Goal: Information Seeking & Learning: Check status

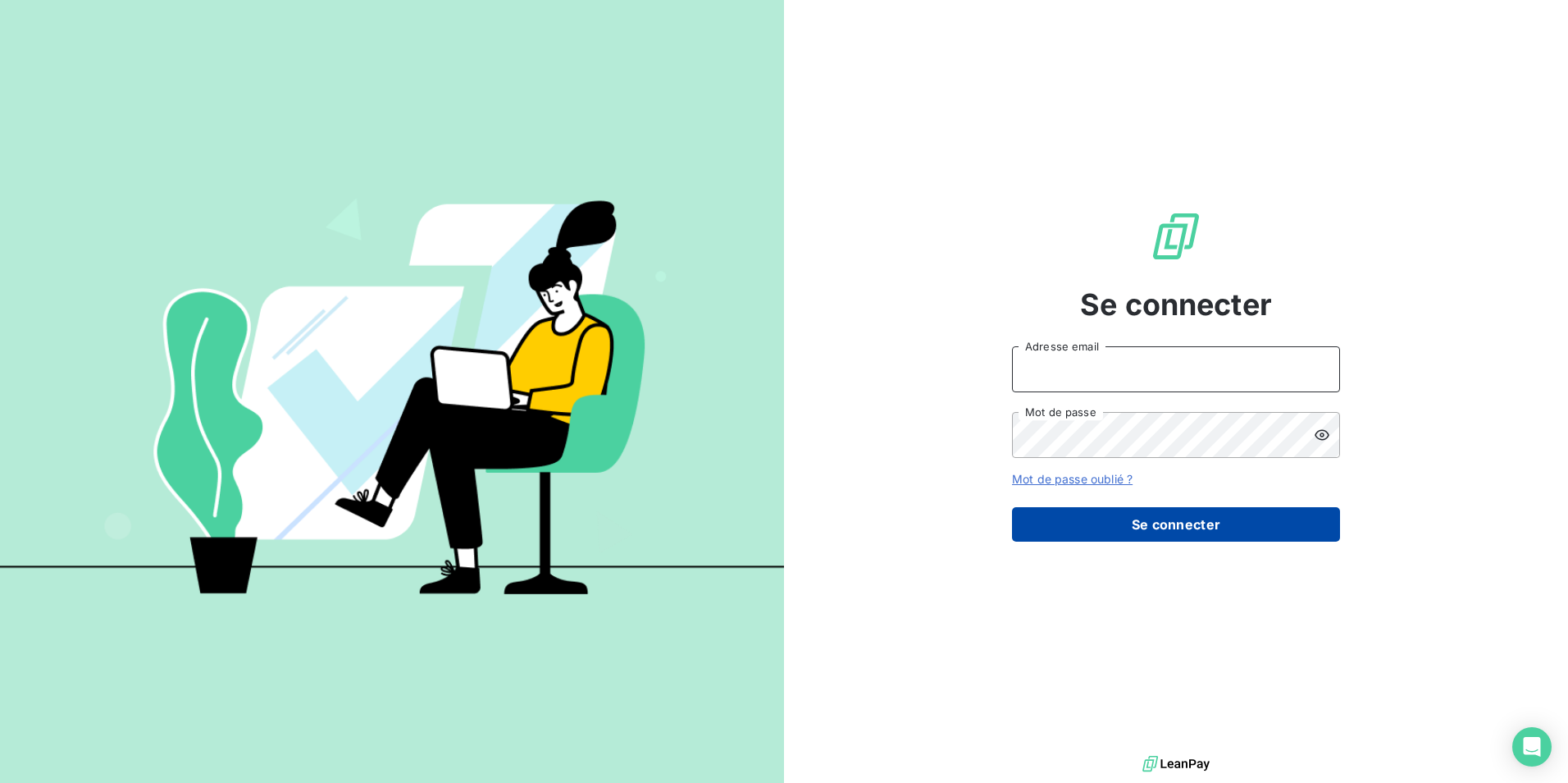
type input "[EMAIL_ADDRESS][DOMAIN_NAME]"
click at [1135, 509] on button "Se connecter" at bounding box center [1176, 524] width 328 height 35
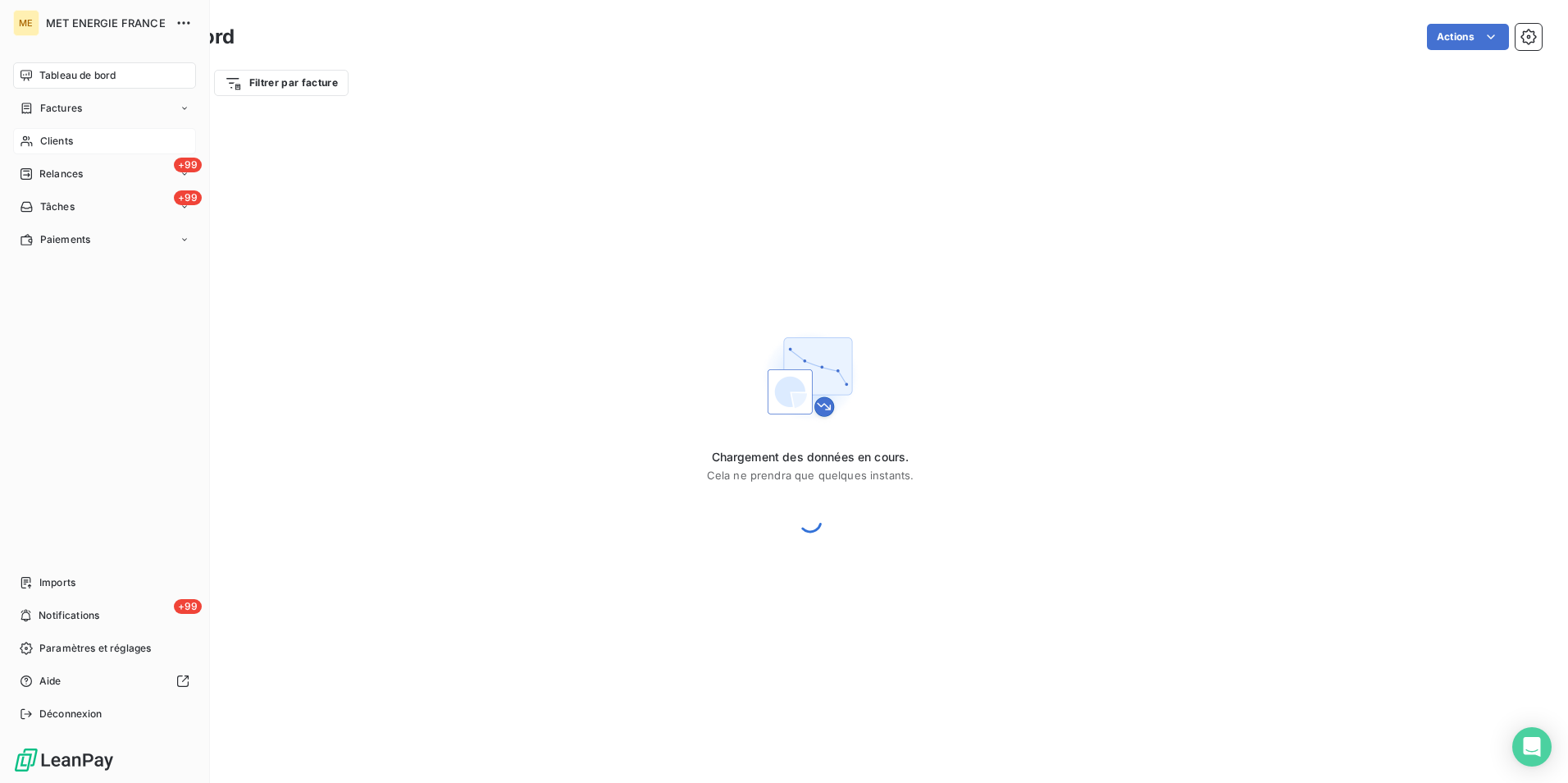
click at [59, 135] on span "Clients" at bounding box center [57, 141] width 33 height 15
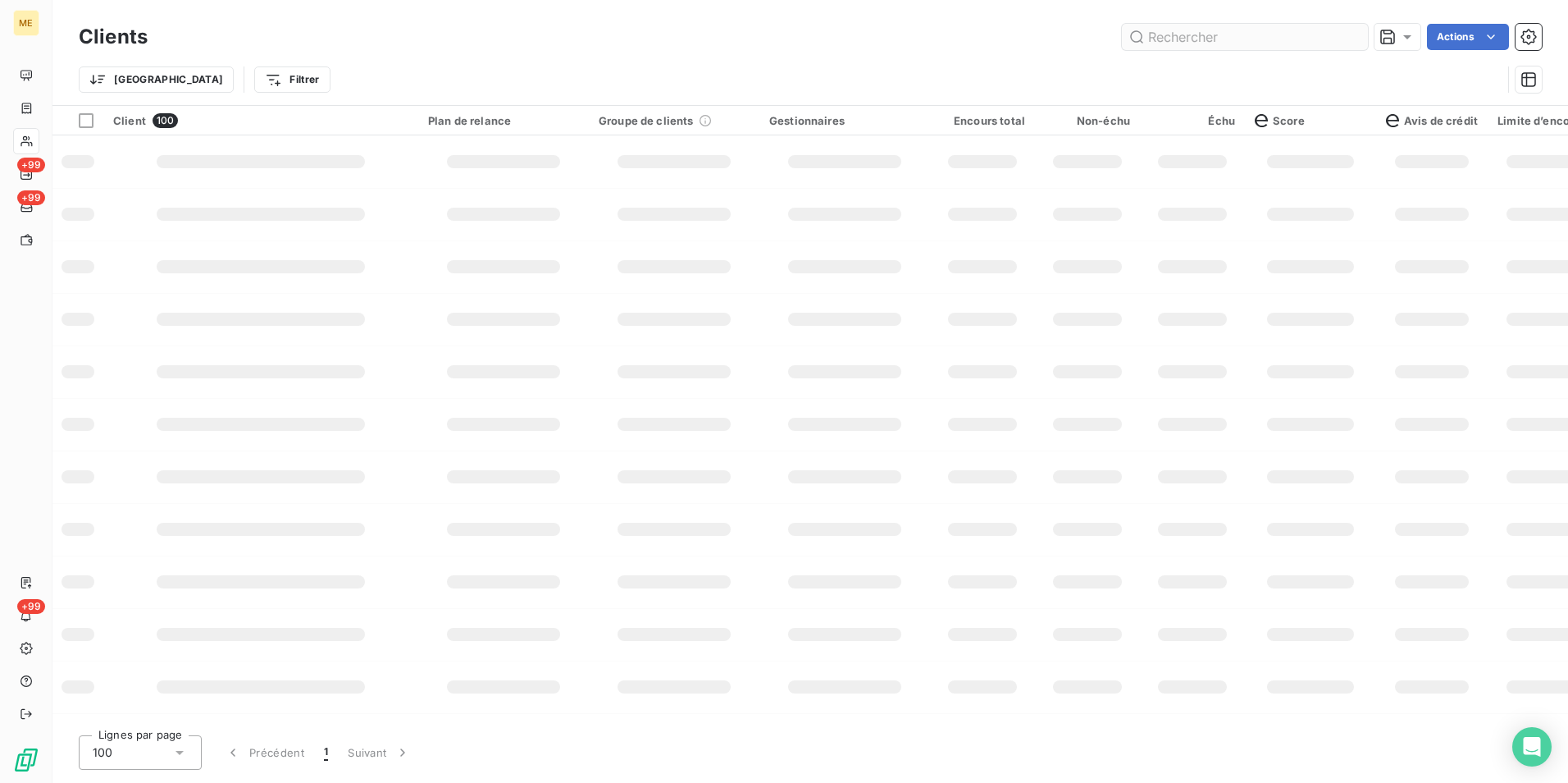
click at [1223, 44] on input "text" at bounding box center [1245, 37] width 246 height 26
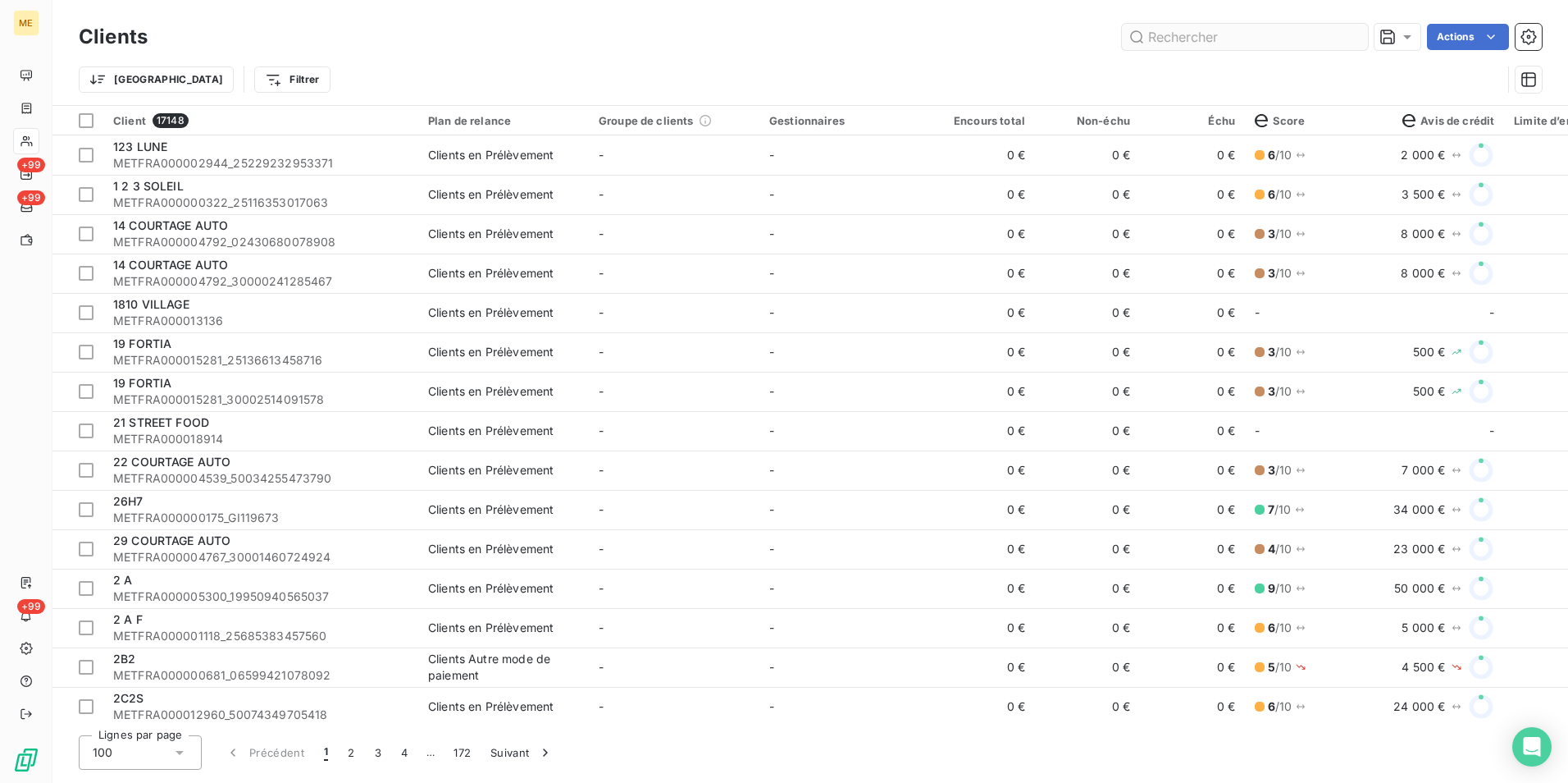
click at [1221, 31] on input "text" at bounding box center [1245, 37] width 246 height 26
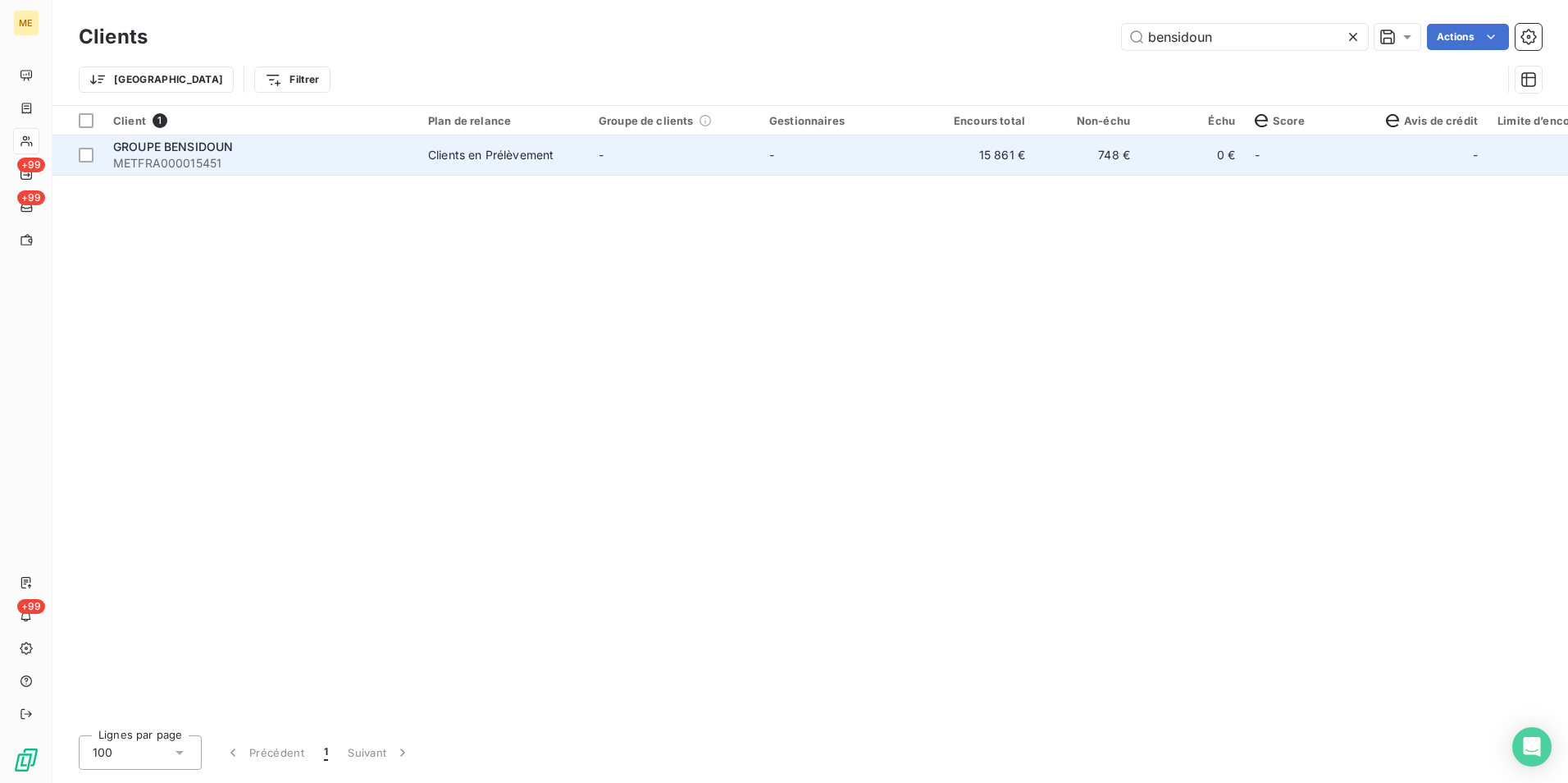
type input "bensidoun"
click at [534, 165] on td "Clients en Prélèvement" at bounding box center [503, 155] width 170 height 40
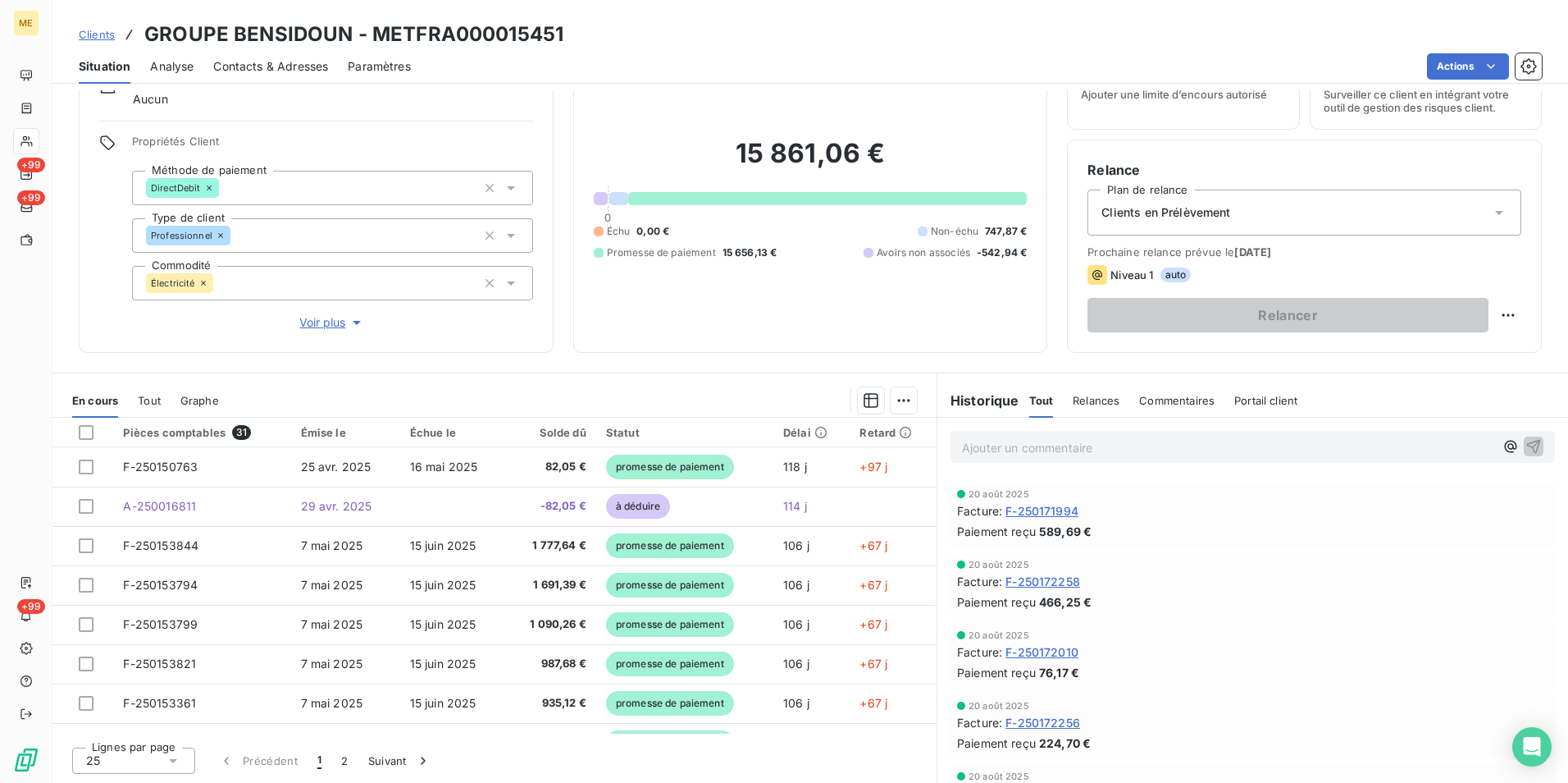
click at [146, 394] on span "Tout" at bounding box center [149, 400] width 23 height 13
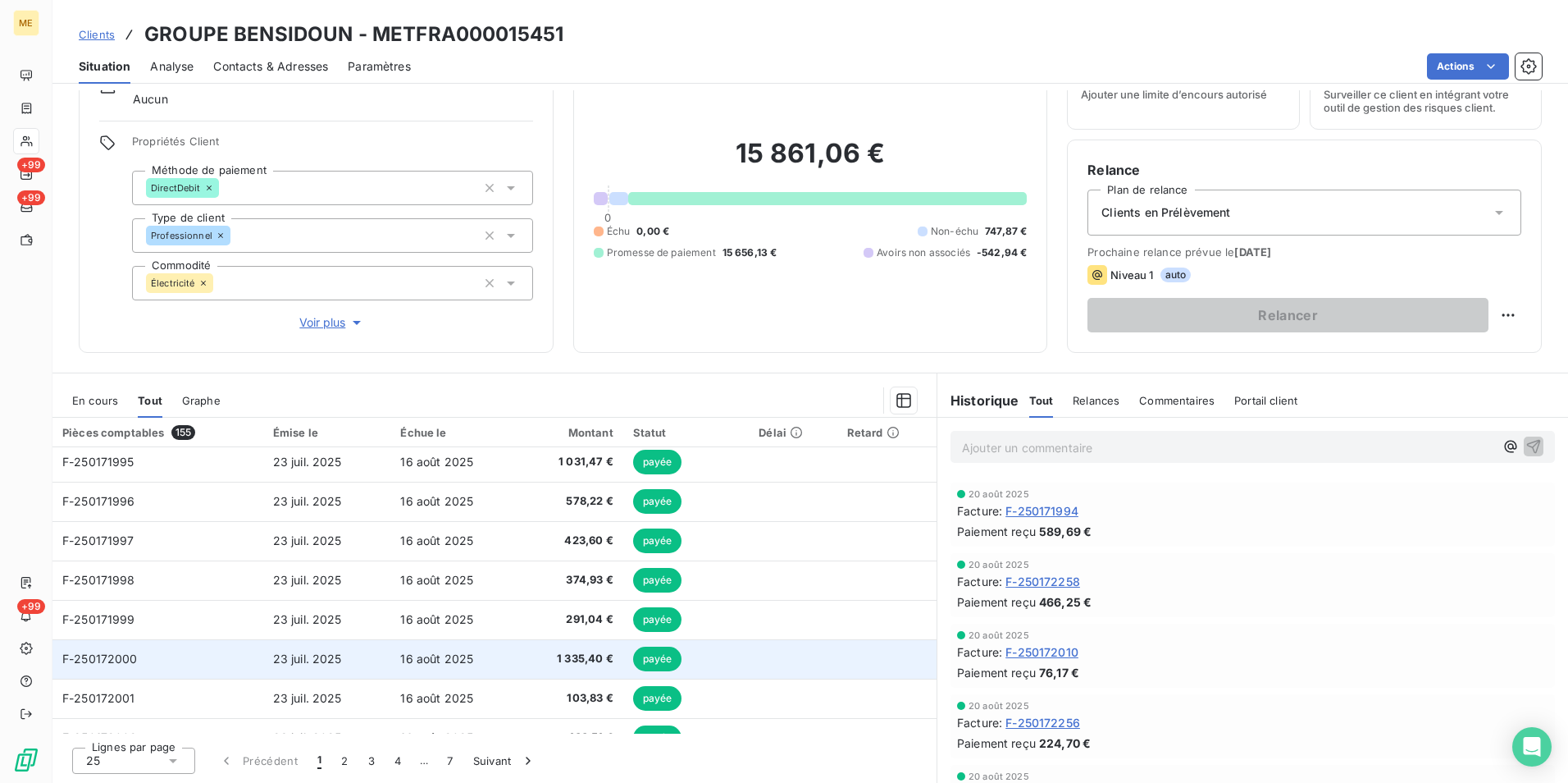
scroll to position [699, 0]
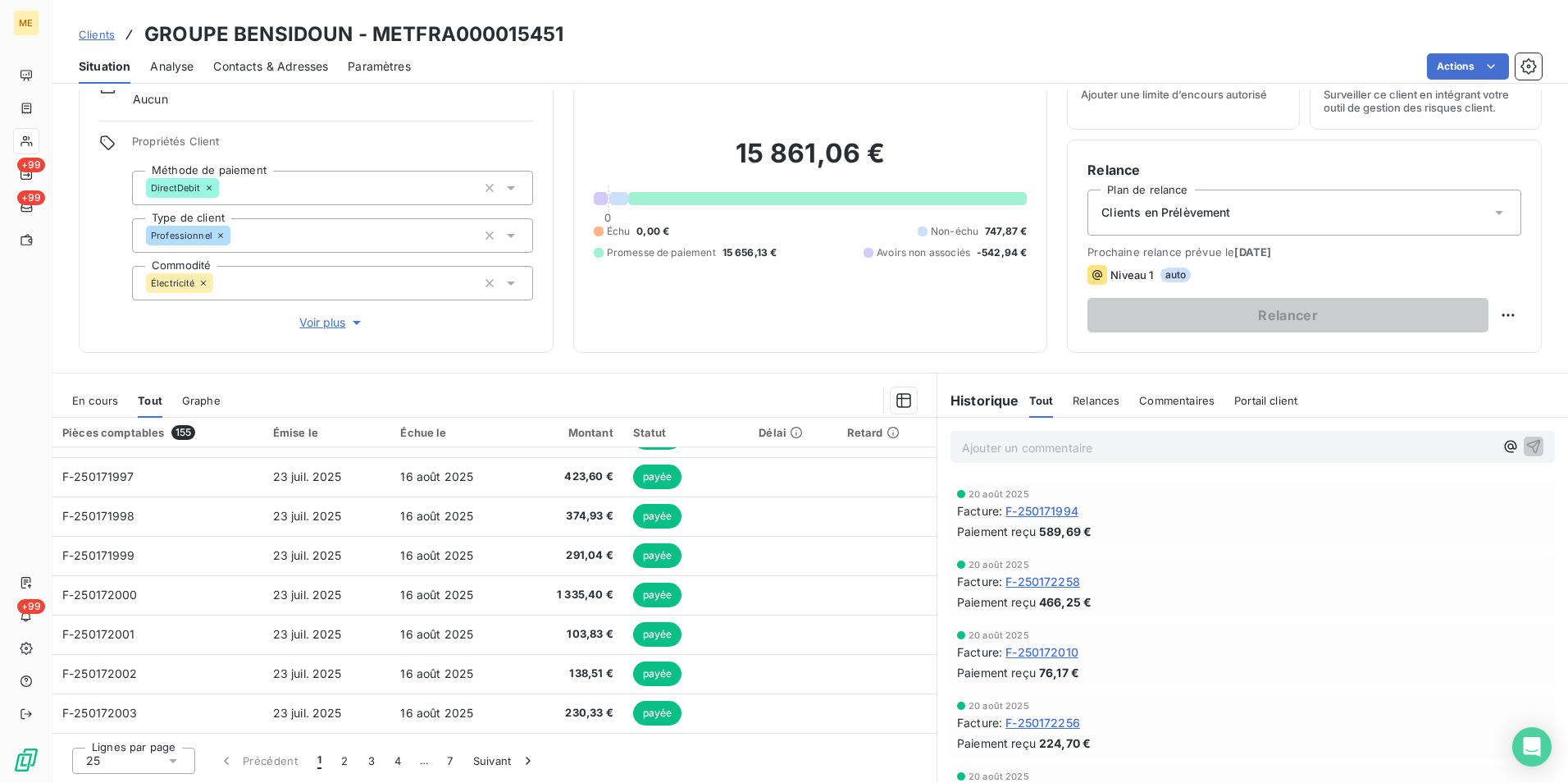
click at [134, 753] on div "25" at bounding box center [133, 761] width 123 height 26
click at [126, 720] on li "100" at bounding box center [133, 729] width 123 height 30
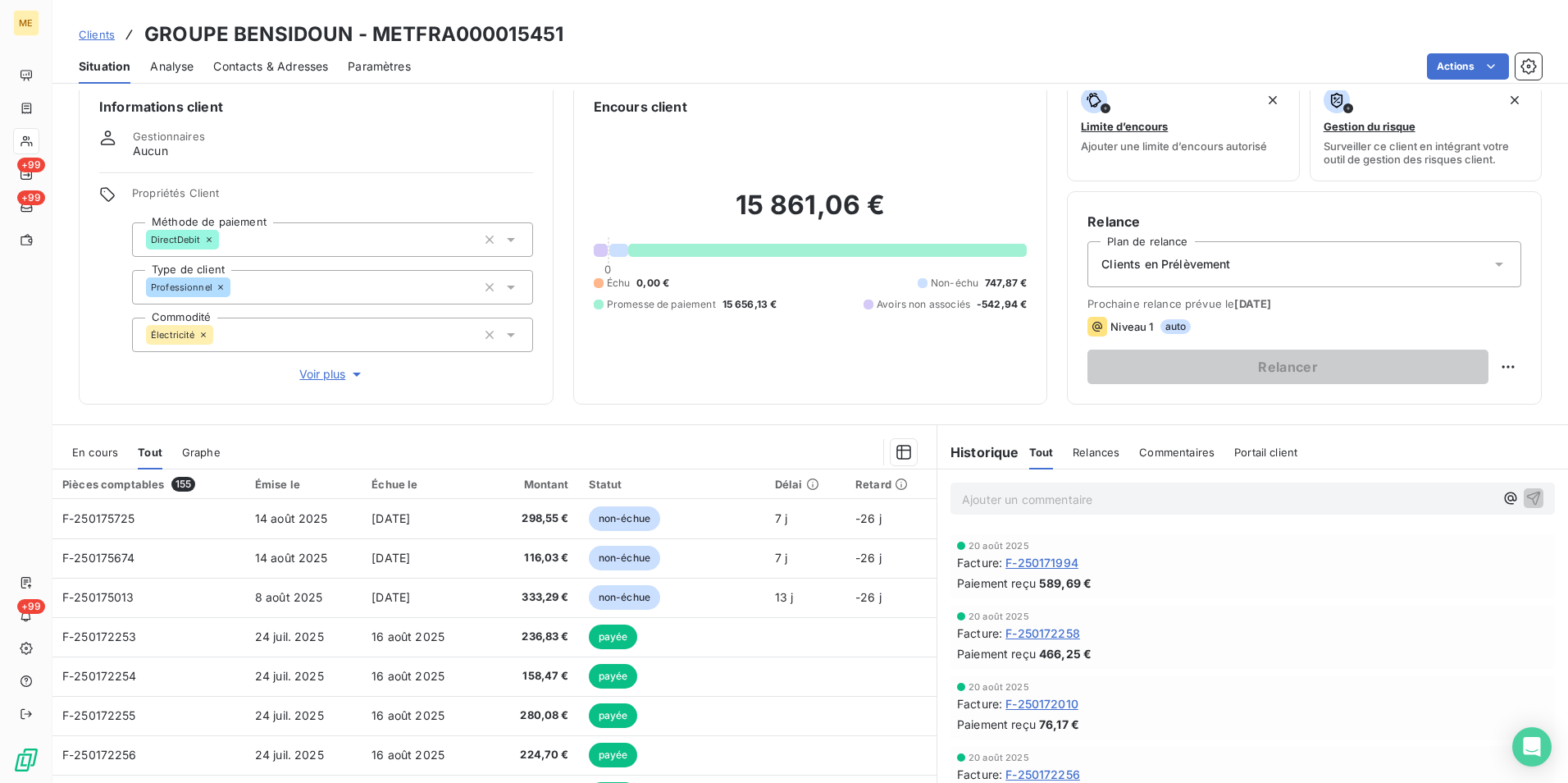
scroll to position [0, 0]
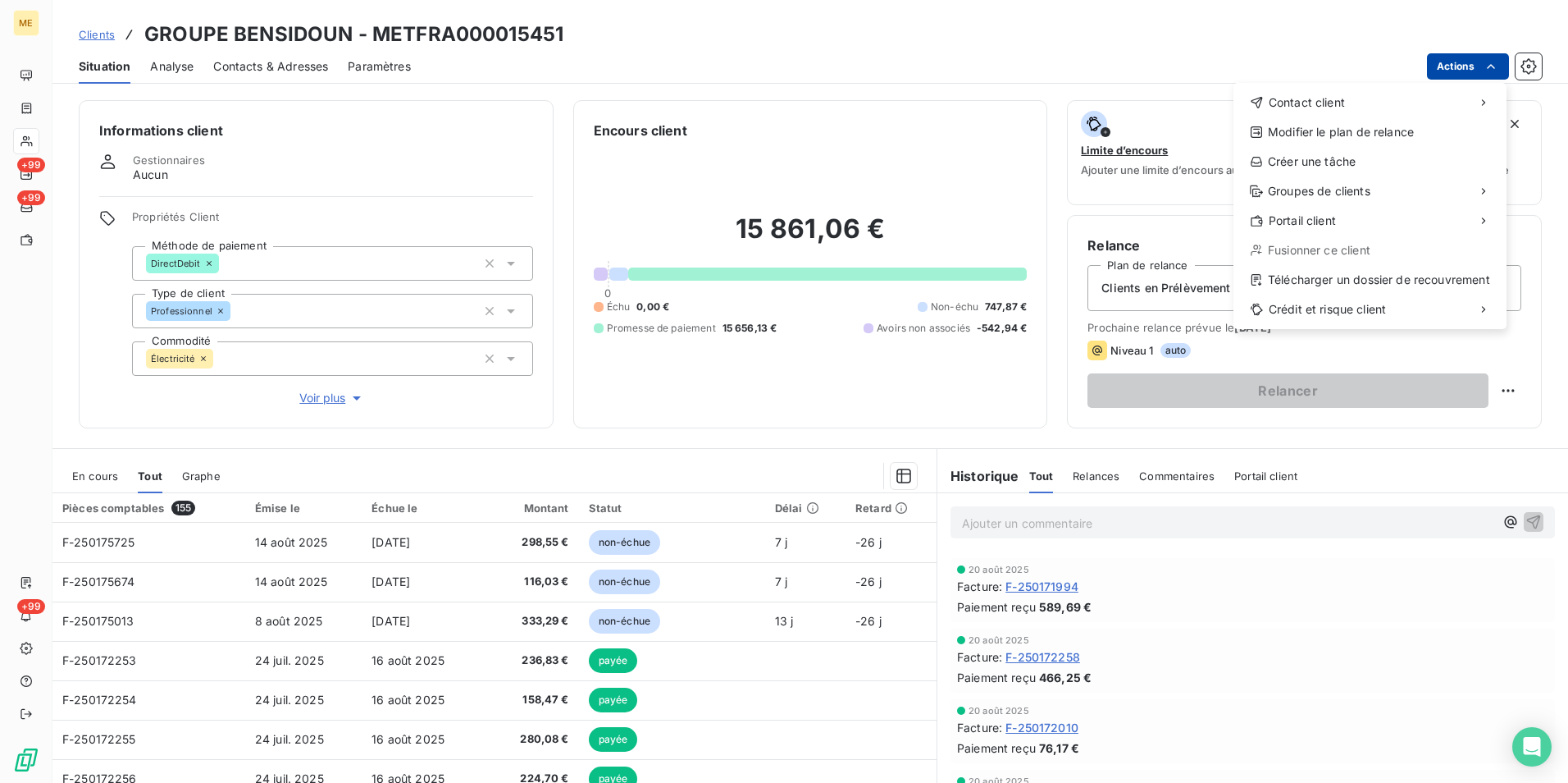
click at [1501, 63] on html "ME +99 +99 +99 Clients GROUPE BENSIDOUN - METFRA000015451 Situation Analyse Con…" at bounding box center [784, 391] width 1568 height 783
click at [1535, 68] on html "ME +99 +99 +99 Clients GROUPE BENSIDOUN - METFRA000015451 Situation Analyse Con…" at bounding box center [784, 391] width 1568 height 783
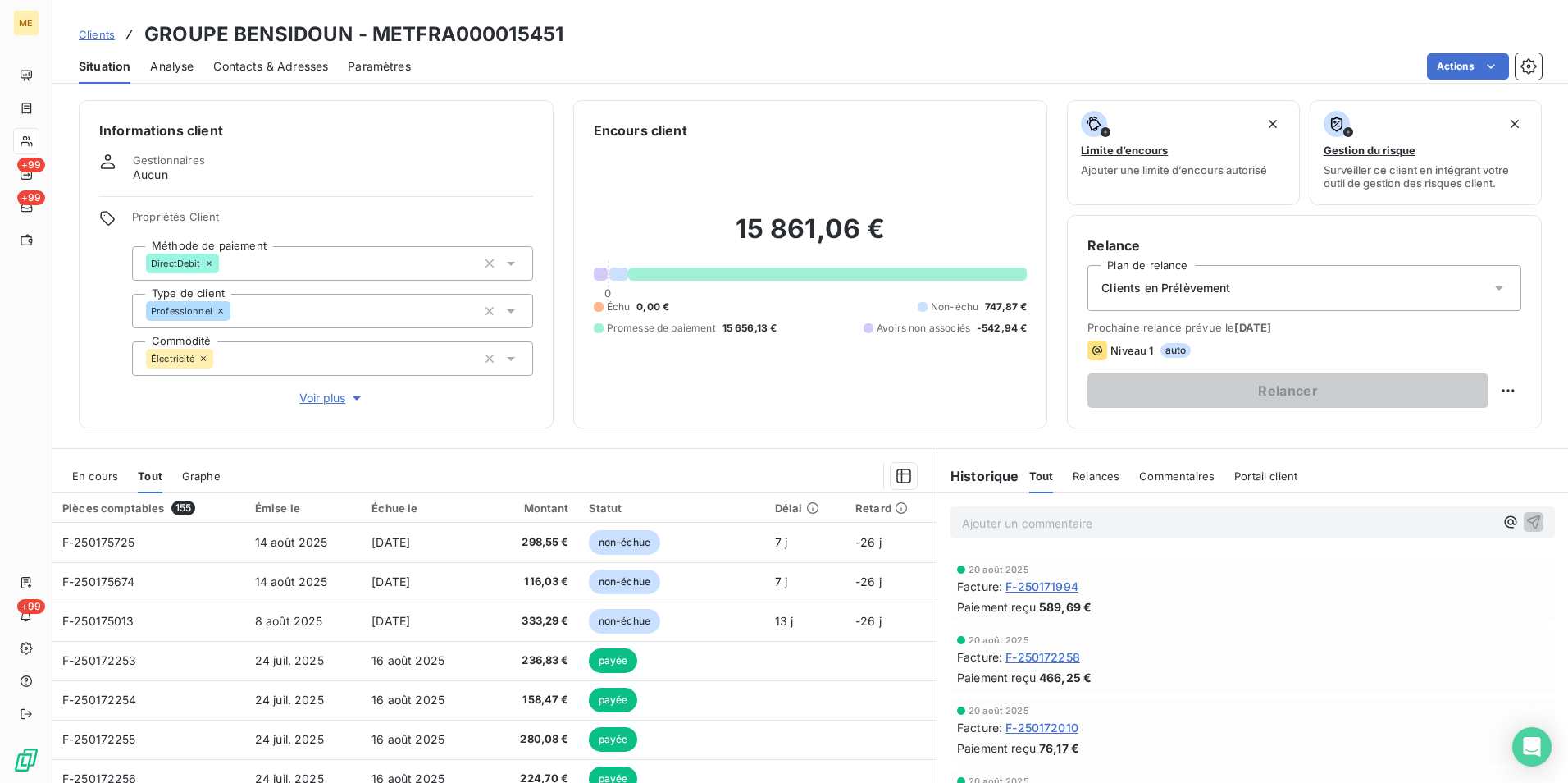
click at [1535, 68] on icon "button" at bounding box center [1528, 66] width 16 height 16
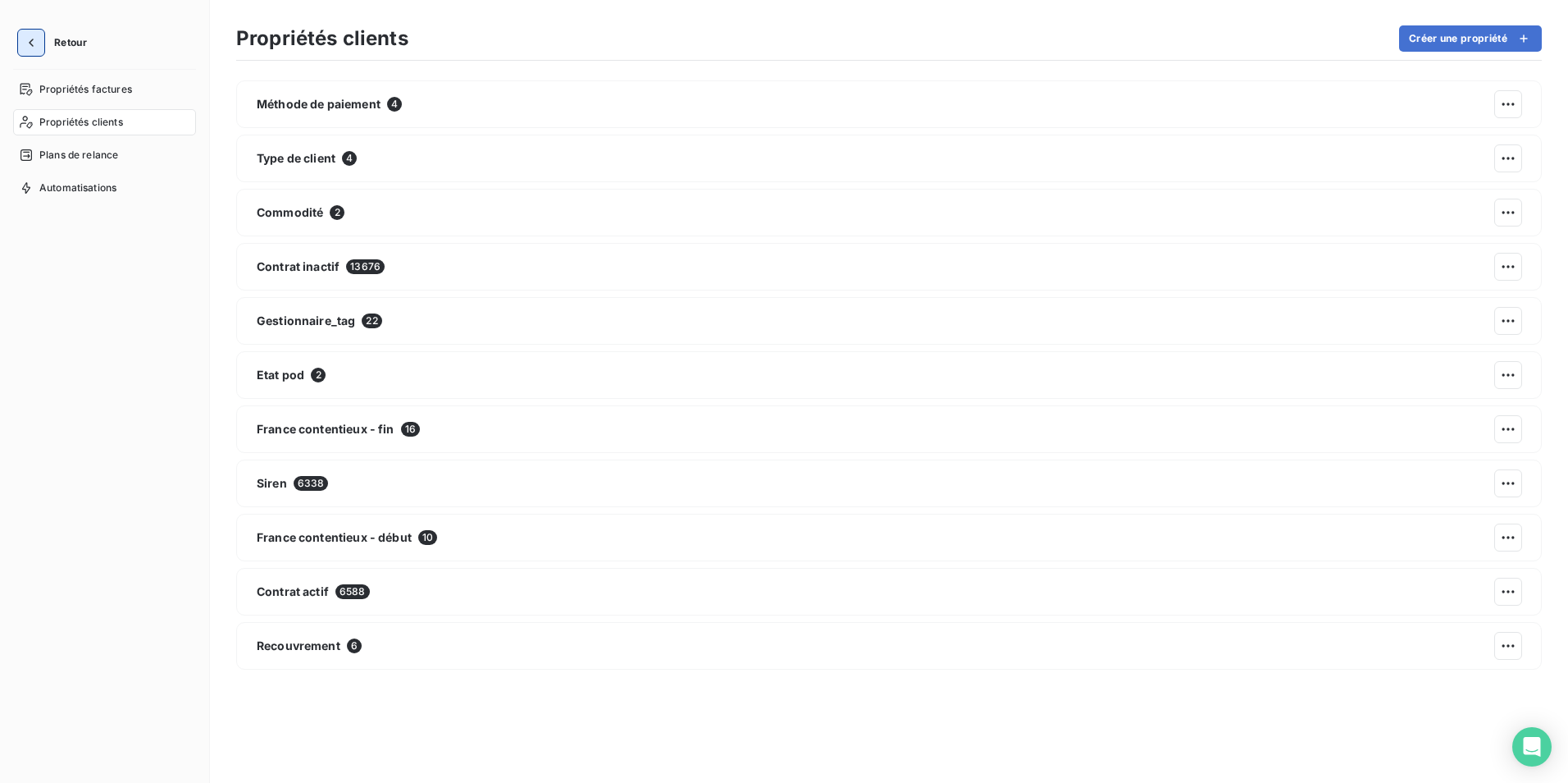
click at [26, 35] on icon "button" at bounding box center [31, 43] width 16 height 16
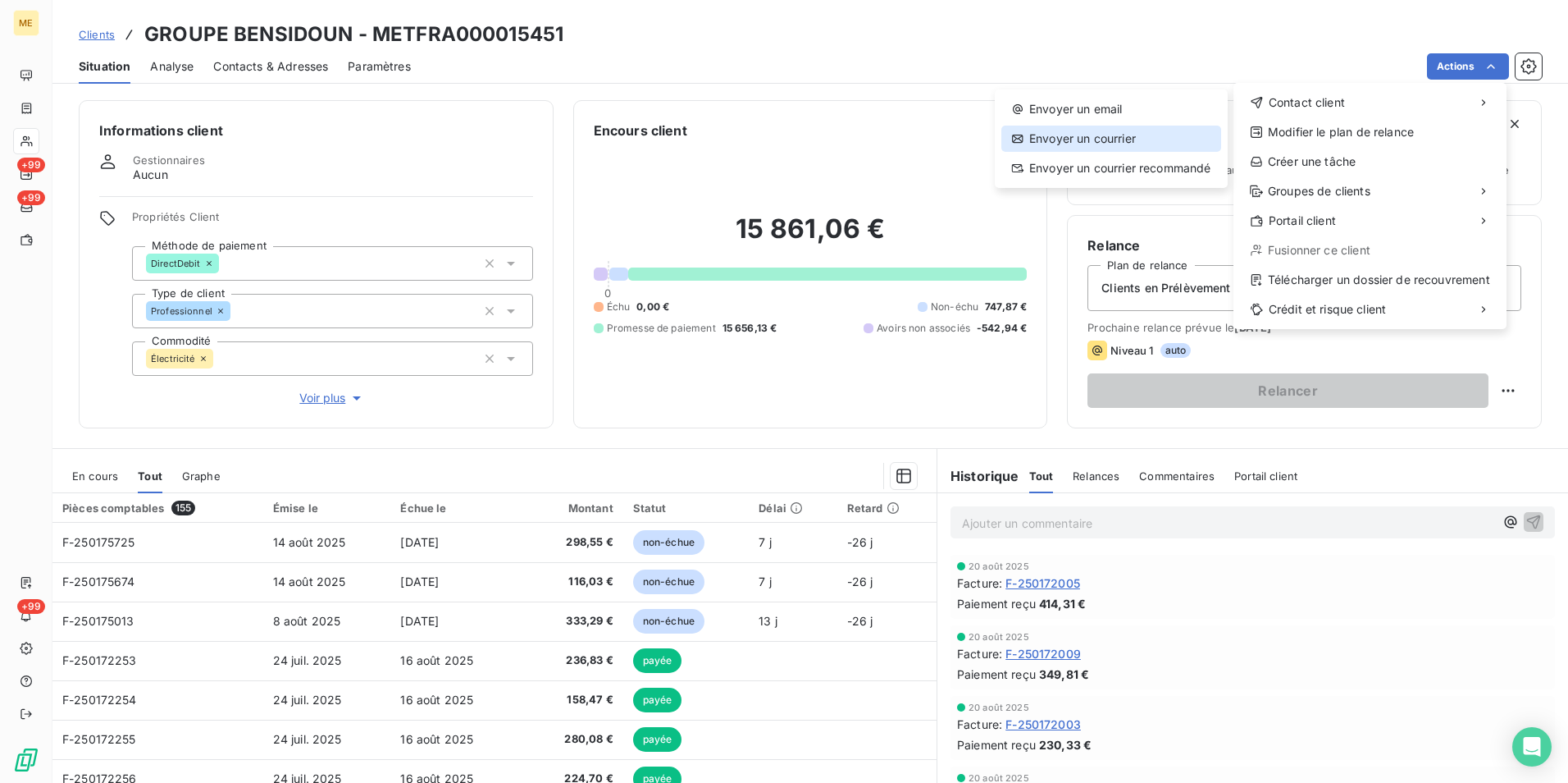
click at [1079, 133] on div "Envoyer un courrier" at bounding box center [1111, 138] width 220 height 26
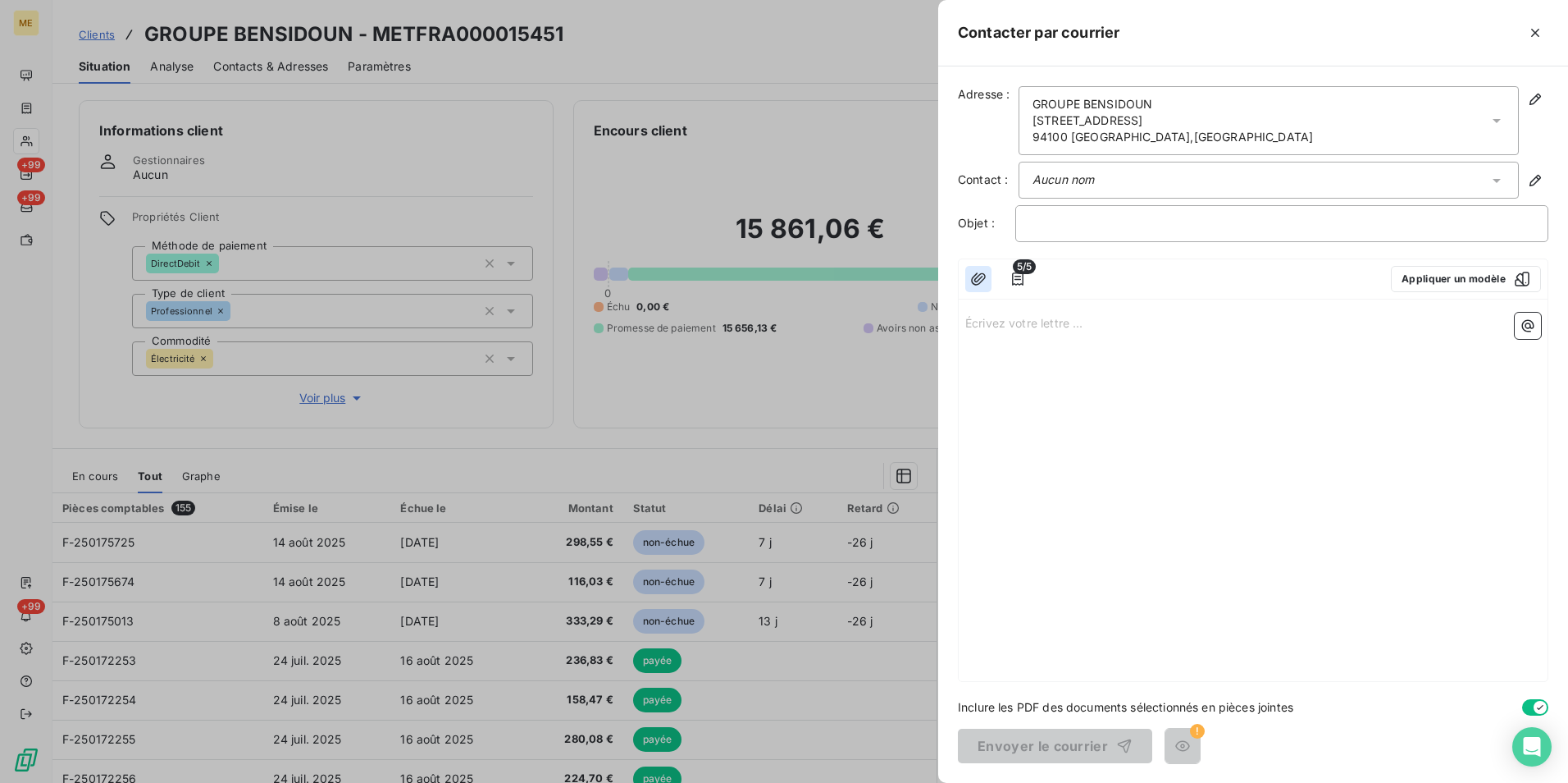
click at [982, 276] on icon "button" at bounding box center [979, 279] width 16 height 16
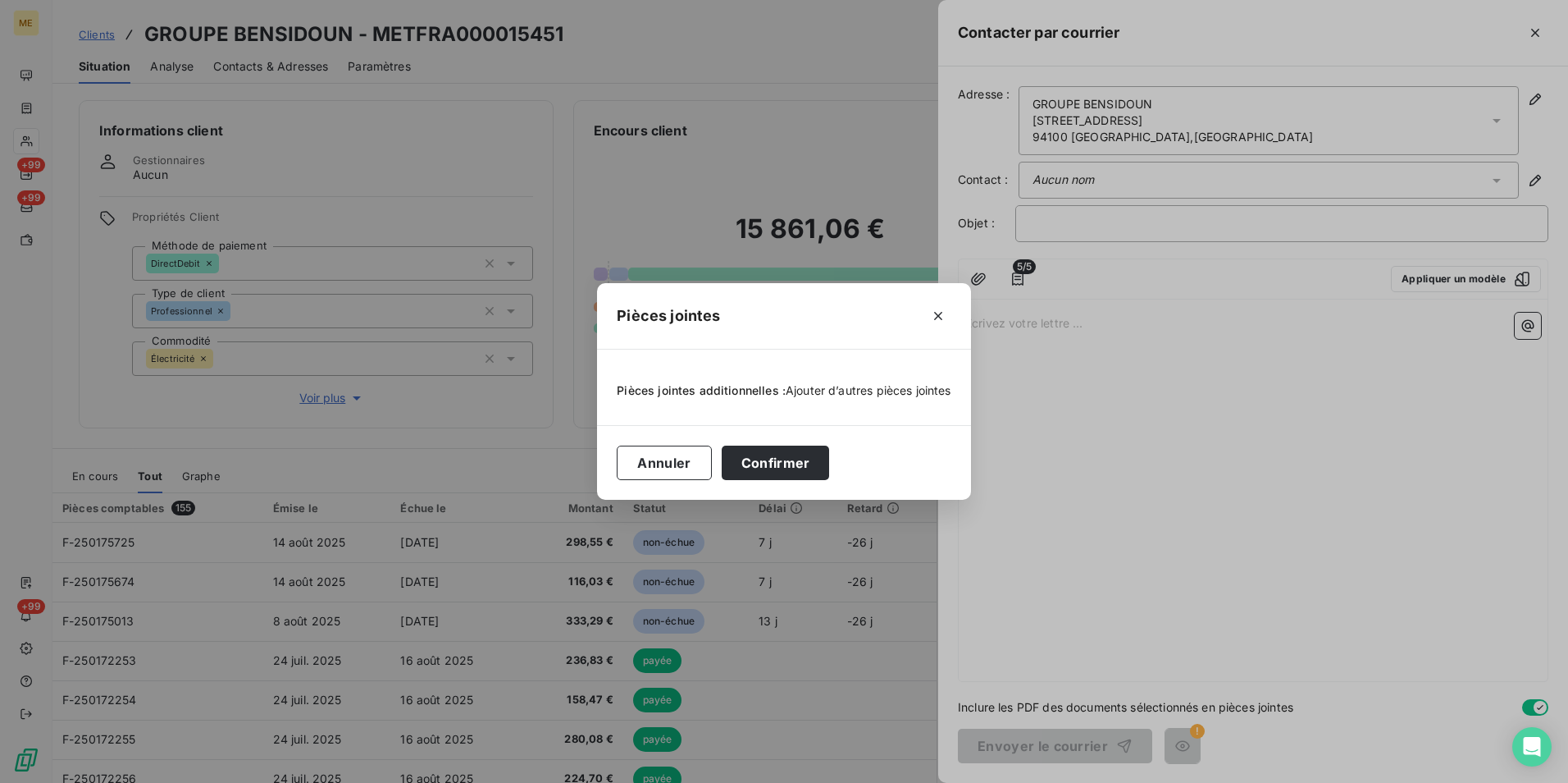
click at [811, 389] on span "Ajouter d’autres pièces jointes" at bounding box center [868, 389] width 165 height 14
click at [934, 313] on icon "button" at bounding box center [938, 316] width 8 height 8
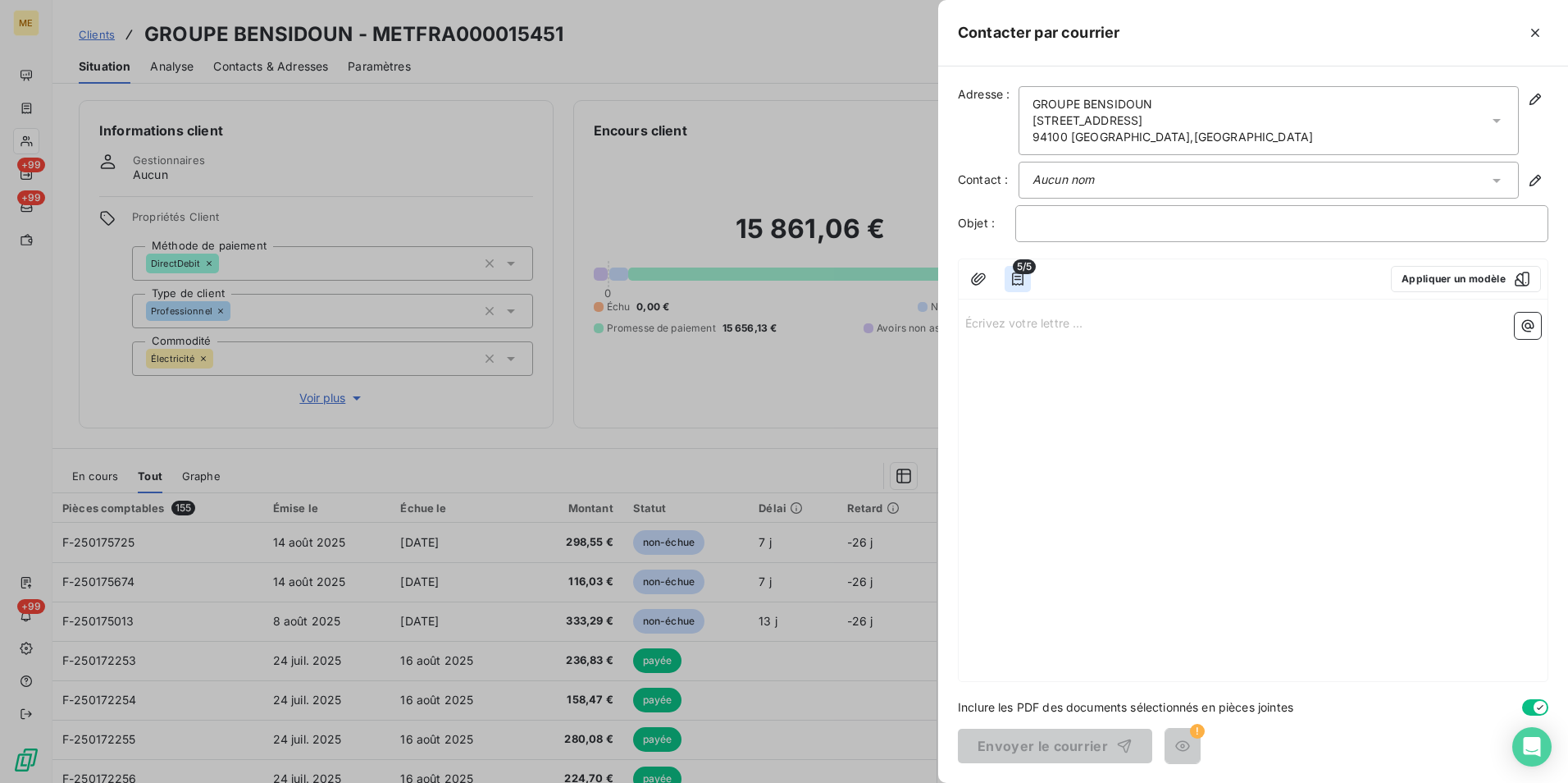
click at [1018, 281] on icon "button" at bounding box center [1018, 279] width 16 height 16
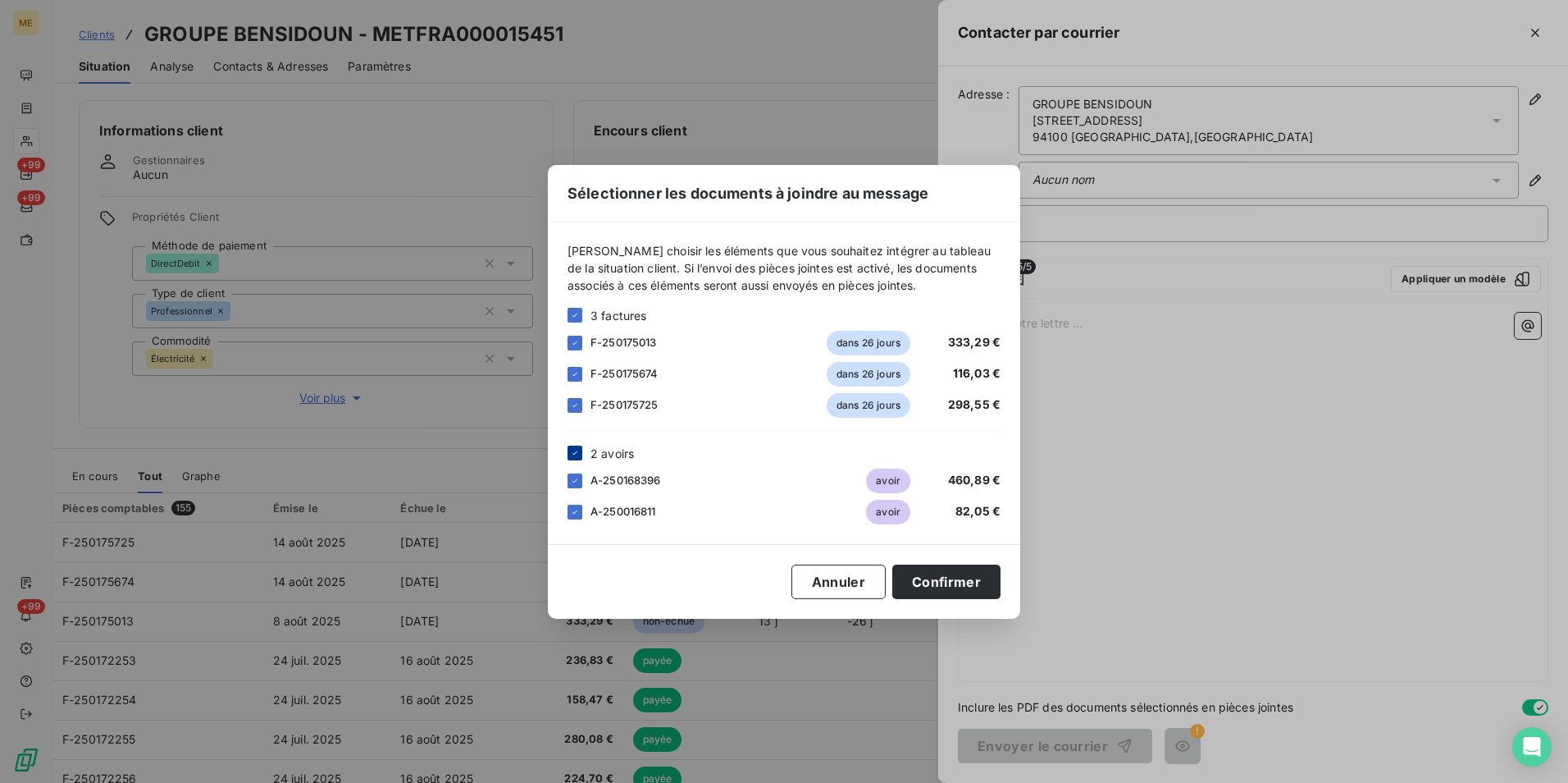
click at [576, 457] on icon at bounding box center [575, 453] width 10 height 10
click at [845, 585] on button "Annuler" at bounding box center [839, 582] width 95 height 35
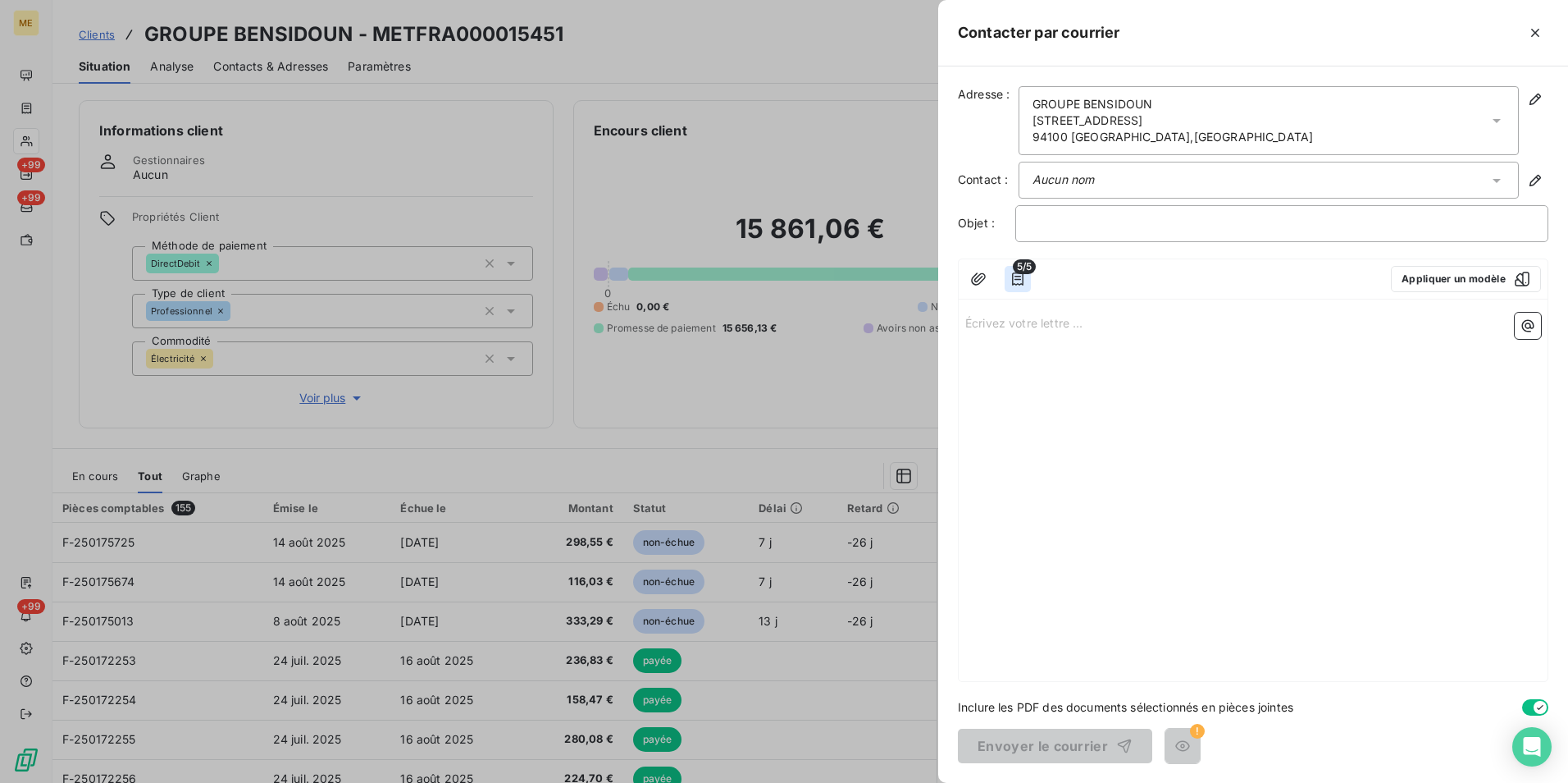
click at [1018, 279] on icon "button" at bounding box center [1018, 279] width 12 height 13
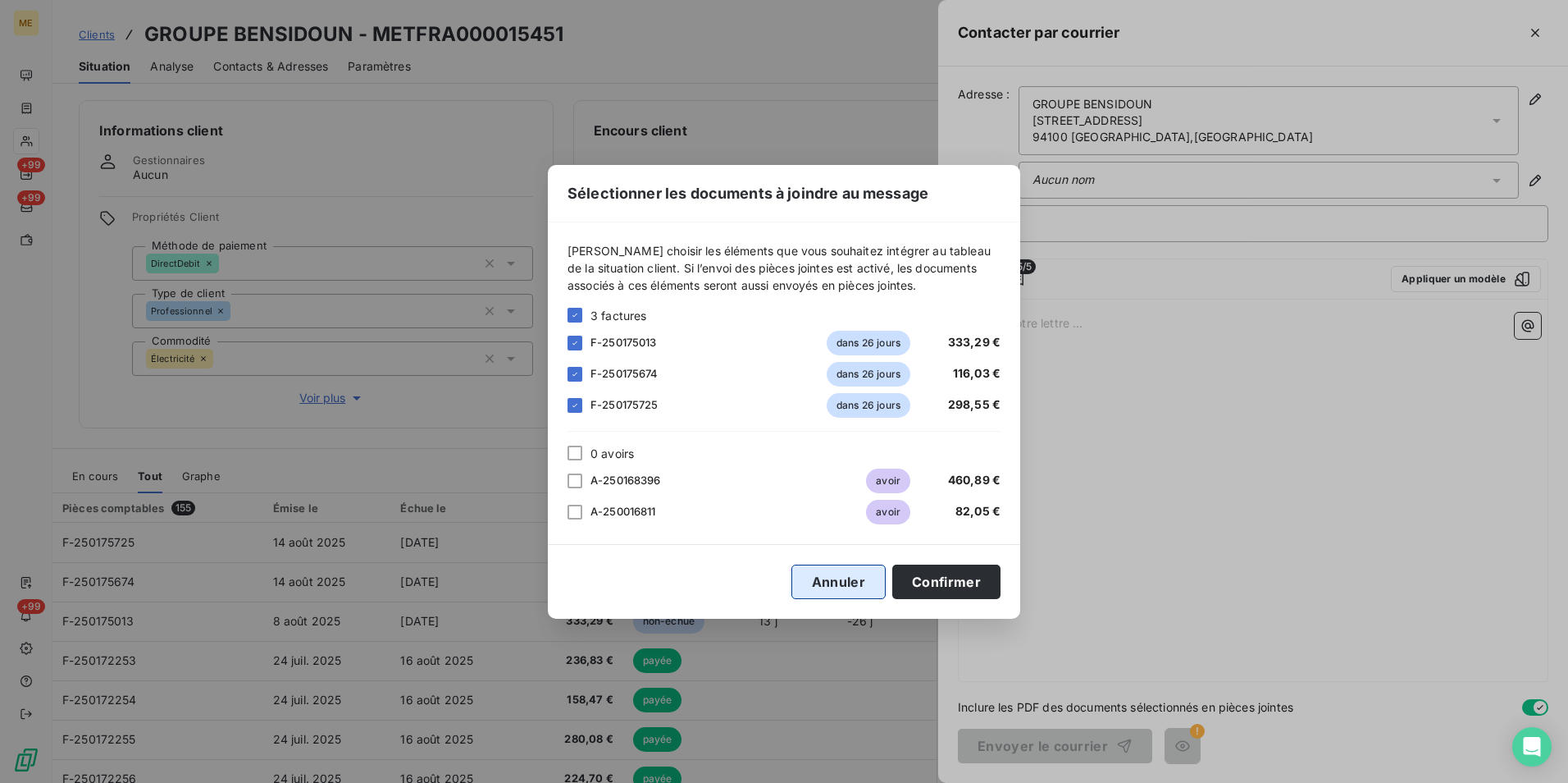
click at [849, 580] on button "Annuler" at bounding box center [839, 582] width 95 height 35
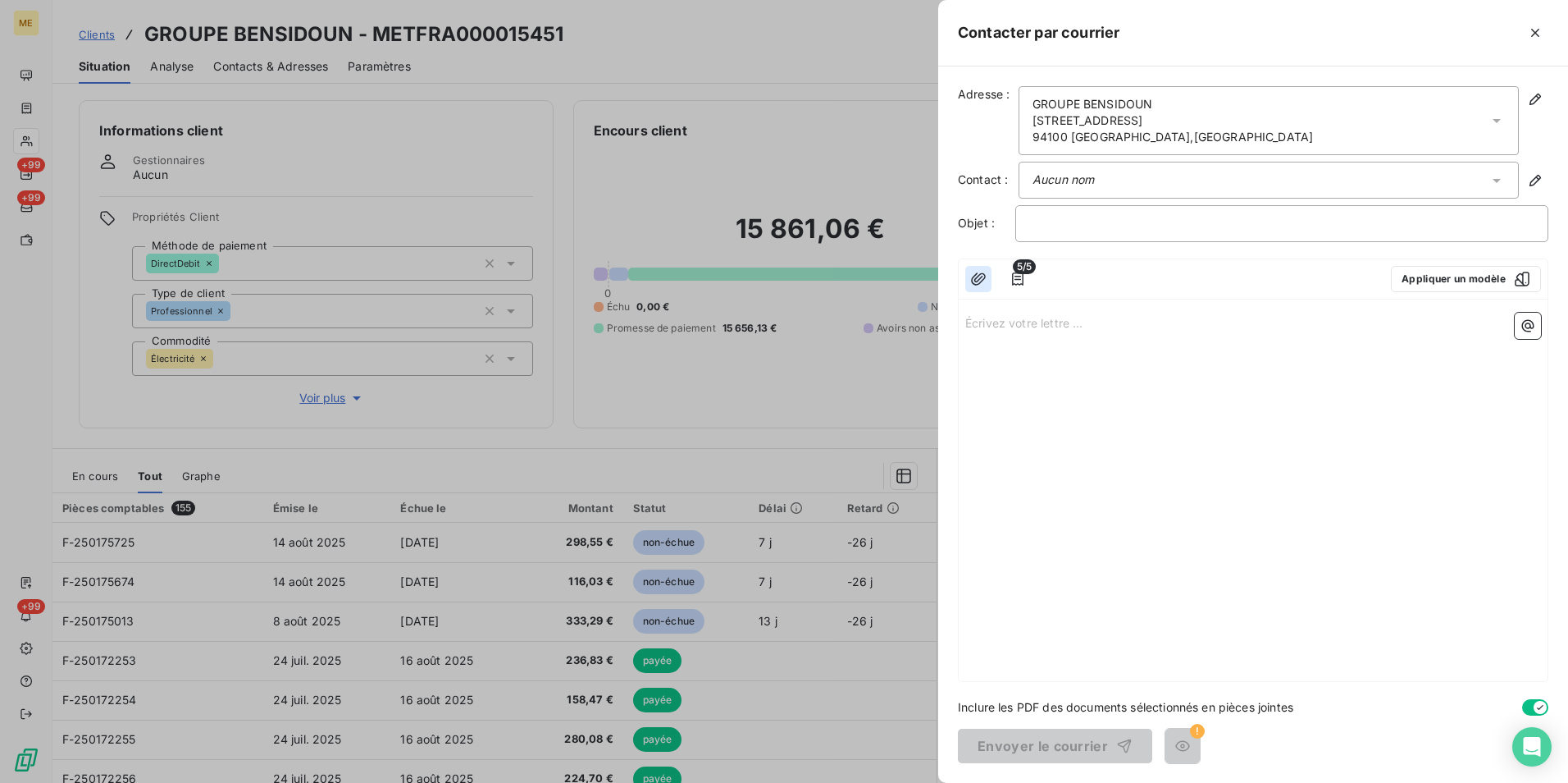
click at [984, 279] on icon "button" at bounding box center [979, 278] width 15 height 12
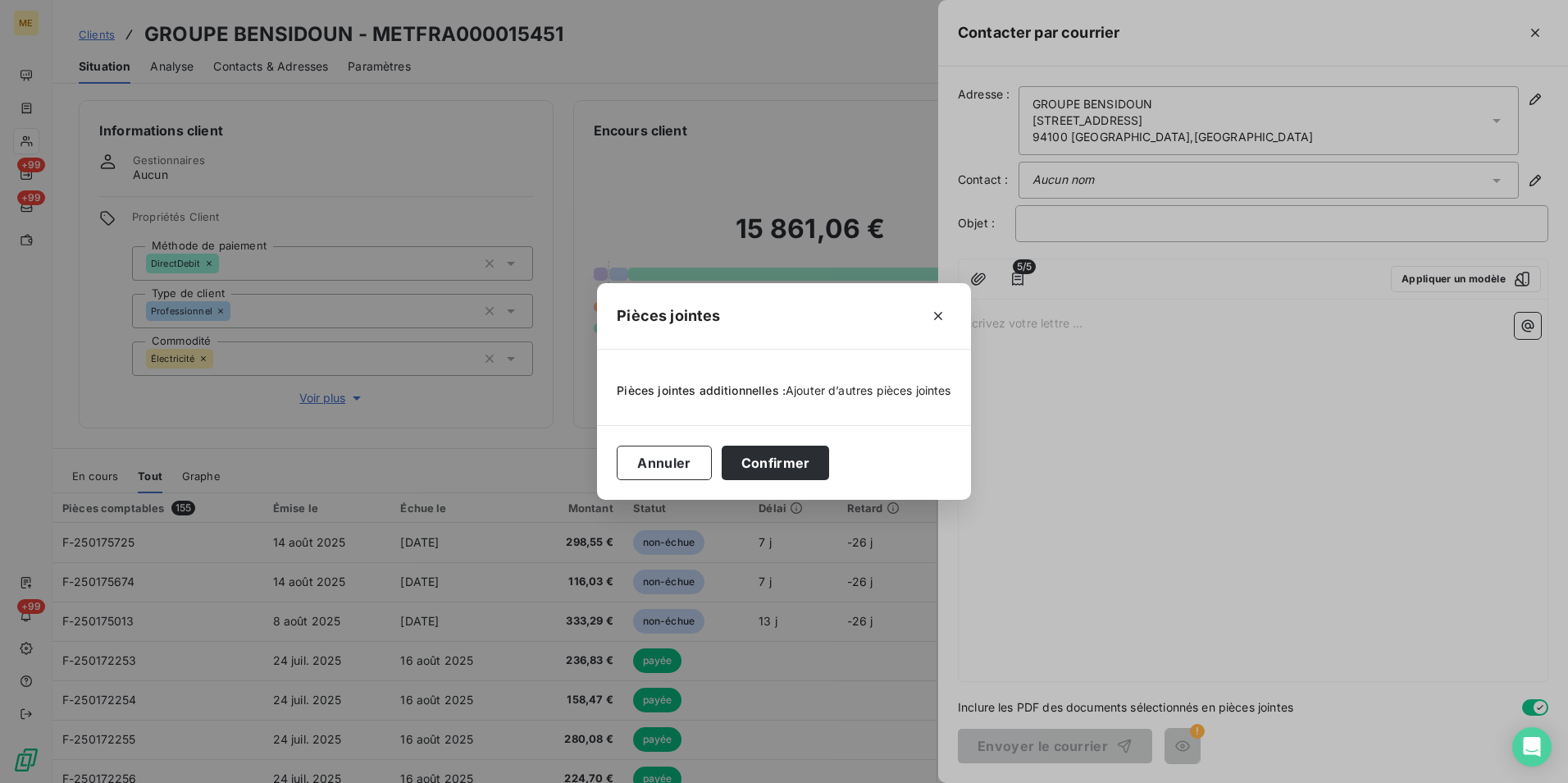
click at [804, 393] on span "Ajouter d’autres pièces jointes" at bounding box center [868, 389] width 165 height 14
click at [939, 310] on icon "button" at bounding box center [938, 316] width 16 height 16
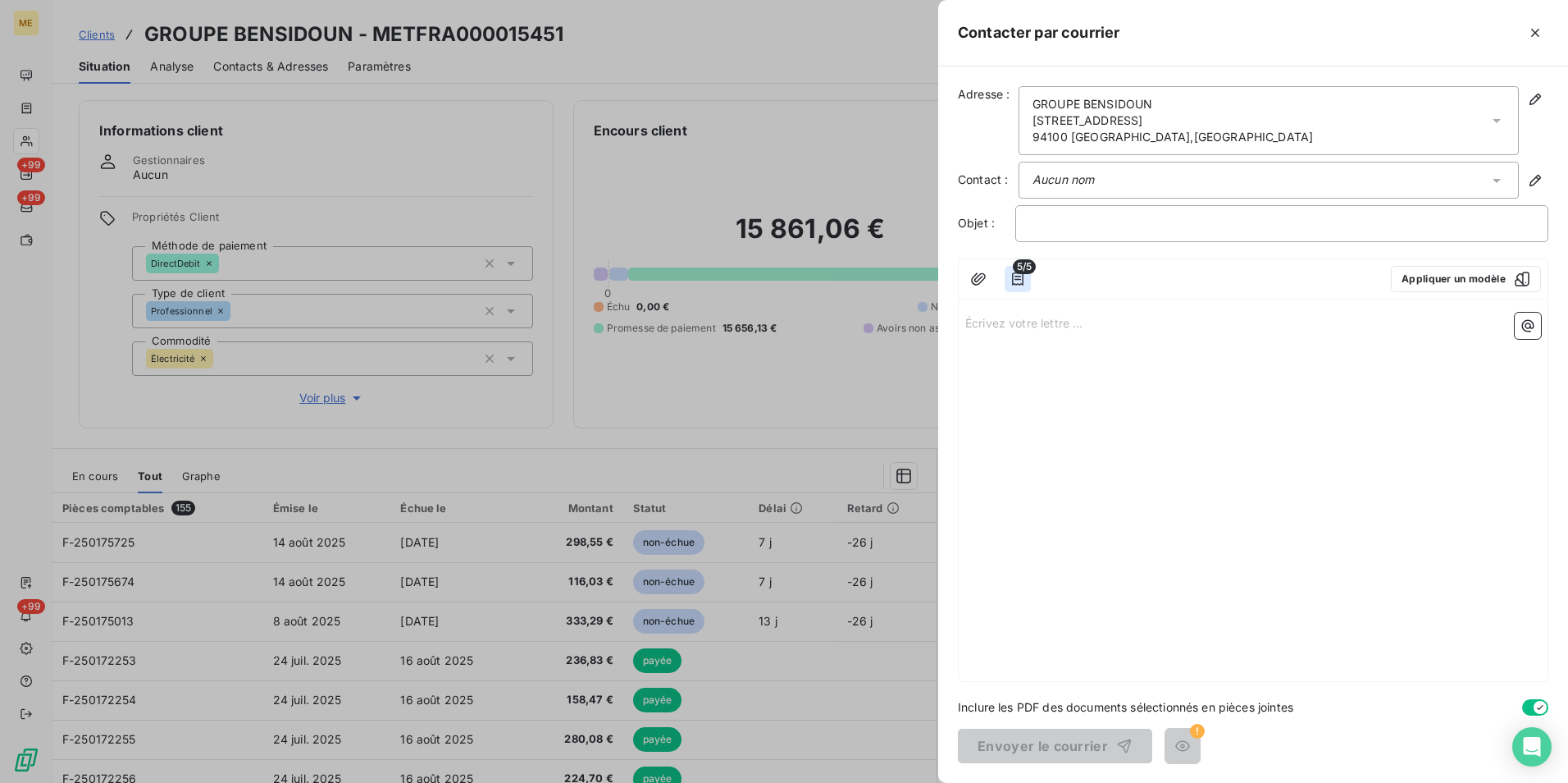
click at [1021, 277] on icon "button" at bounding box center [1018, 279] width 16 height 16
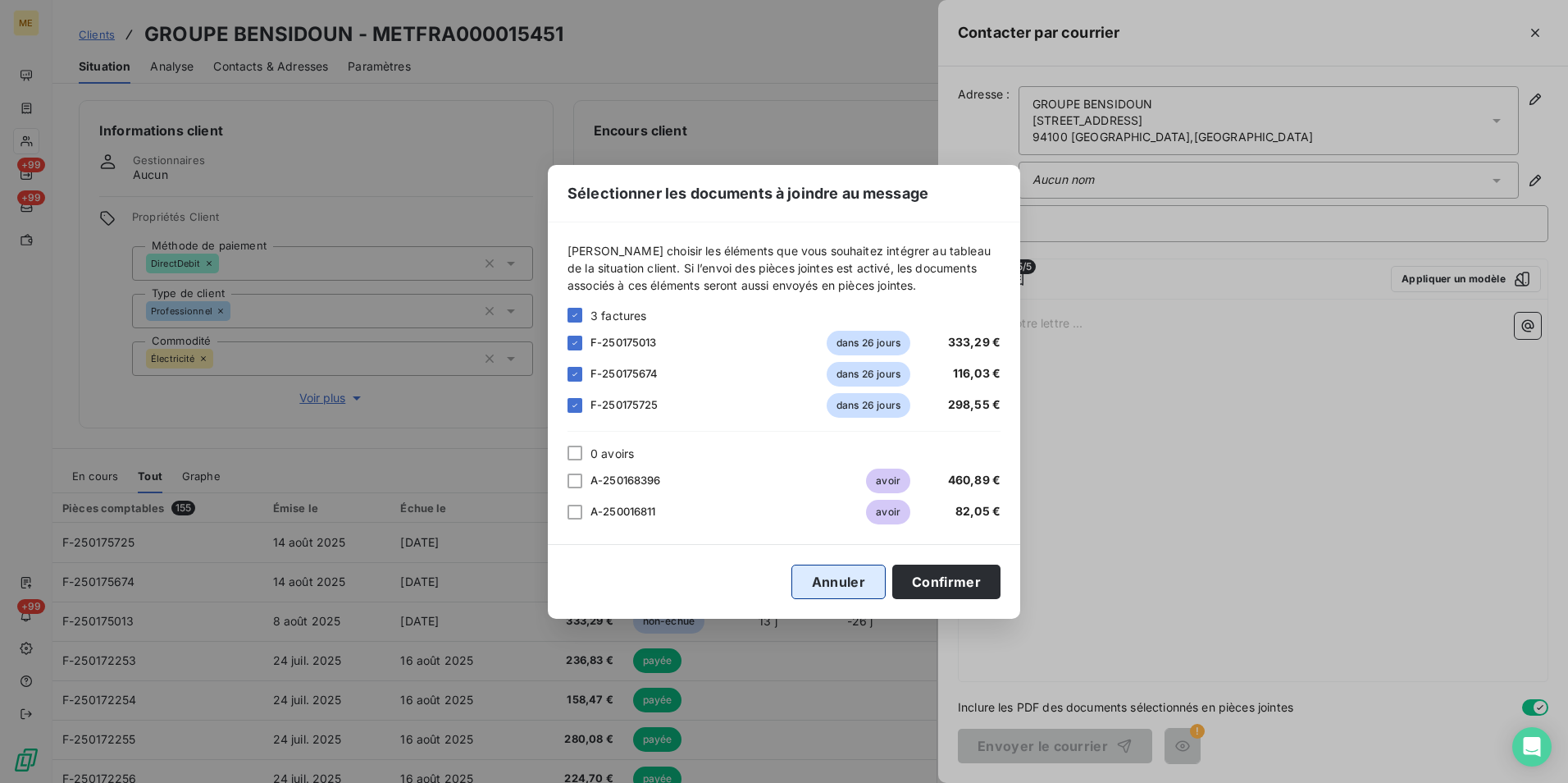
click at [847, 584] on button "Annuler" at bounding box center [839, 582] width 95 height 35
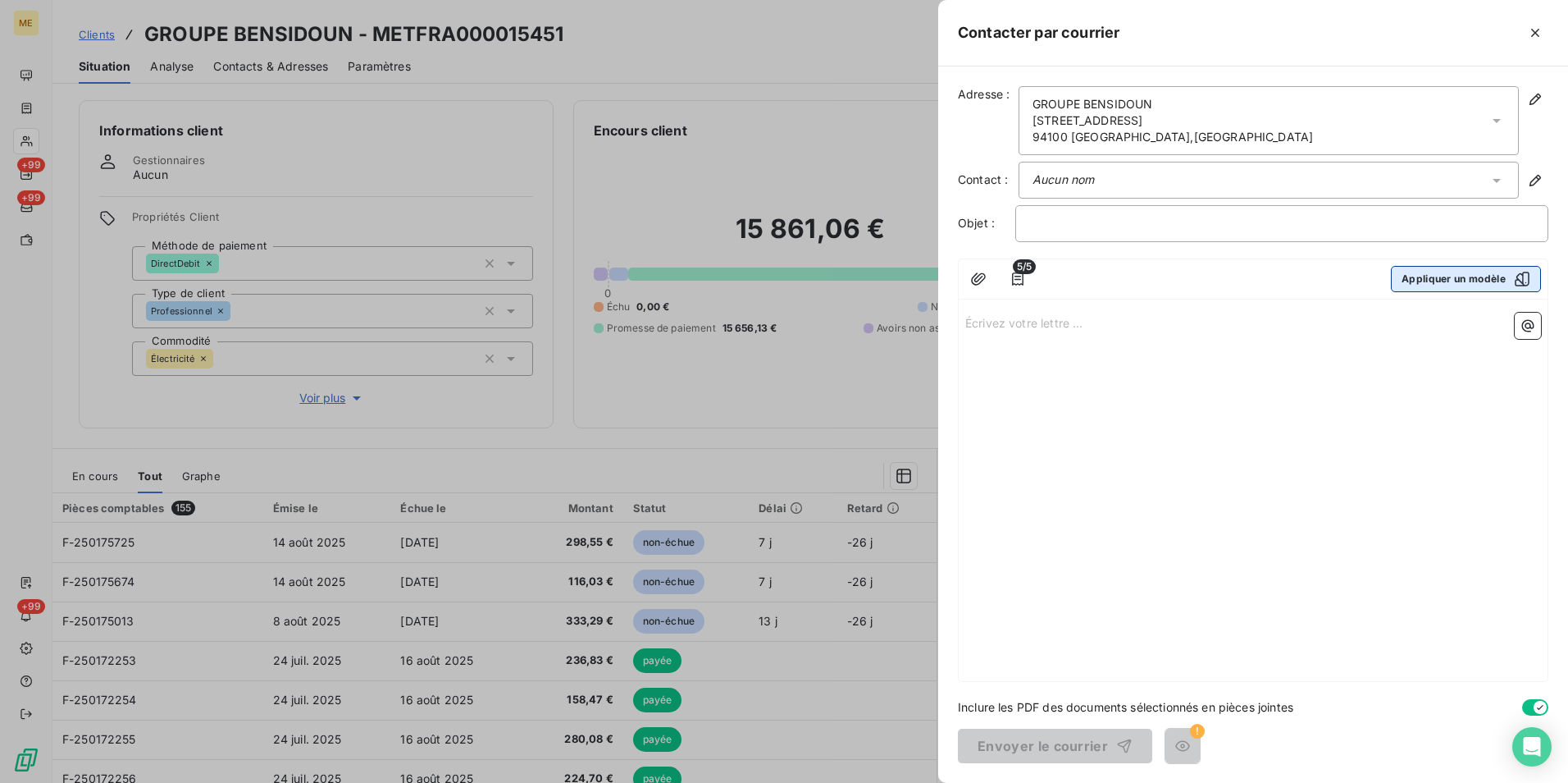
click at [1516, 281] on icon "button" at bounding box center [1522, 279] width 16 height 16
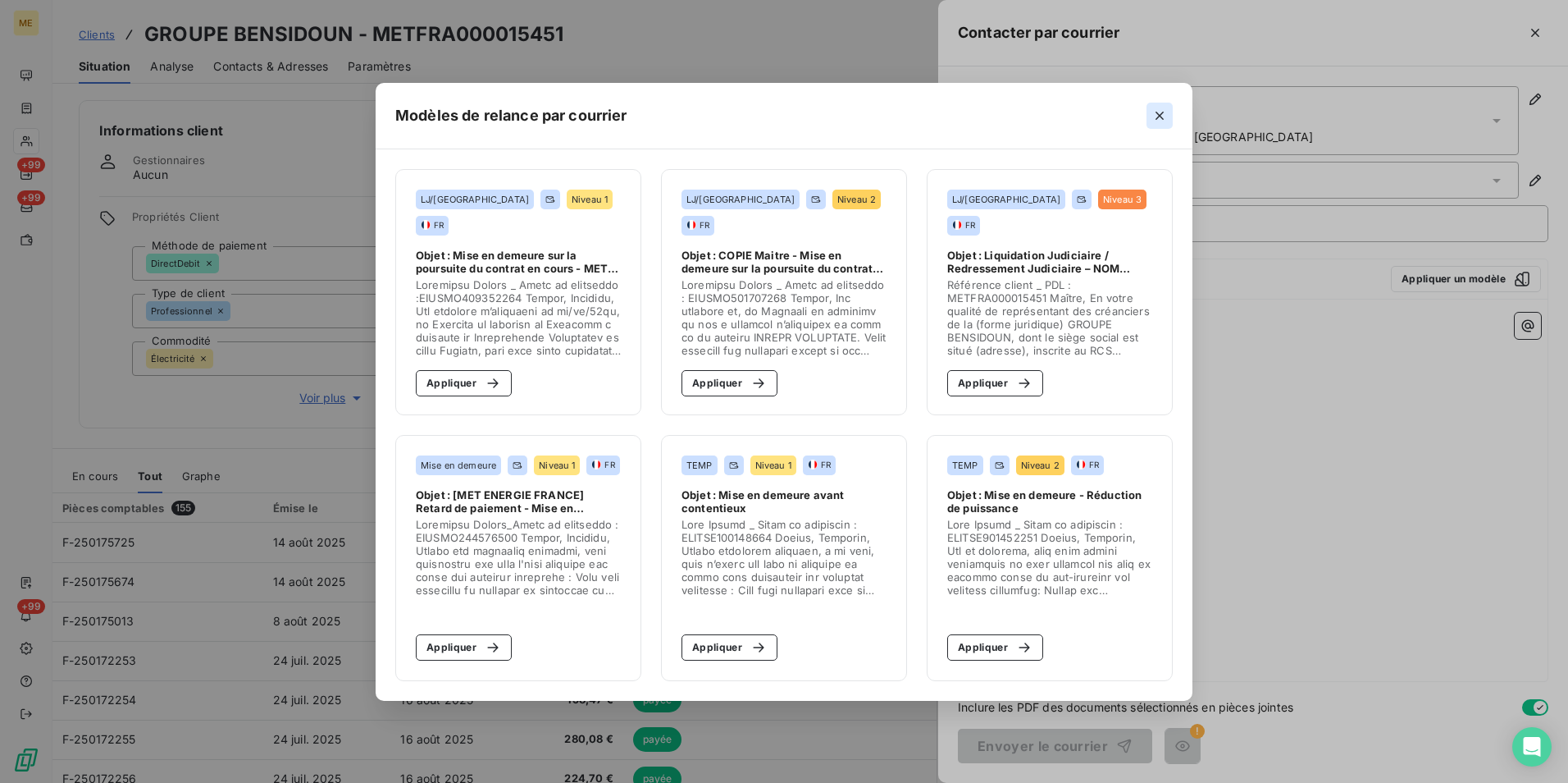
click at [1163, 115] on icon "button" at bounding box center [1160, 116] width 16 height 16
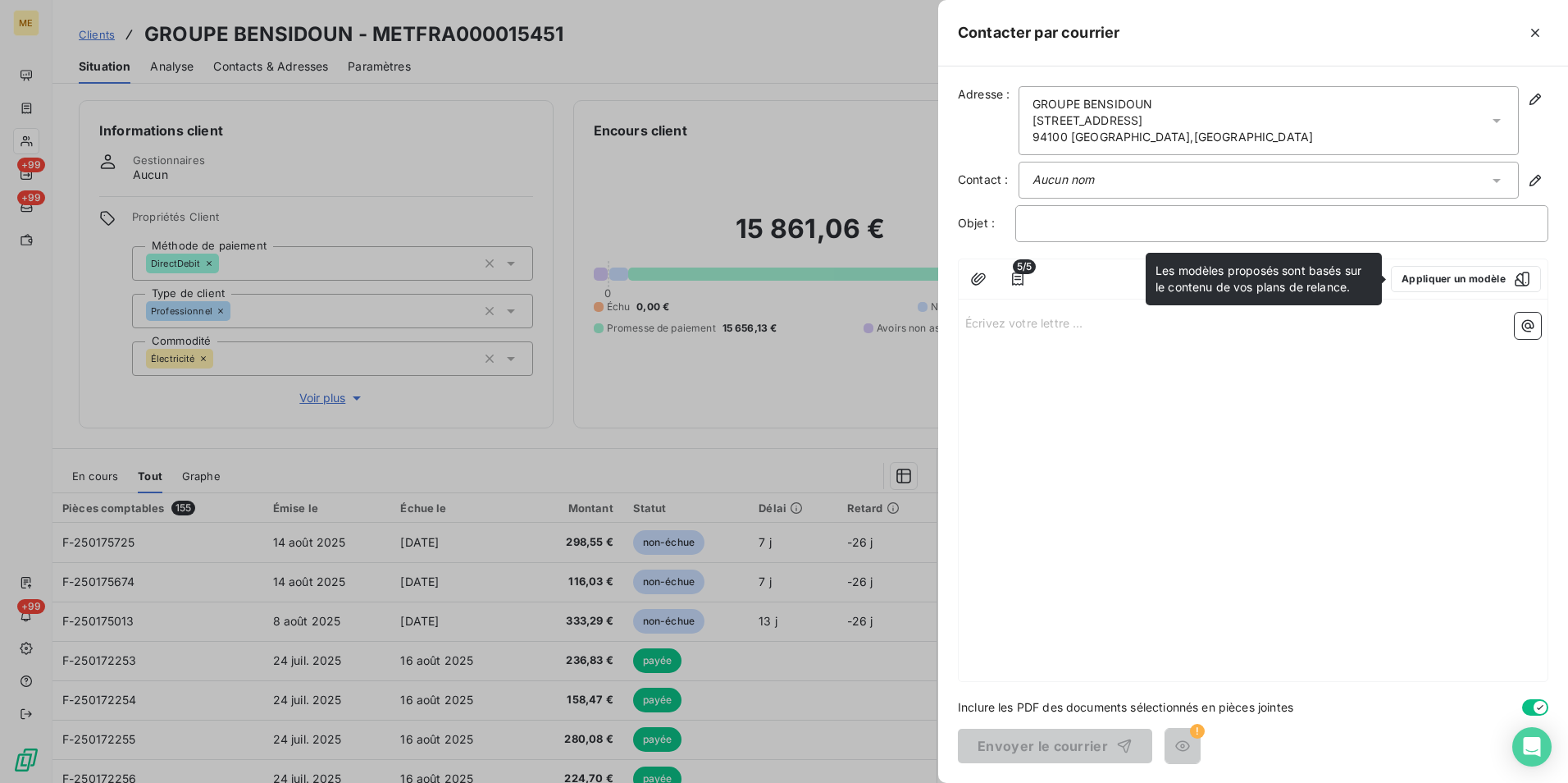
click at [1232, 476] on div "Écrivez votre lettre ... ﻿" at bounding box center [1253, 493] width 589 height 375
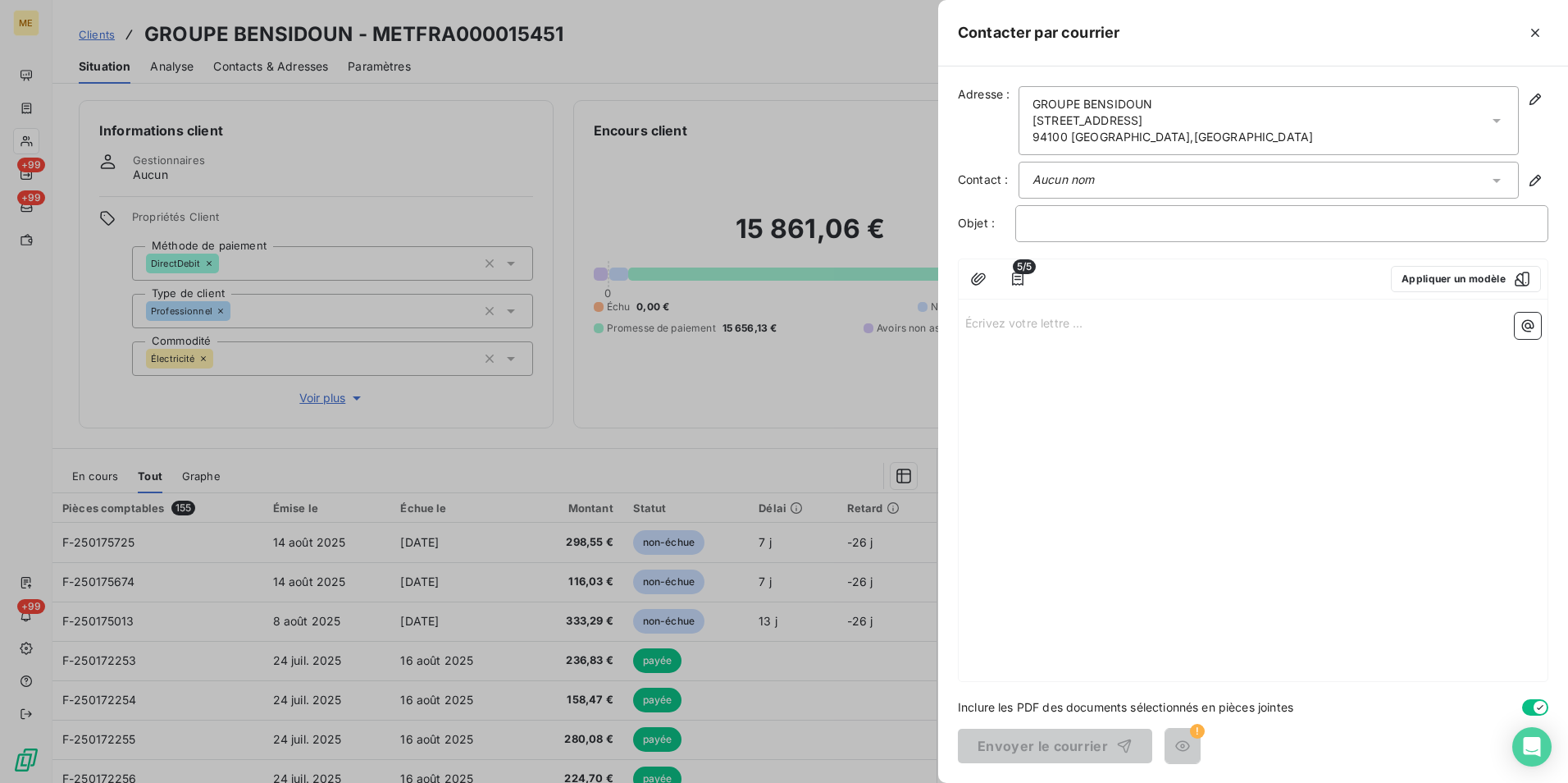
click at [1218, 425] on div "Écrivez votre lettre ... ﻿" at bounding box center [1253, 493] width 589 height 375
click at [1537, 28] on icon "button" at bounding box center [1535, 33] width 16 height 16
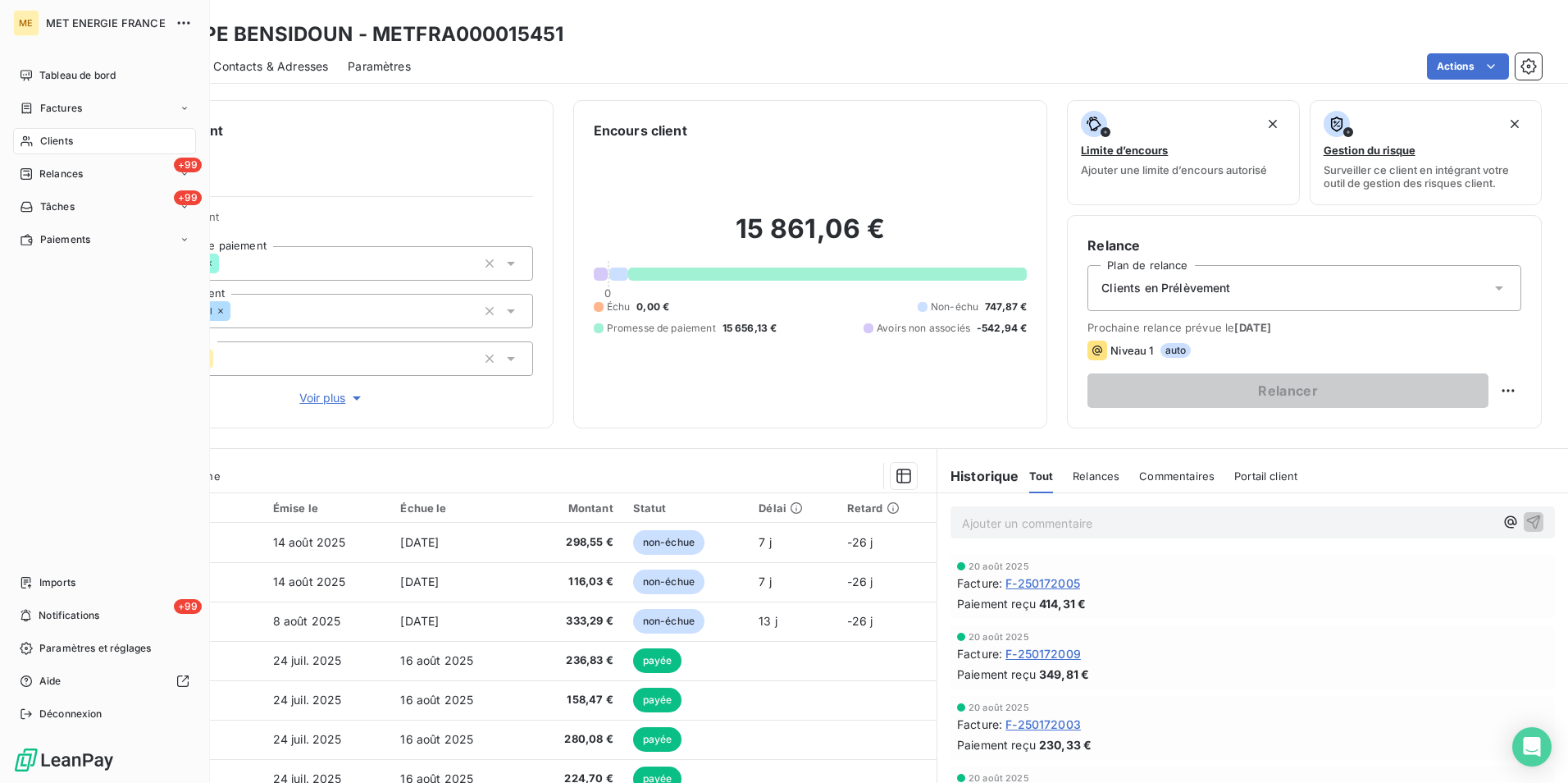
click at [32, 145] on icon at bounding box center [26, 141] width 12 height 11
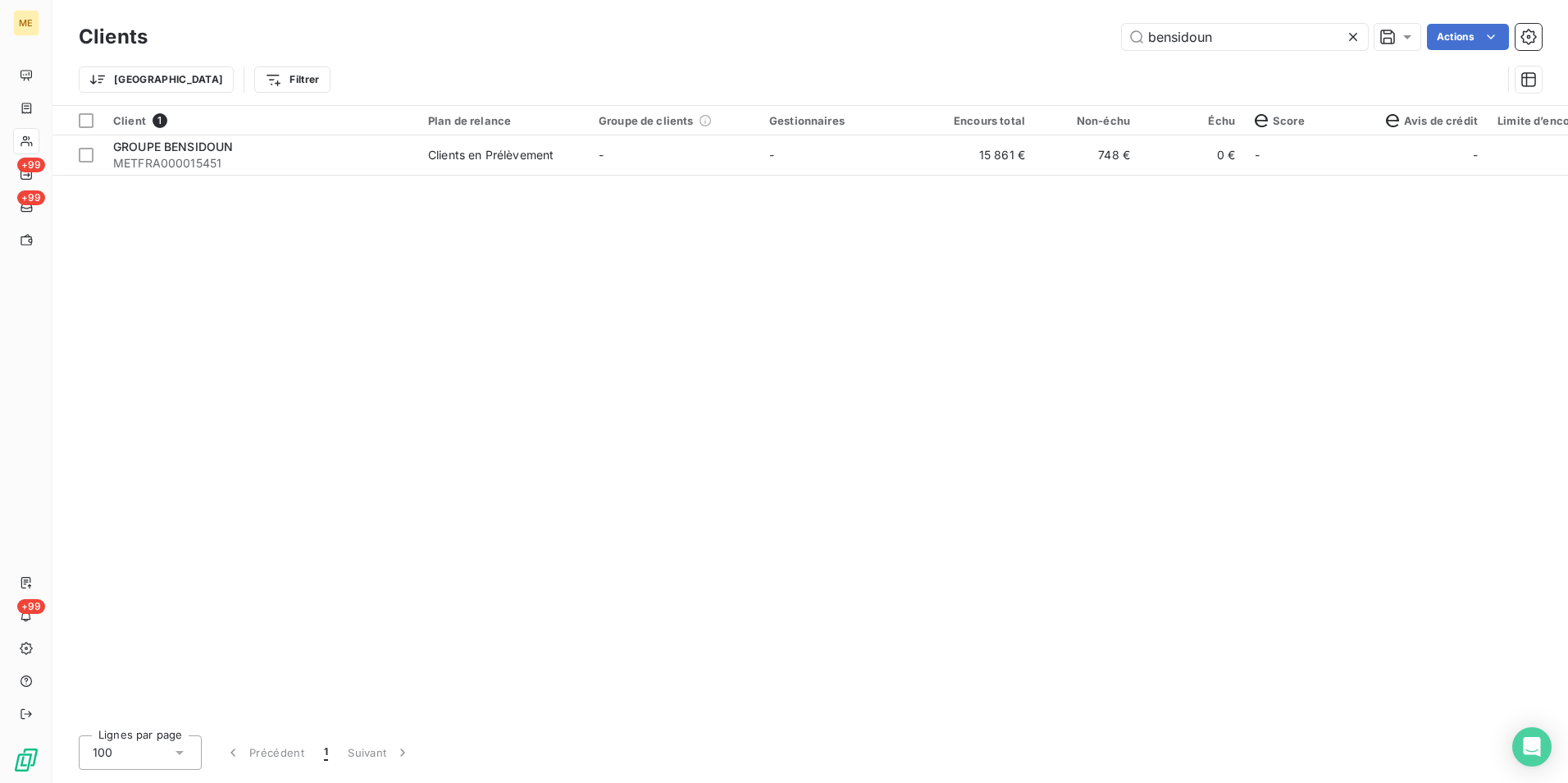
drag, startPoint x: 1255, startPoint y: 43, endPoint x: 1056, endPoint y: 38, distance: 199.1
click at [1056, 38] on div "bensidoun Actions" at bounding box center [854, 37] width 1375 height 26
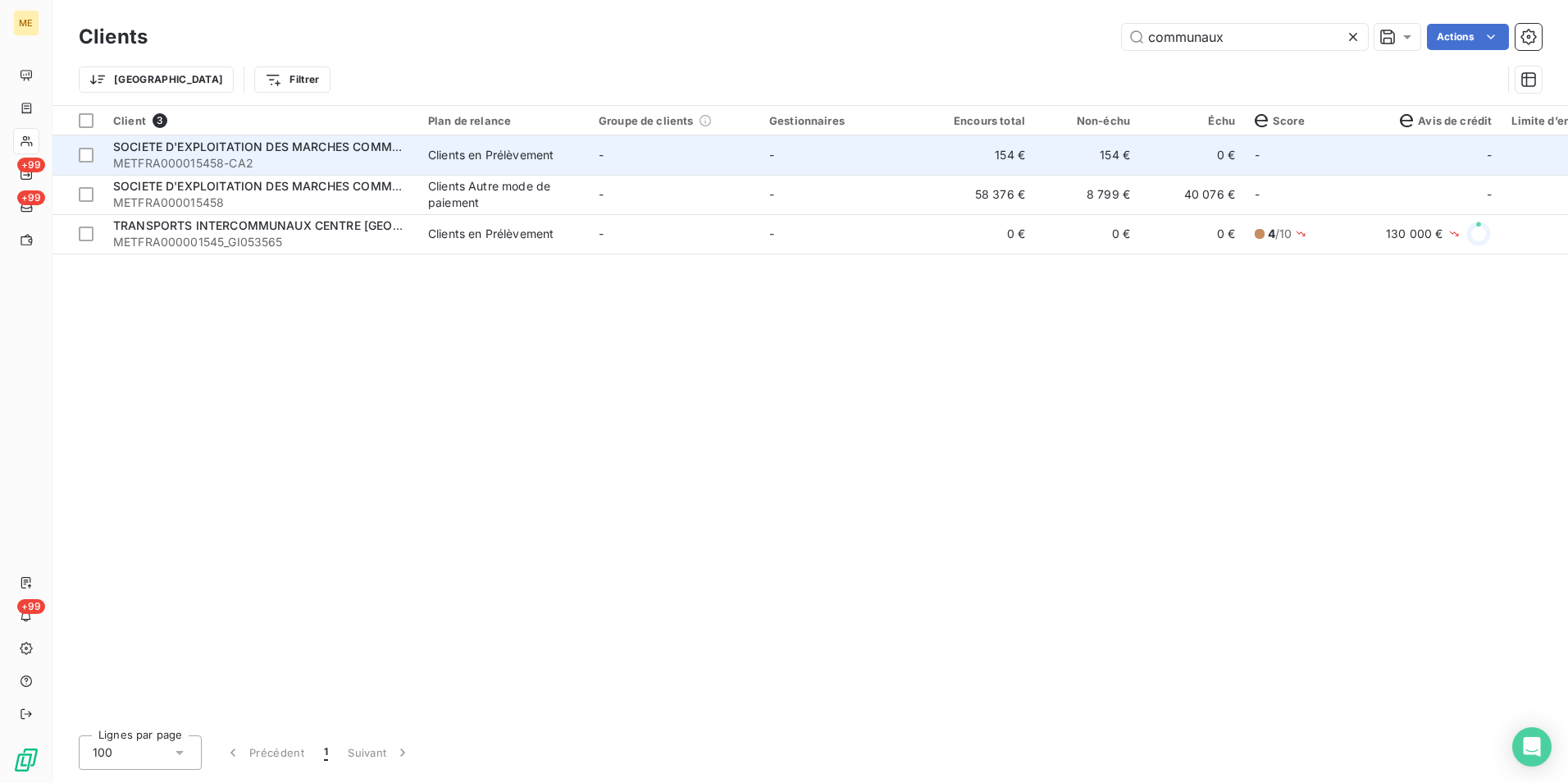
type input "communaux"
click at [244, 165] on span "METFRA000015458-CA2" at bounding box center [260, 163] width 295 height 16
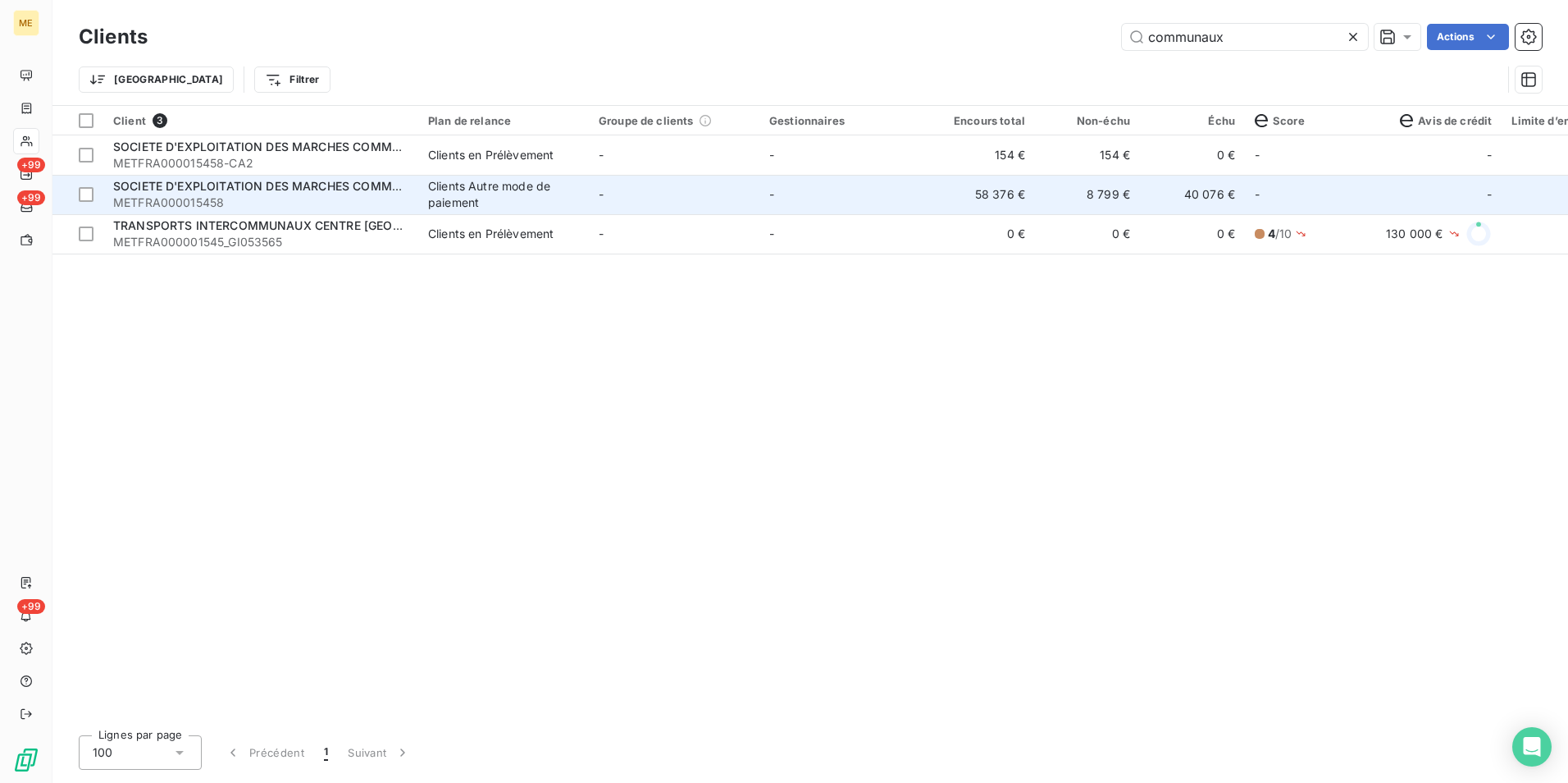
click at [416, 185] on td "SOCIETE D'EXPLOITATION DES MARCHES COMMUNAUX METFRA000015458" at bounding box center [261, 194] width 315 height 40
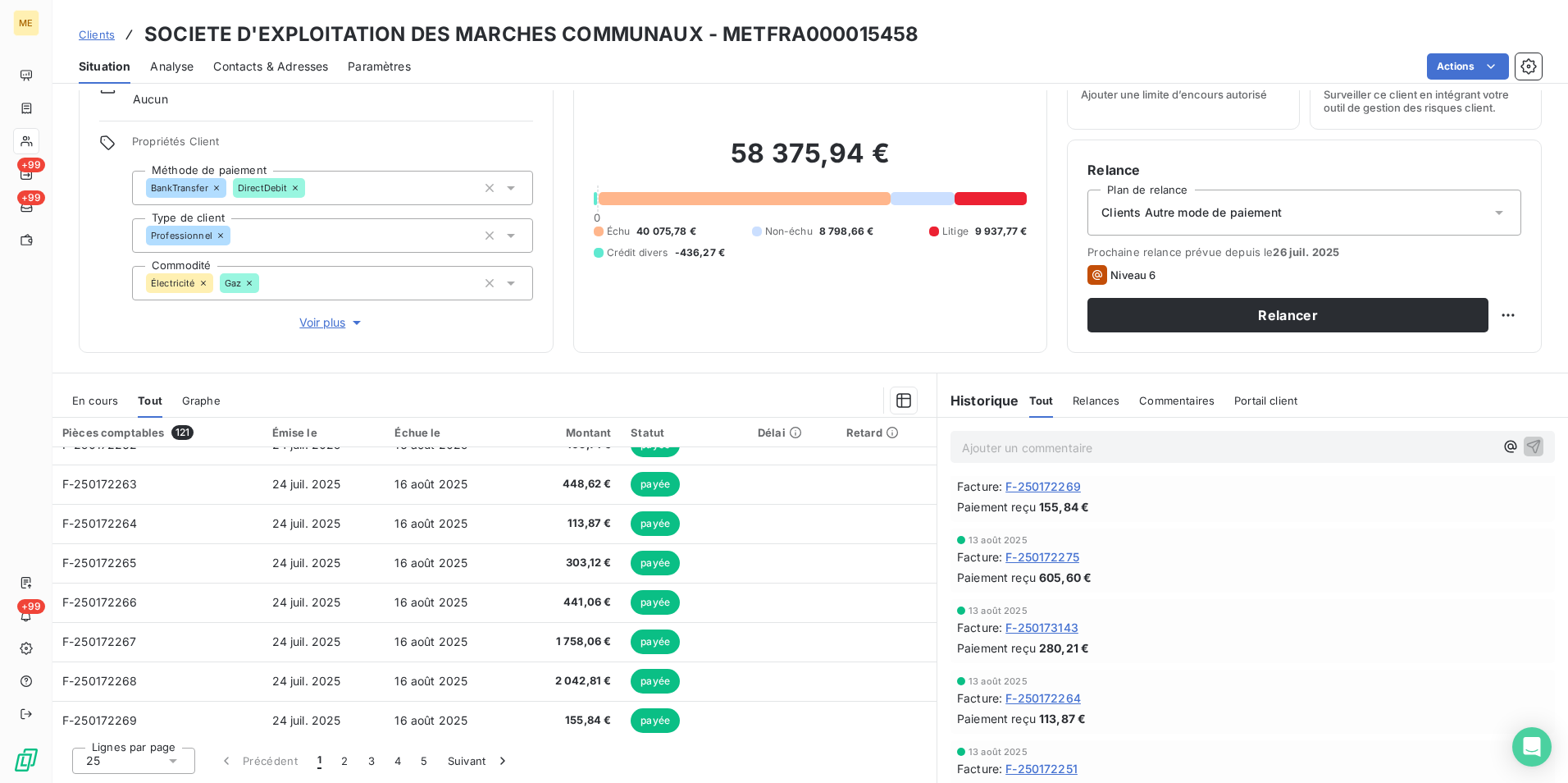
scroll to position [699, 0]
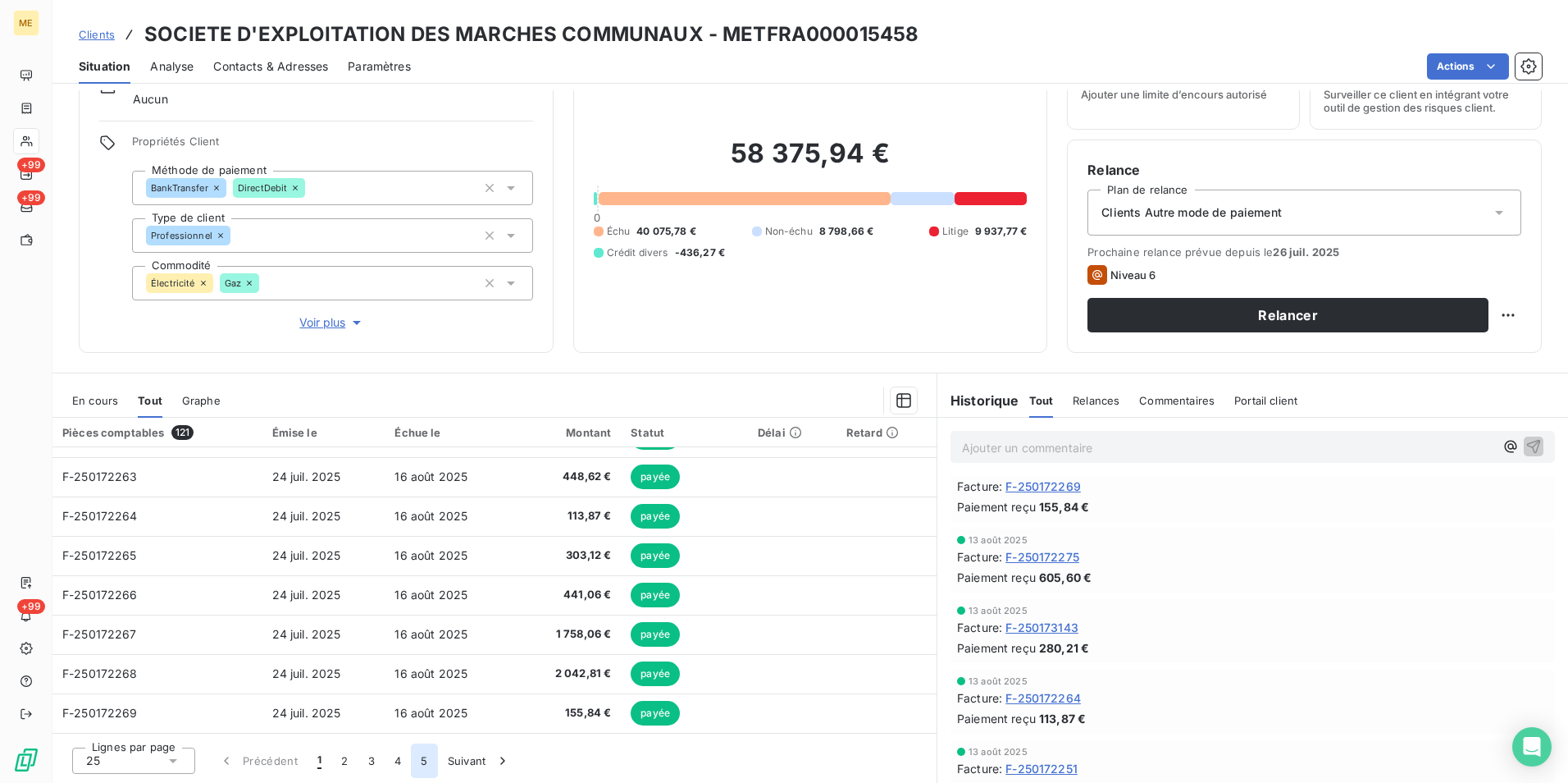
click at [431, 766] on button "5" at bounding box center [424, 761] width 26 height 35
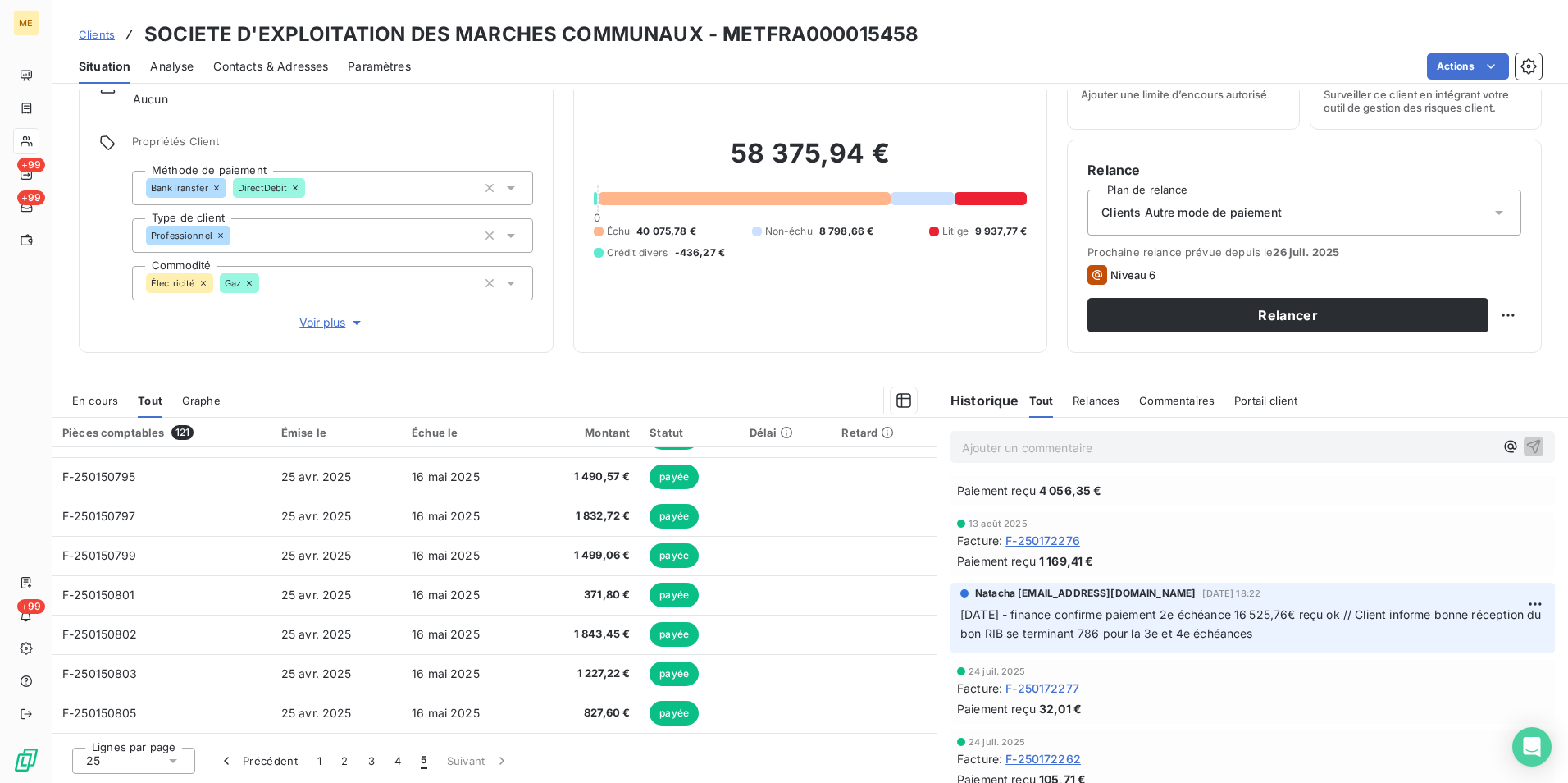
scroll to position [1433, 0]
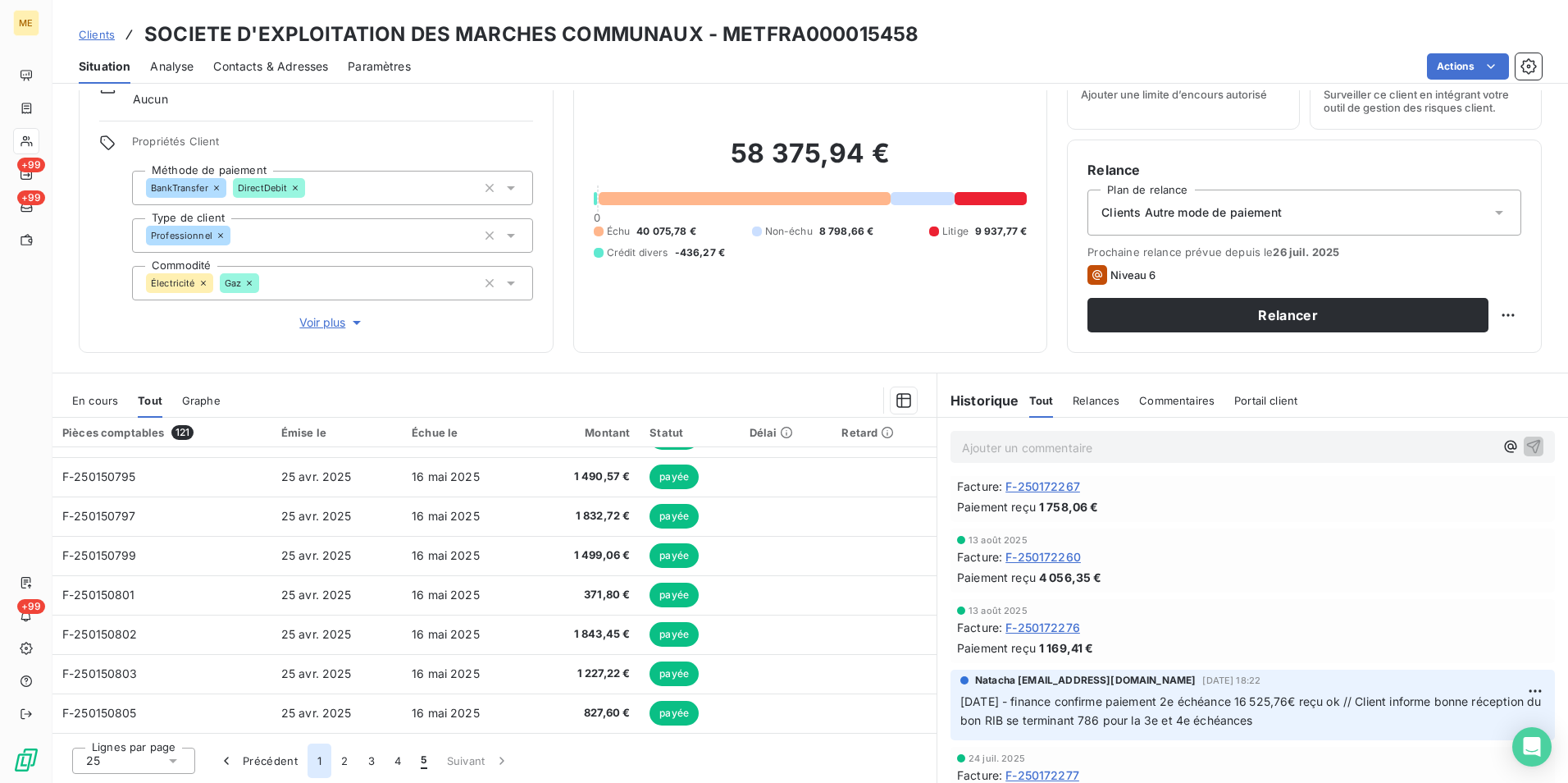
click at [316, 757] on button "1" at bounding box center [319, 761] width 24 height 35
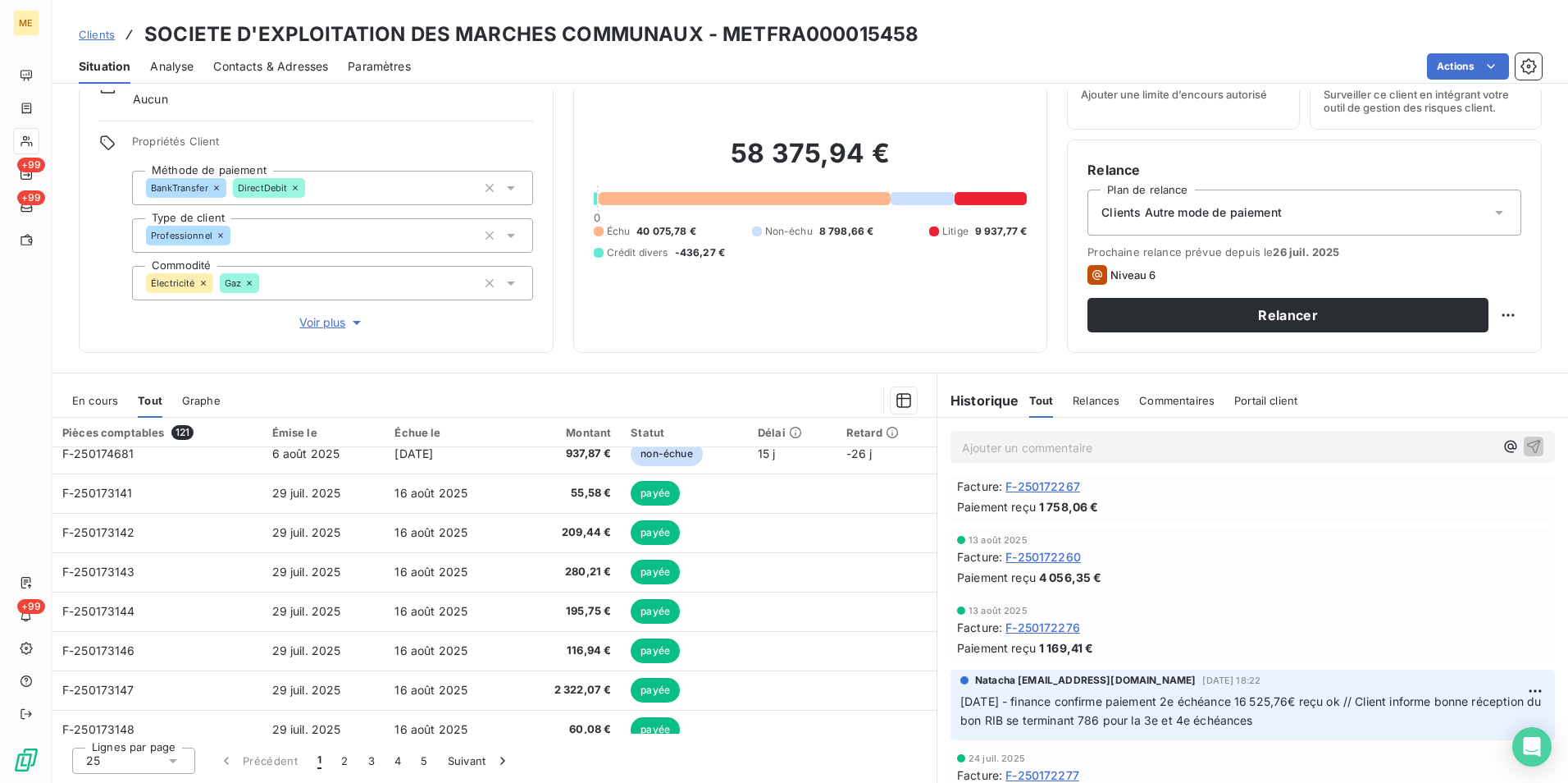
scroll to position [0, 0]
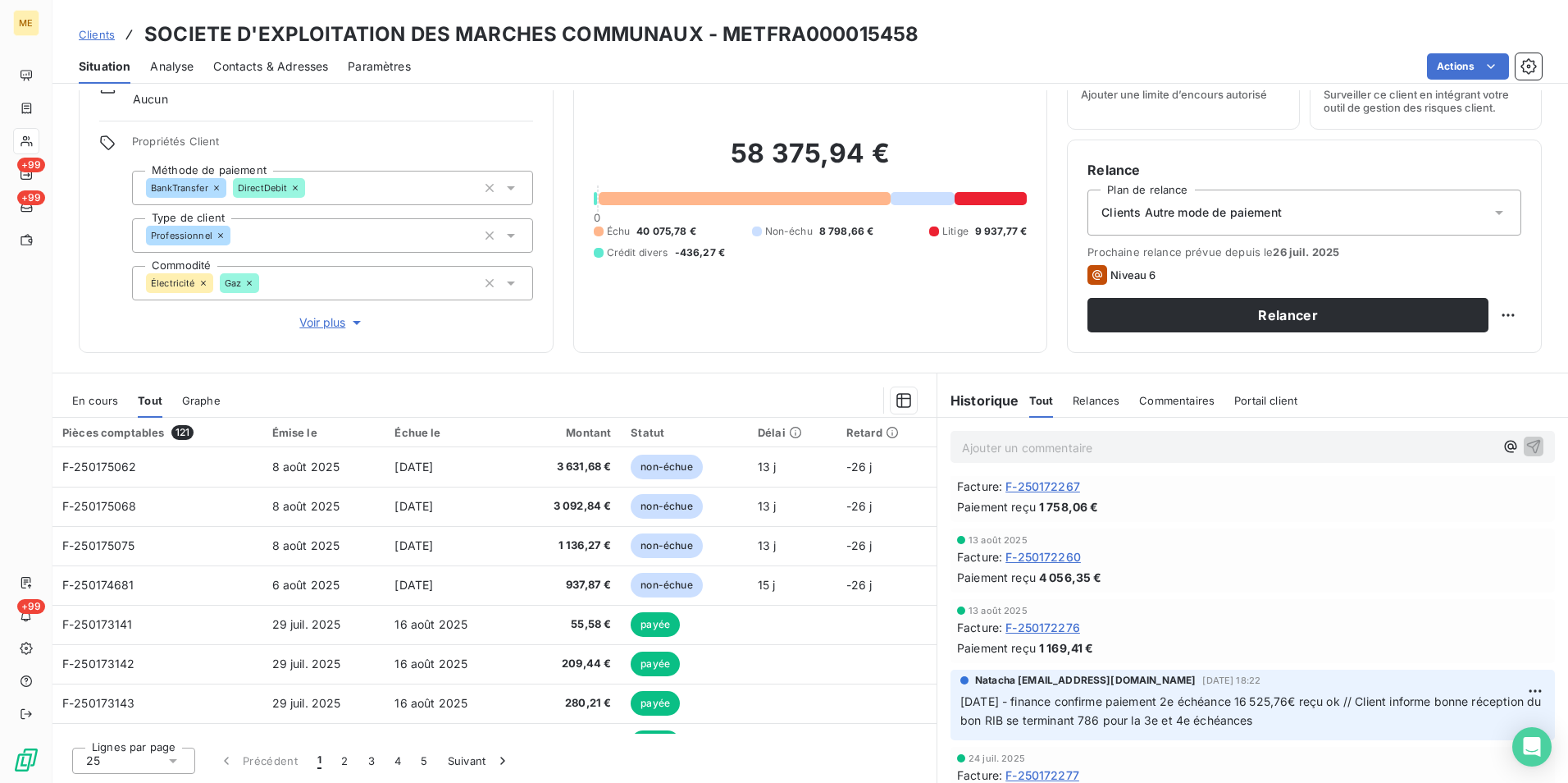
click at [86, 403] on span "En cours" at bounding box center [95, 400] width 46 height 13
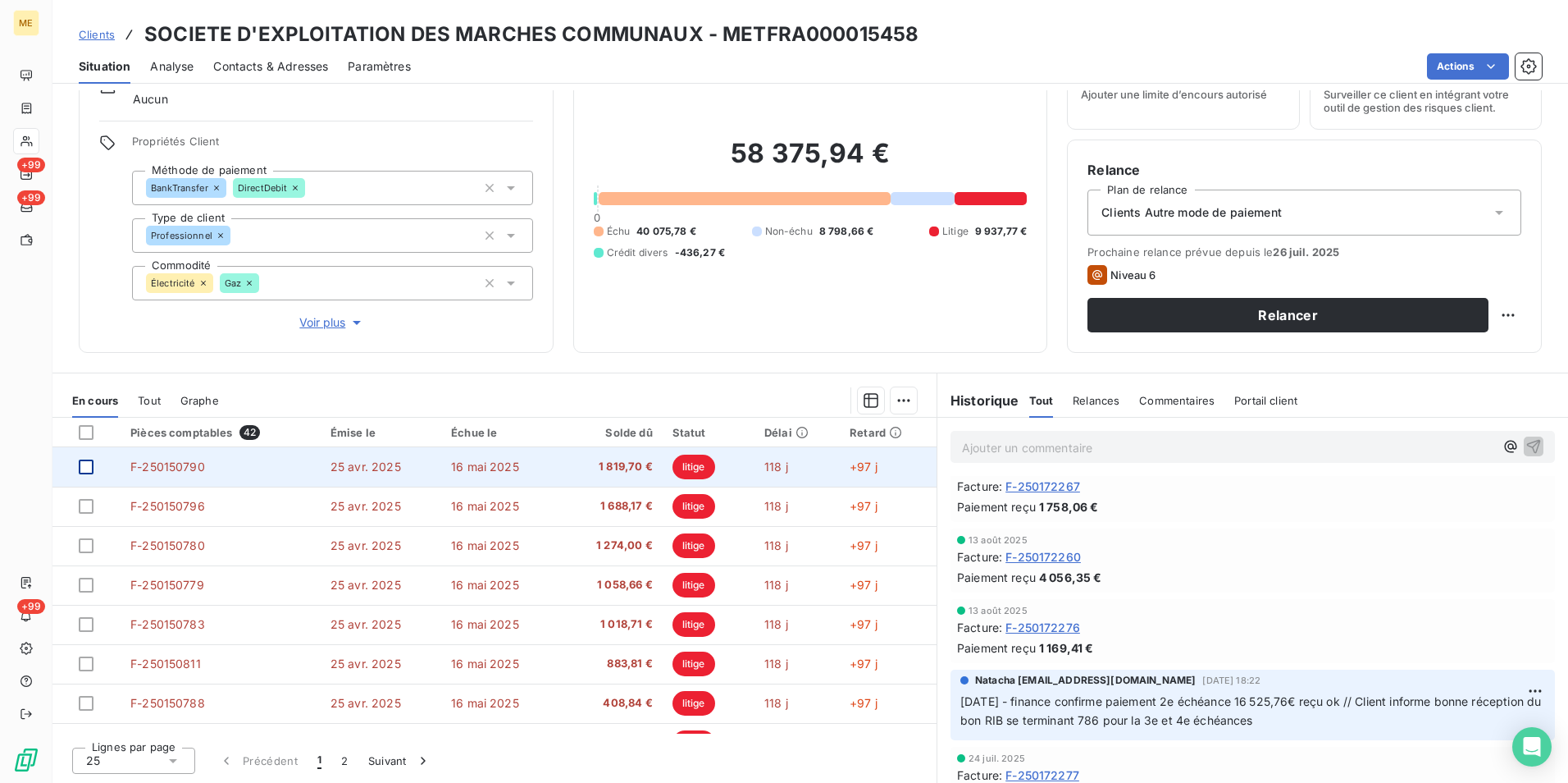
click at [79, 470] on div at bounding box center [86, 467] width 15 height 15
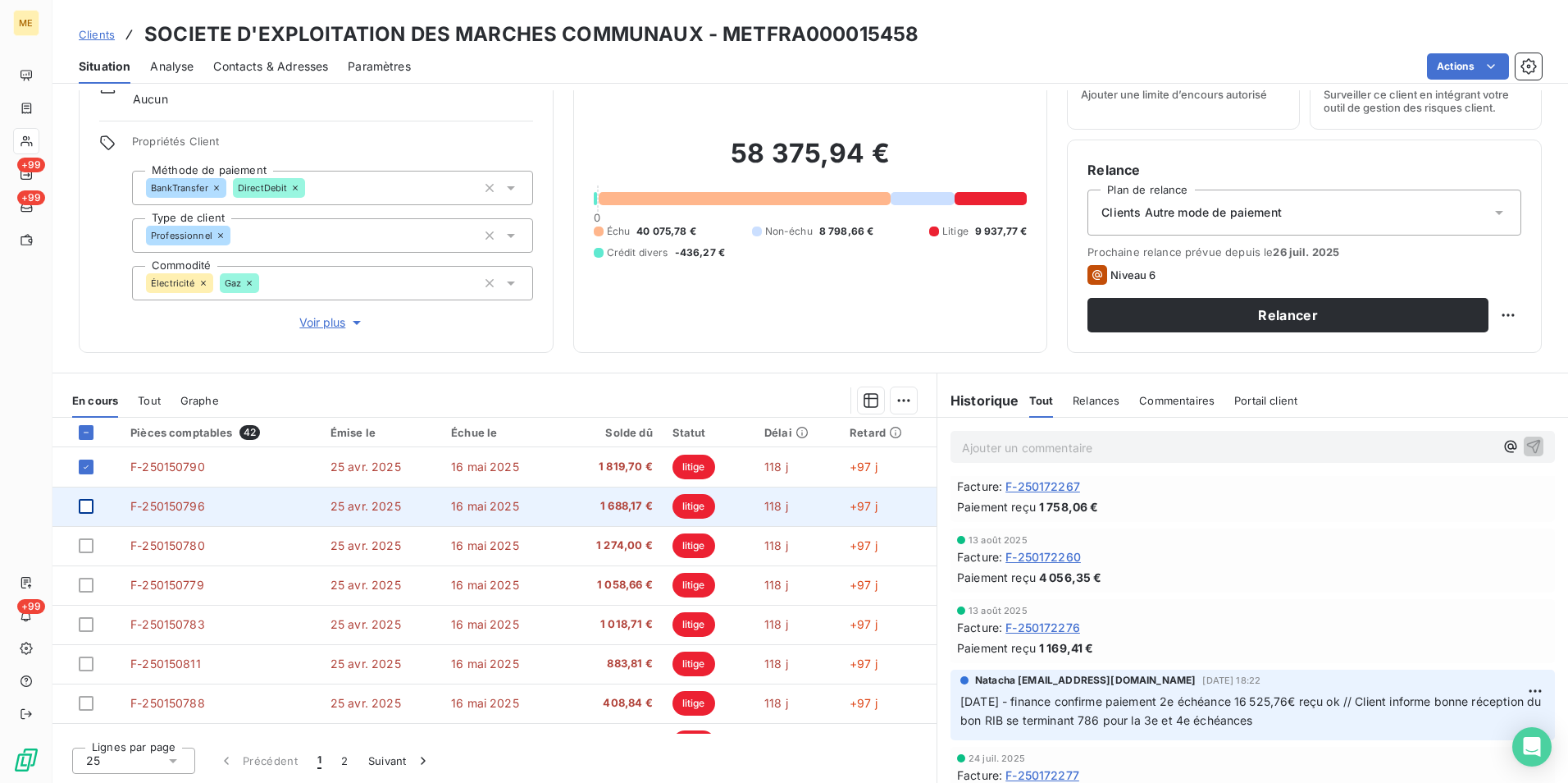
click at [85, 511] on div at bounding box center [86, 506] width 15 height 15
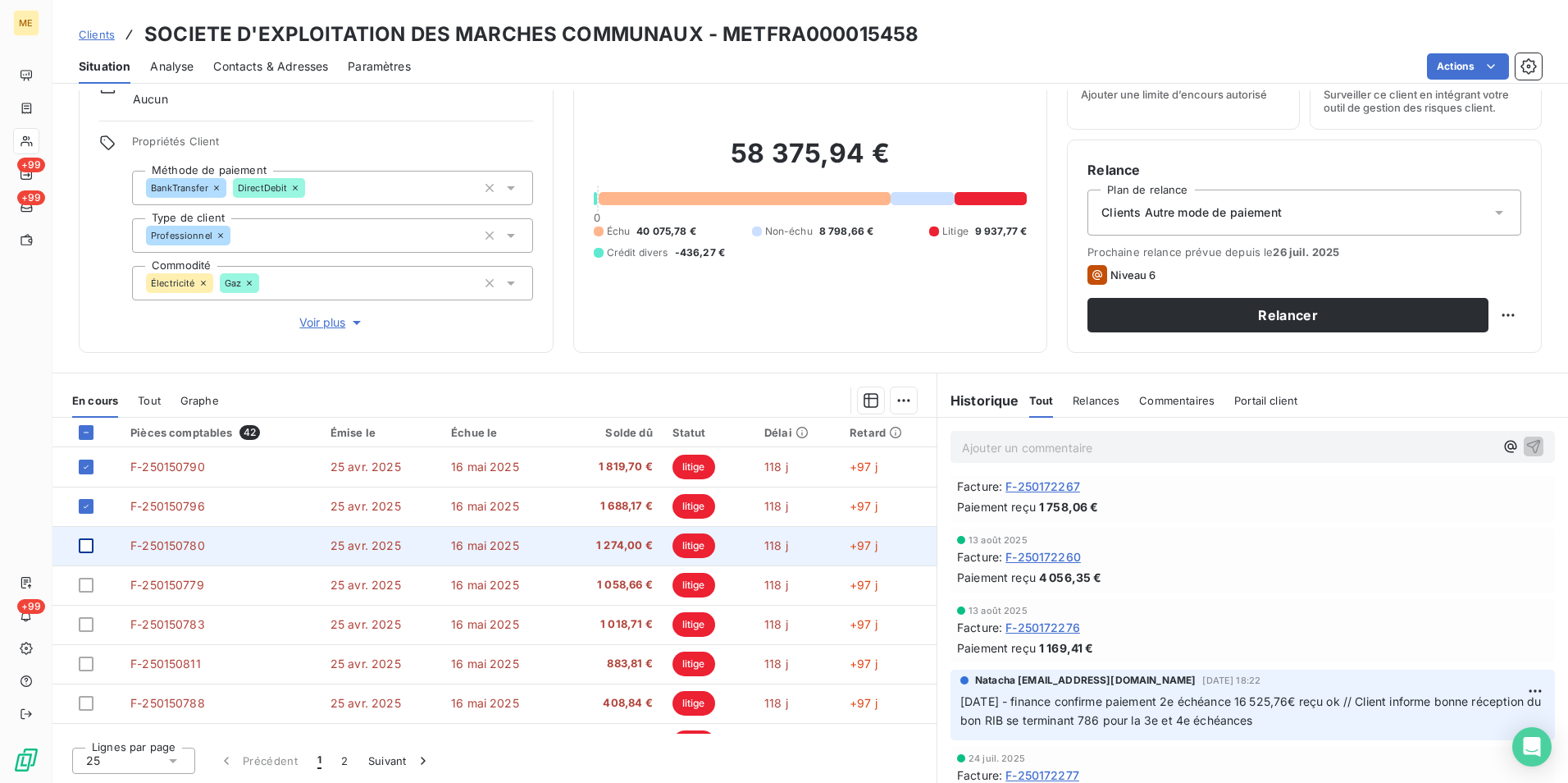
click at [82, 547] on div at bounding box center [86, 546] width 15 height 15
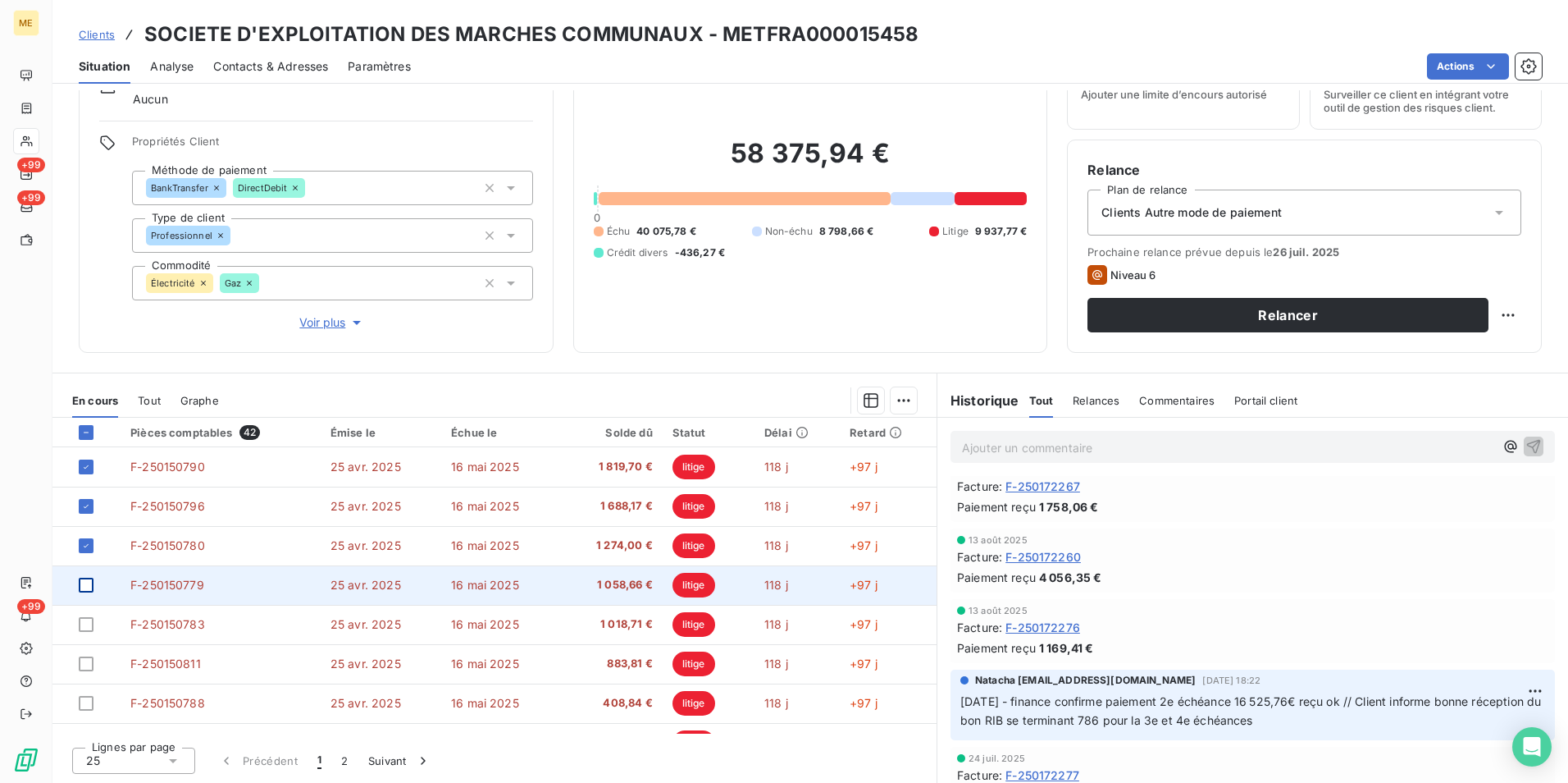
click at [88, 580] on div at bounding box center [86, 585] width 15 height 15
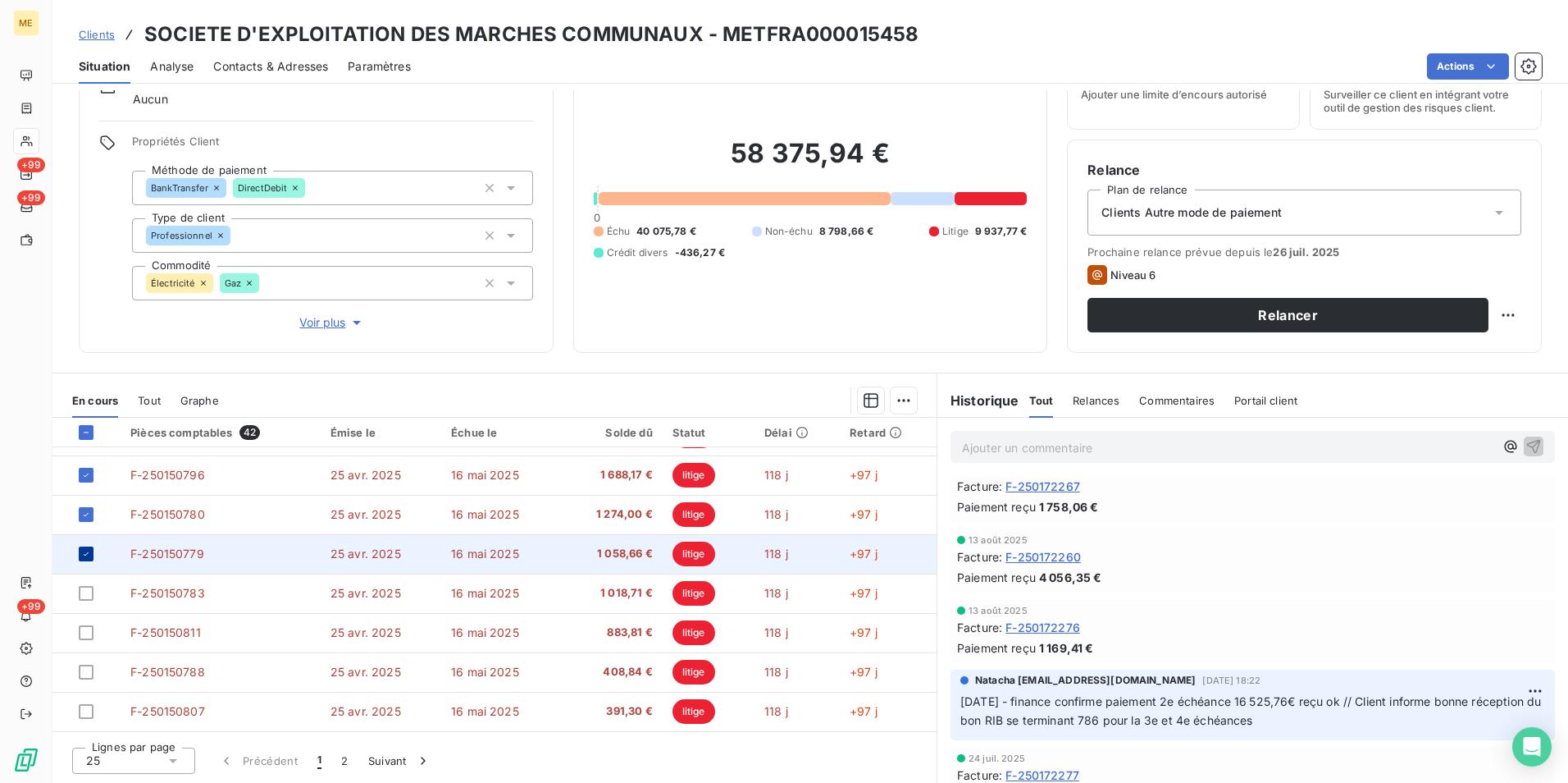
scroll to position [82, 0]
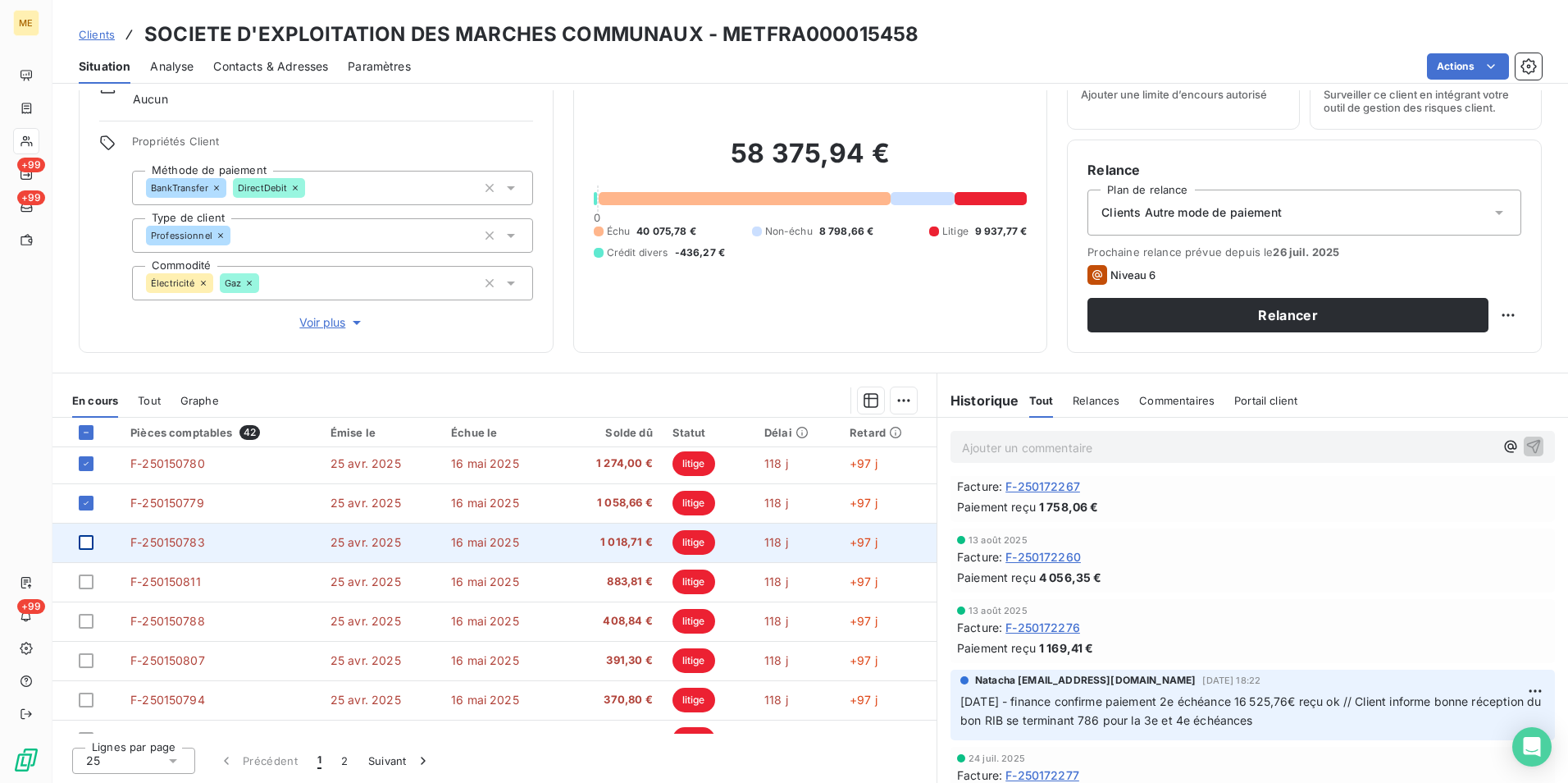
click at [84, 549] on div at bounding box center [86, 543] width 15 height 15
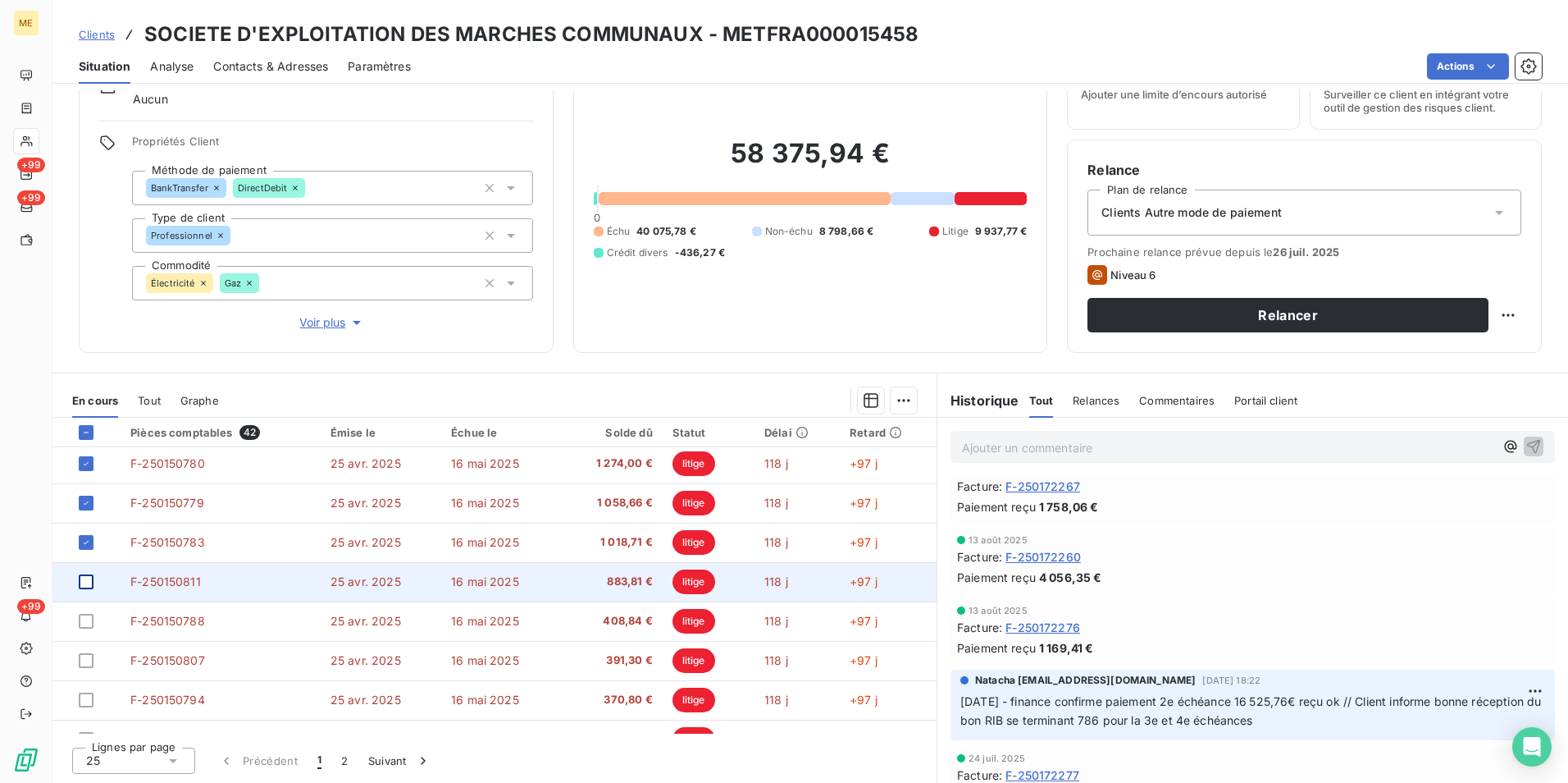
click at [87, 583] on div at bounding box center [86, 581] width 15 height 15
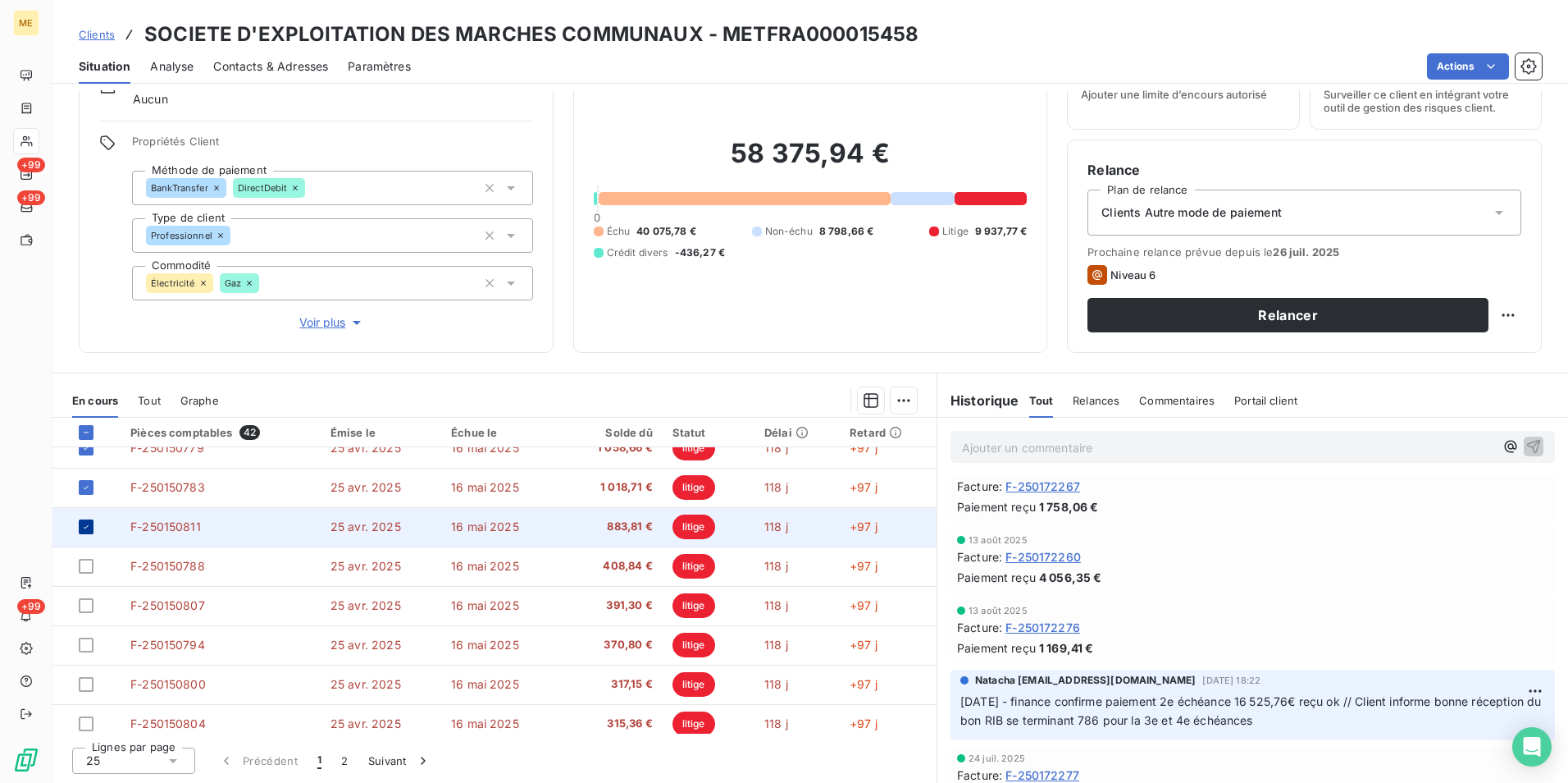
scroll to position [164, 0]
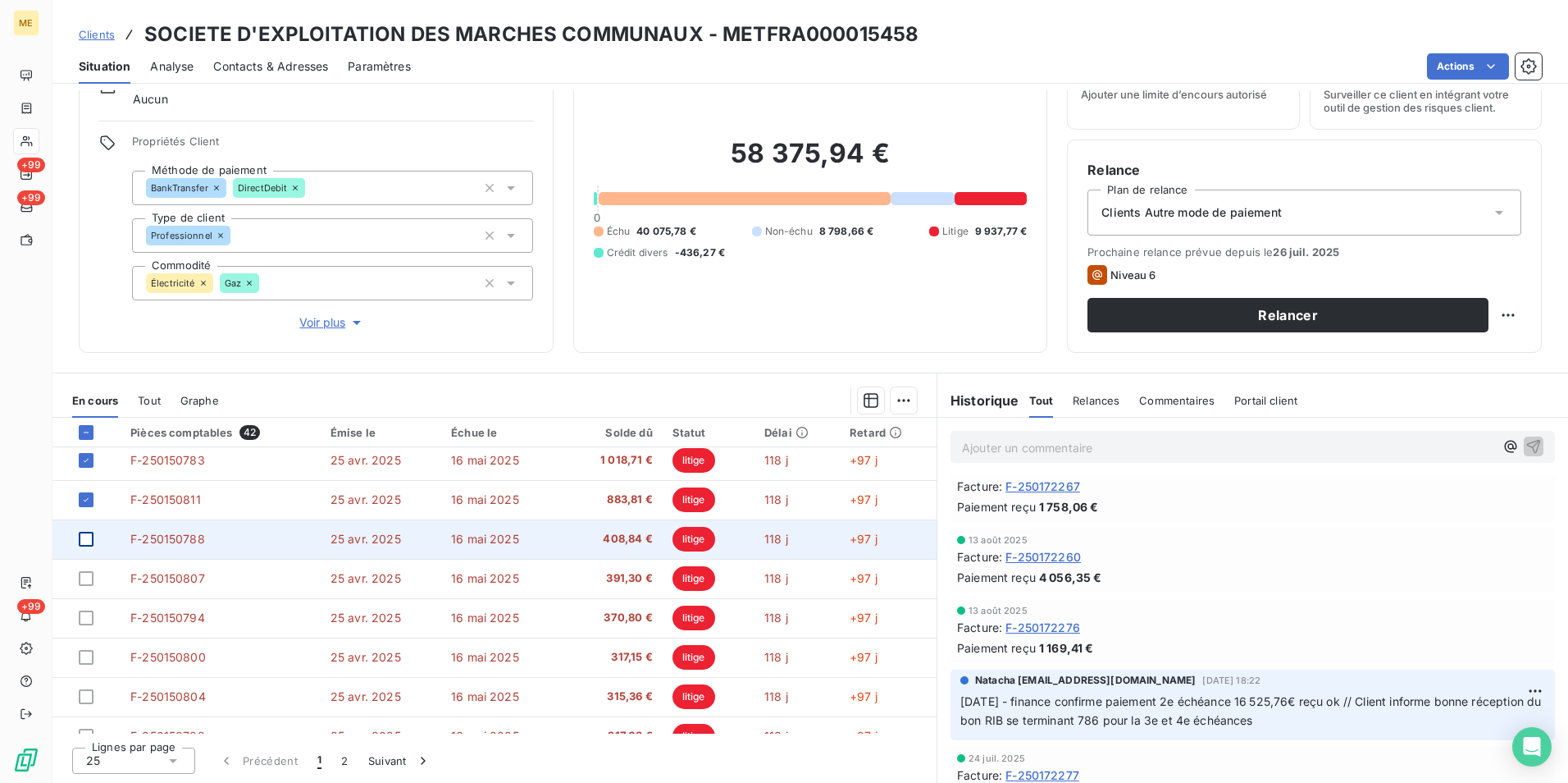
click at [89, 541] on div at bounding box center [86, 539] width 15 height 15
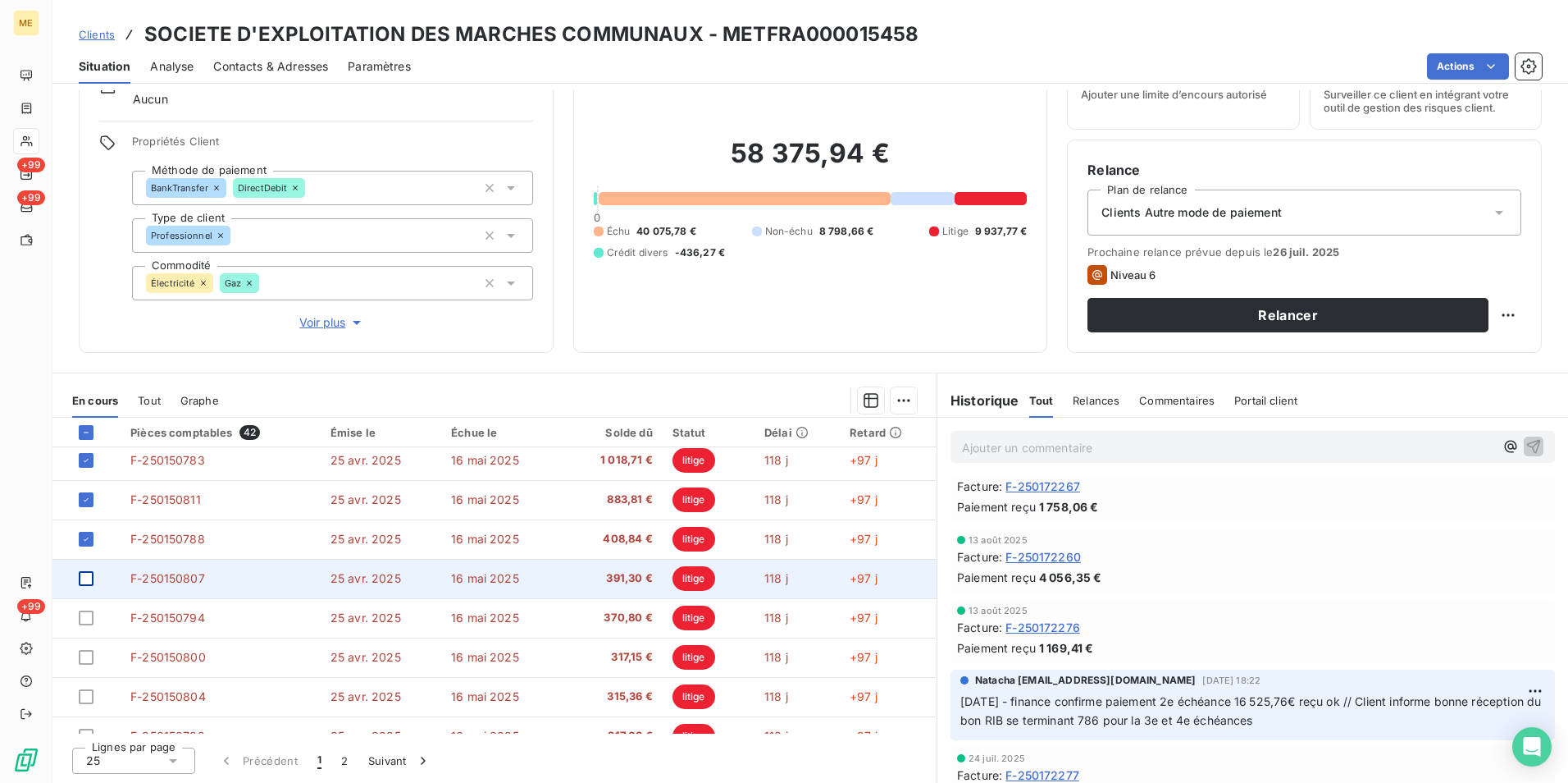
click at [86, 580] on div at bounding box center [86, 578] width 15 height 15
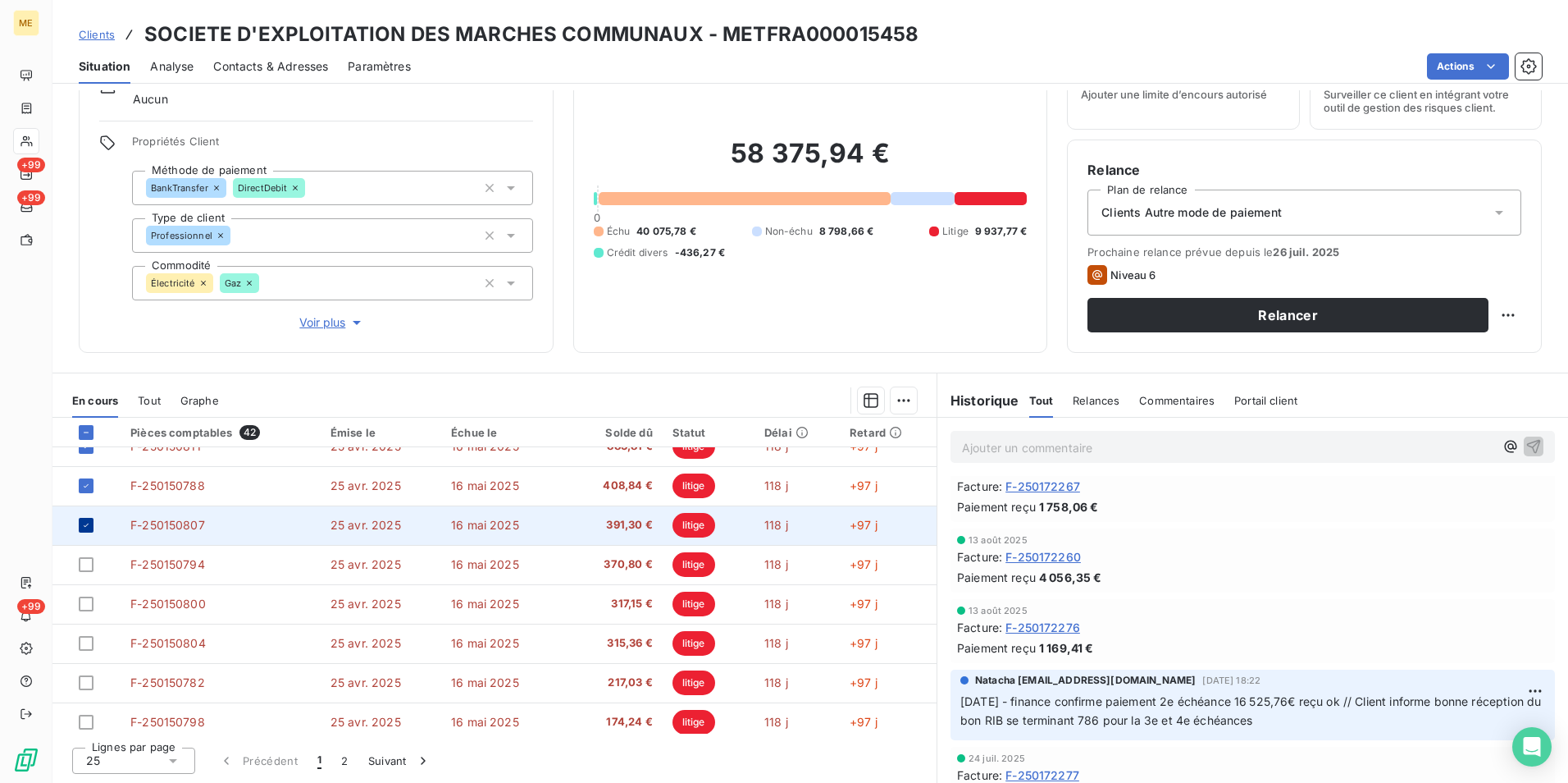
scroll to position [246, 0]
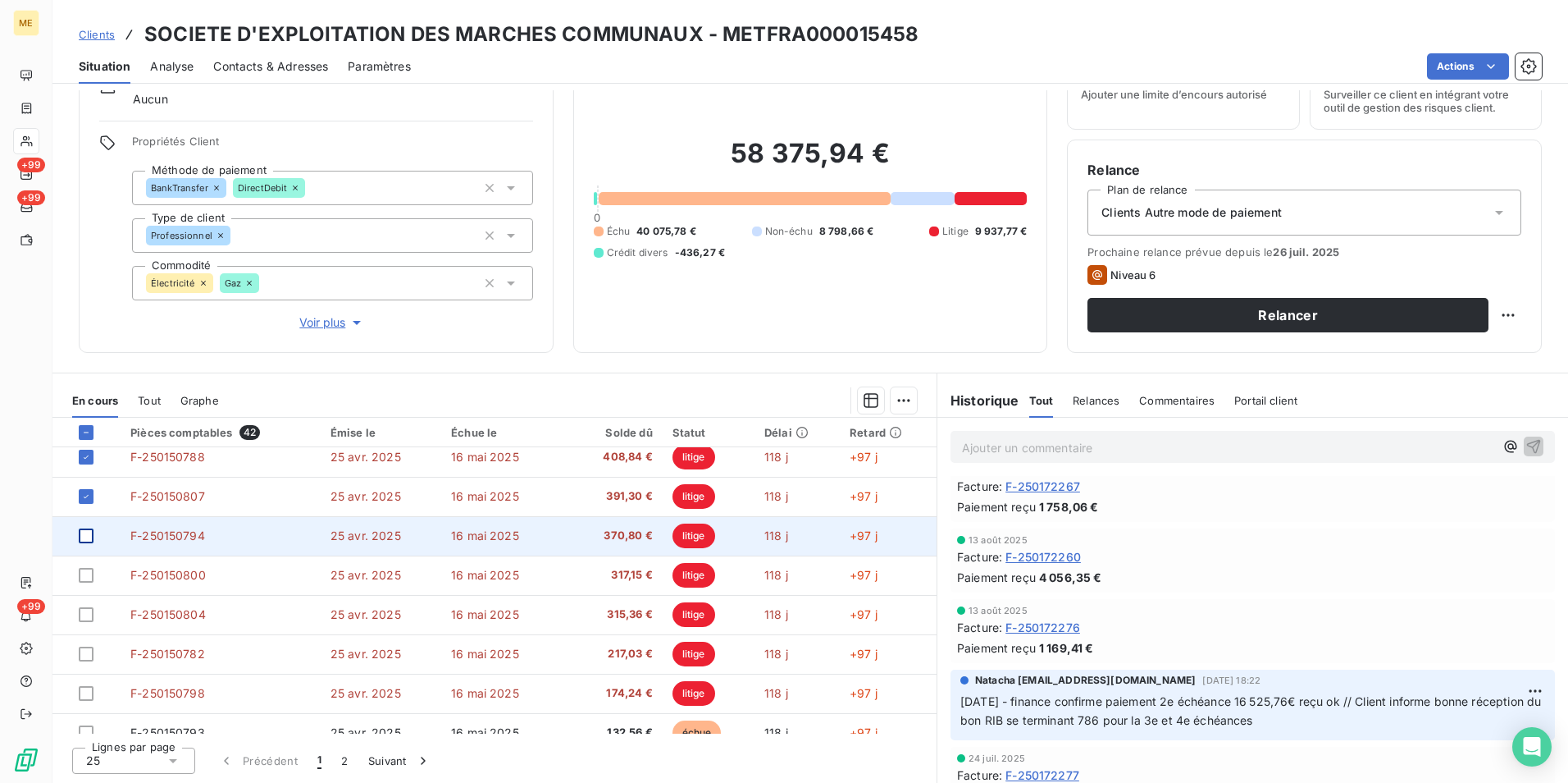
click at [86, 534] on div at bounding box center [86, 536] width 15 height 15
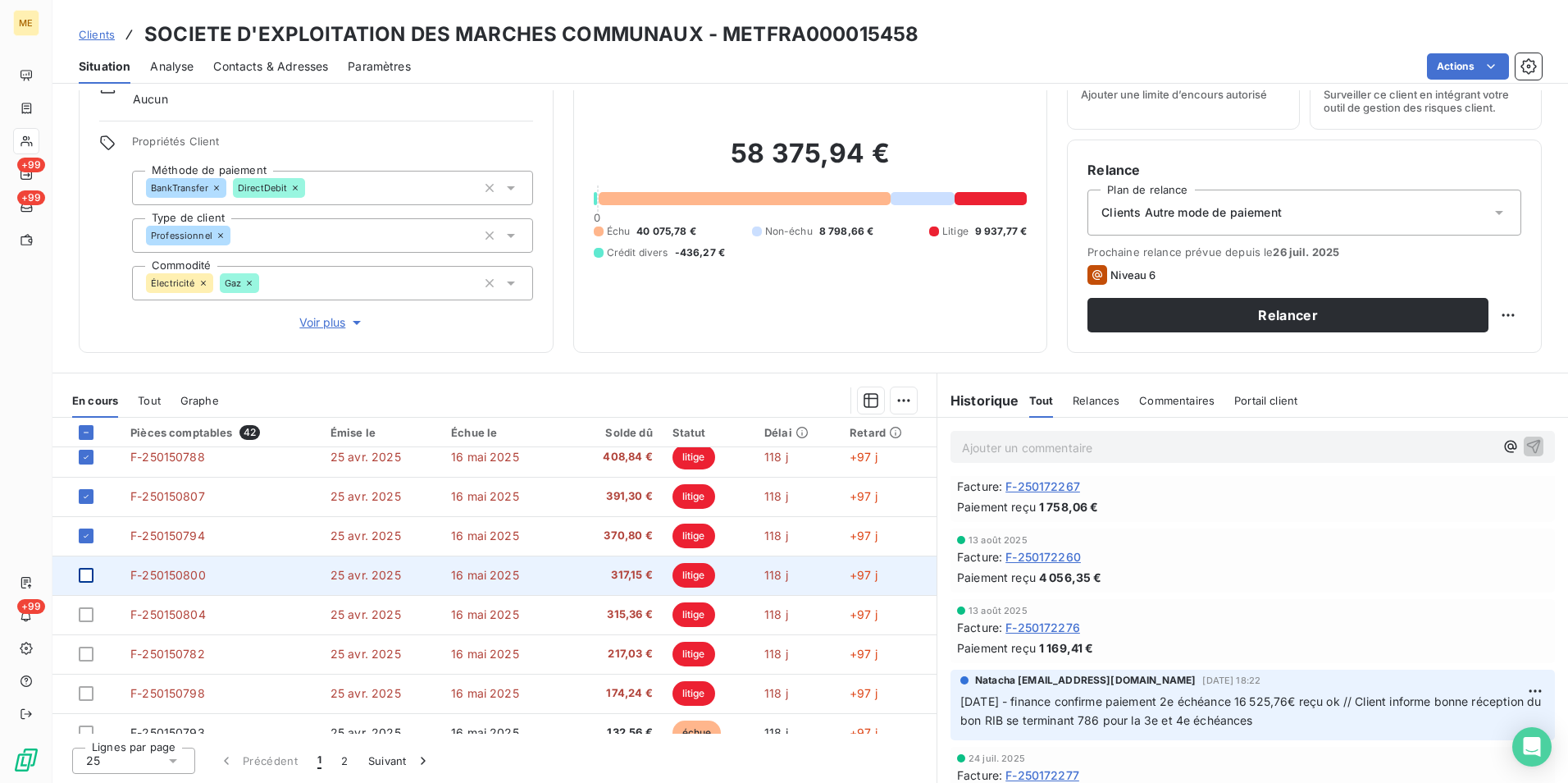
click at [89, 575] on div at bounding box center [86, 575] width 15 height 15
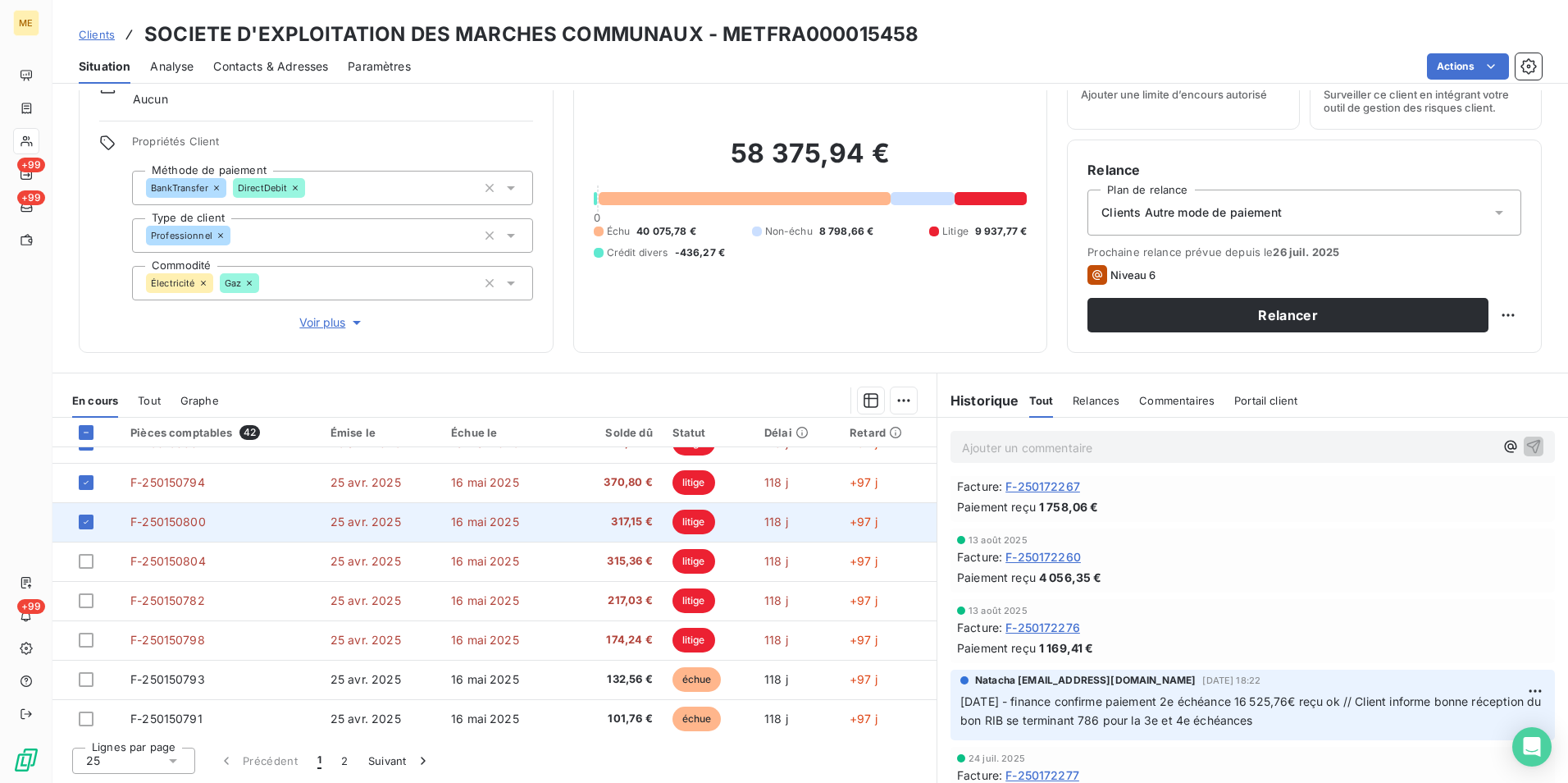
scroll to position [329, 0]
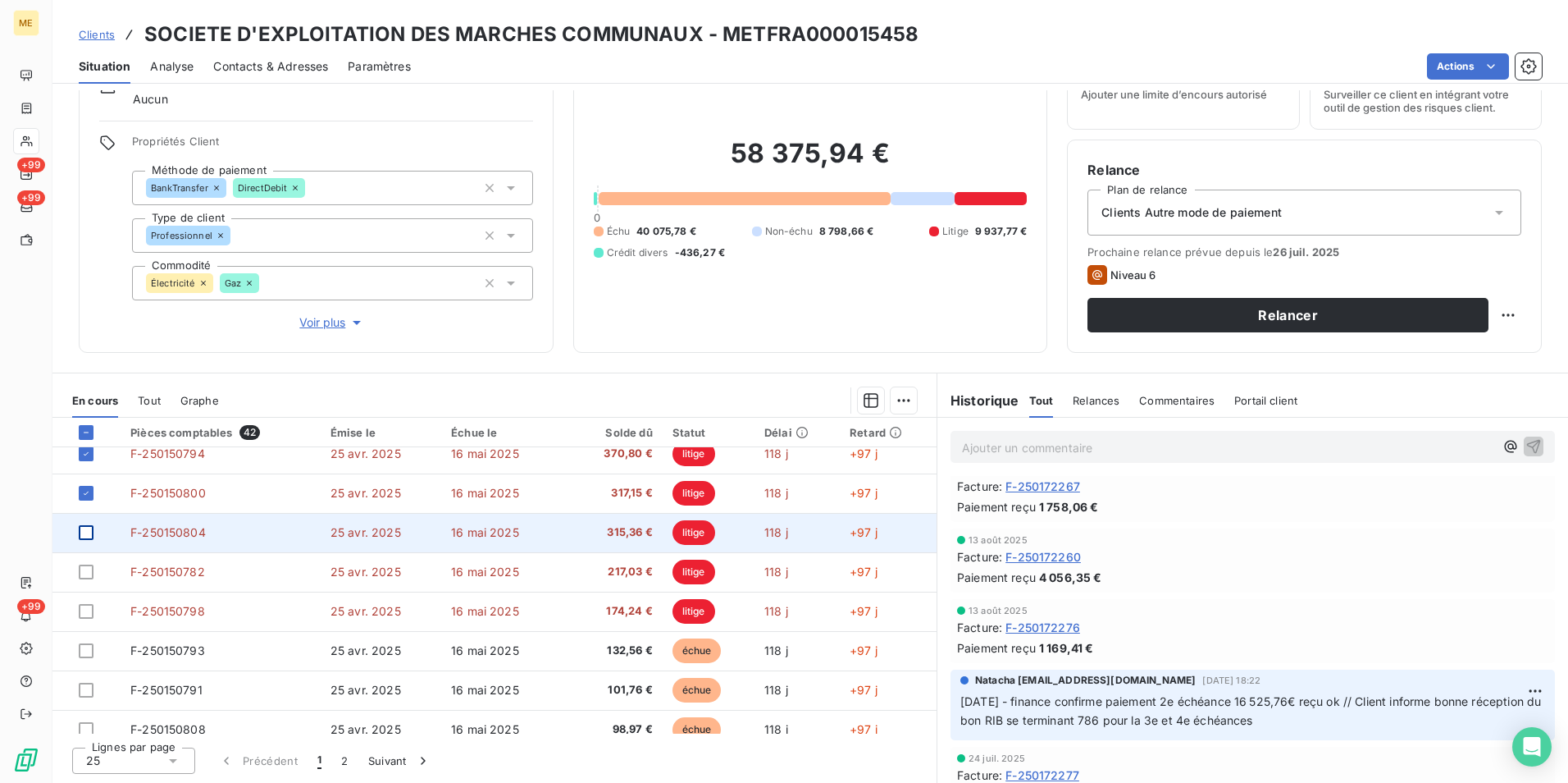
click at [82, 533] on div at bounding box center [86, 533] width 15 height 15
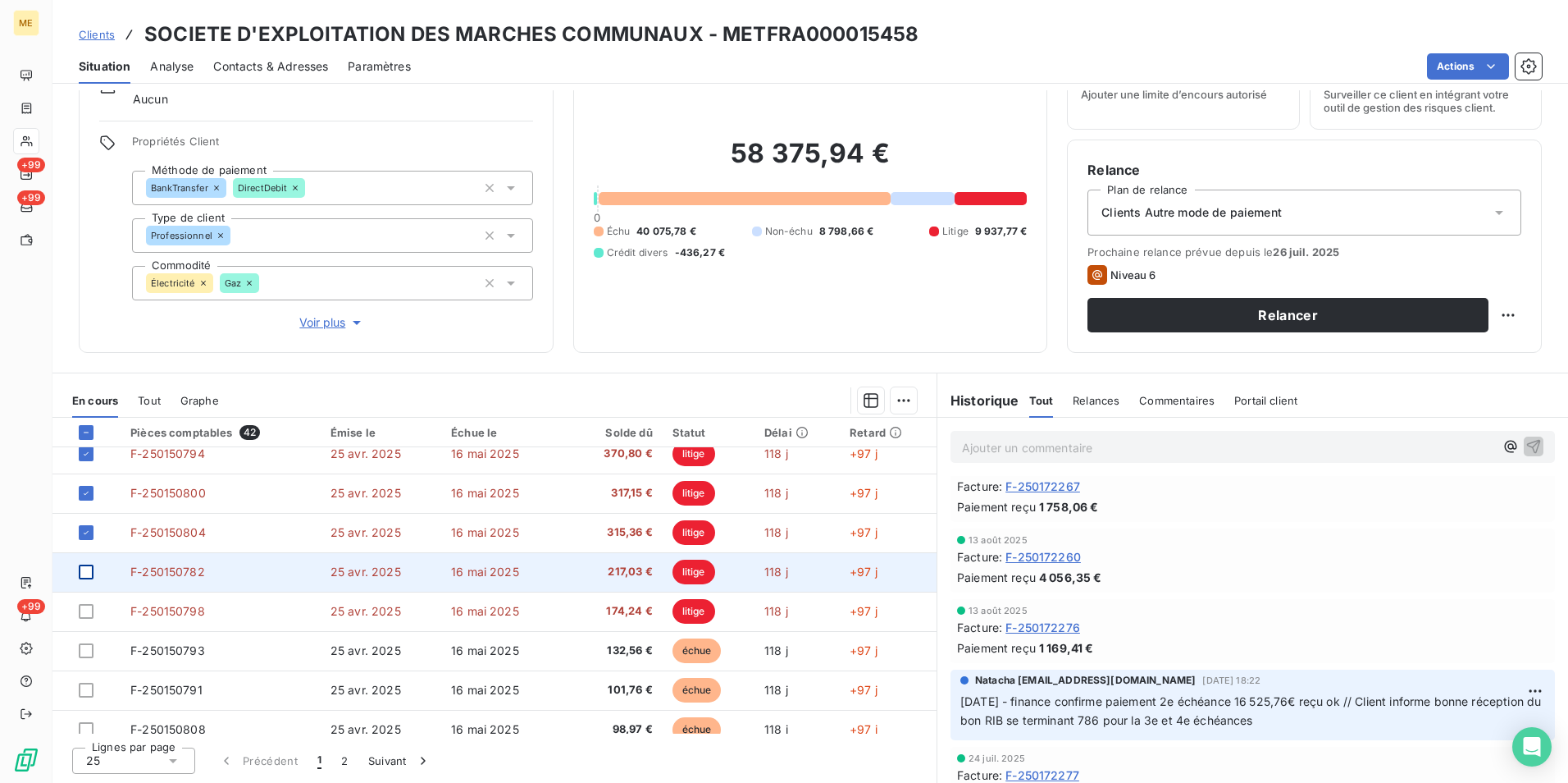
click at [80, 571] on div at bounding box center [86, 572] width 15 height 15
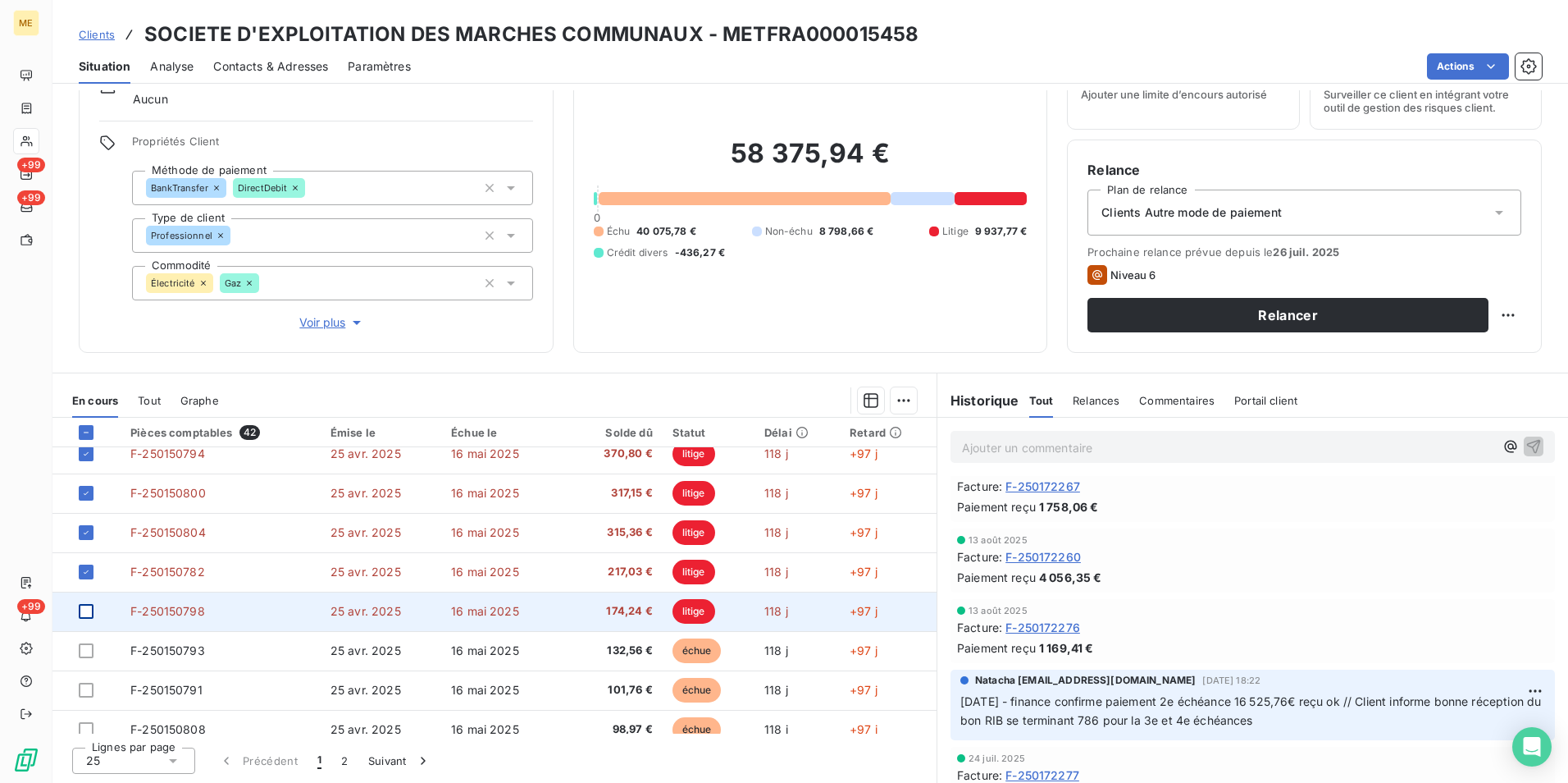
click at [89, 605] on div at bounding box center [86, 611] width 15 height 15
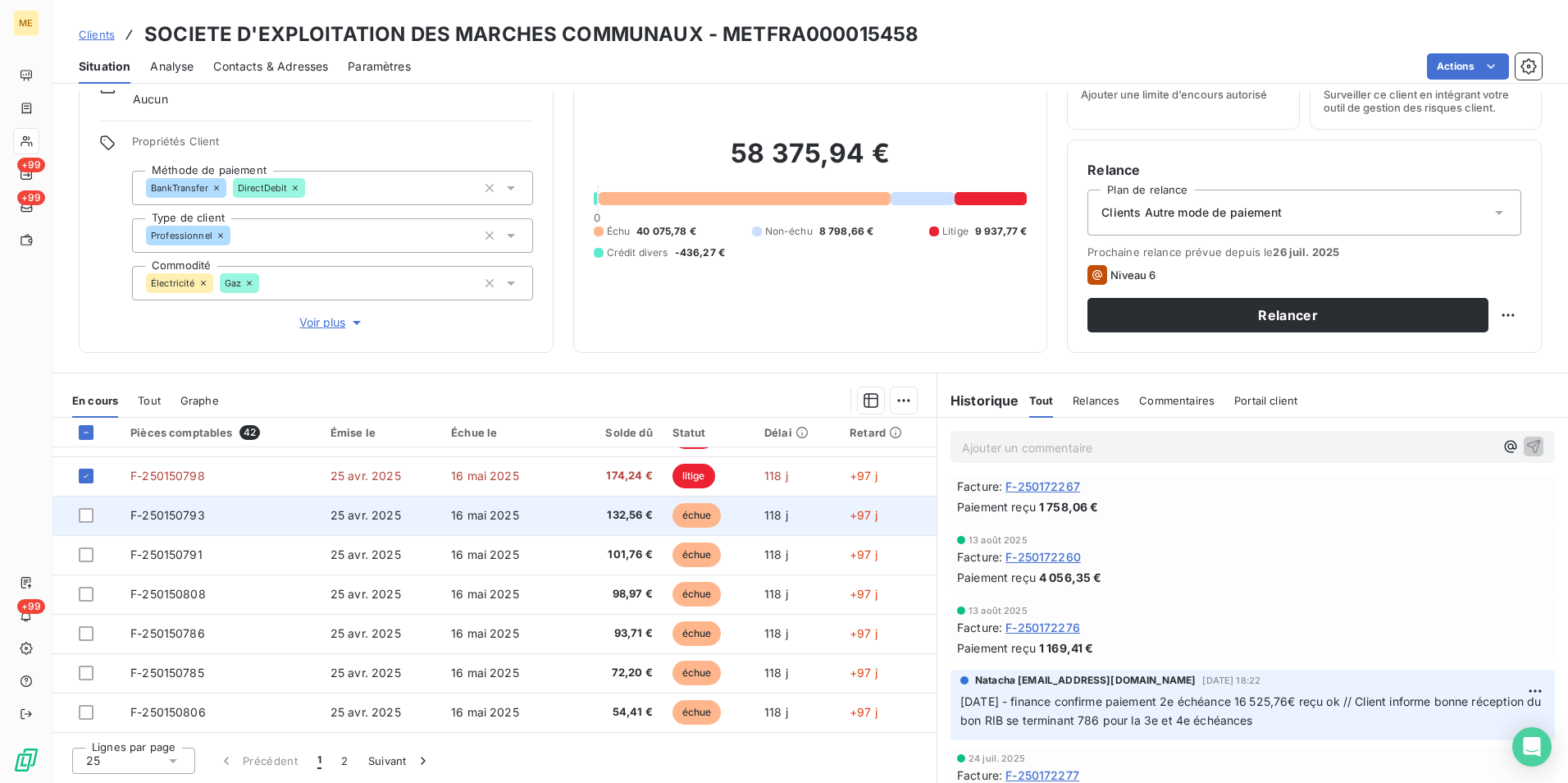
scroll to position [492, 0]
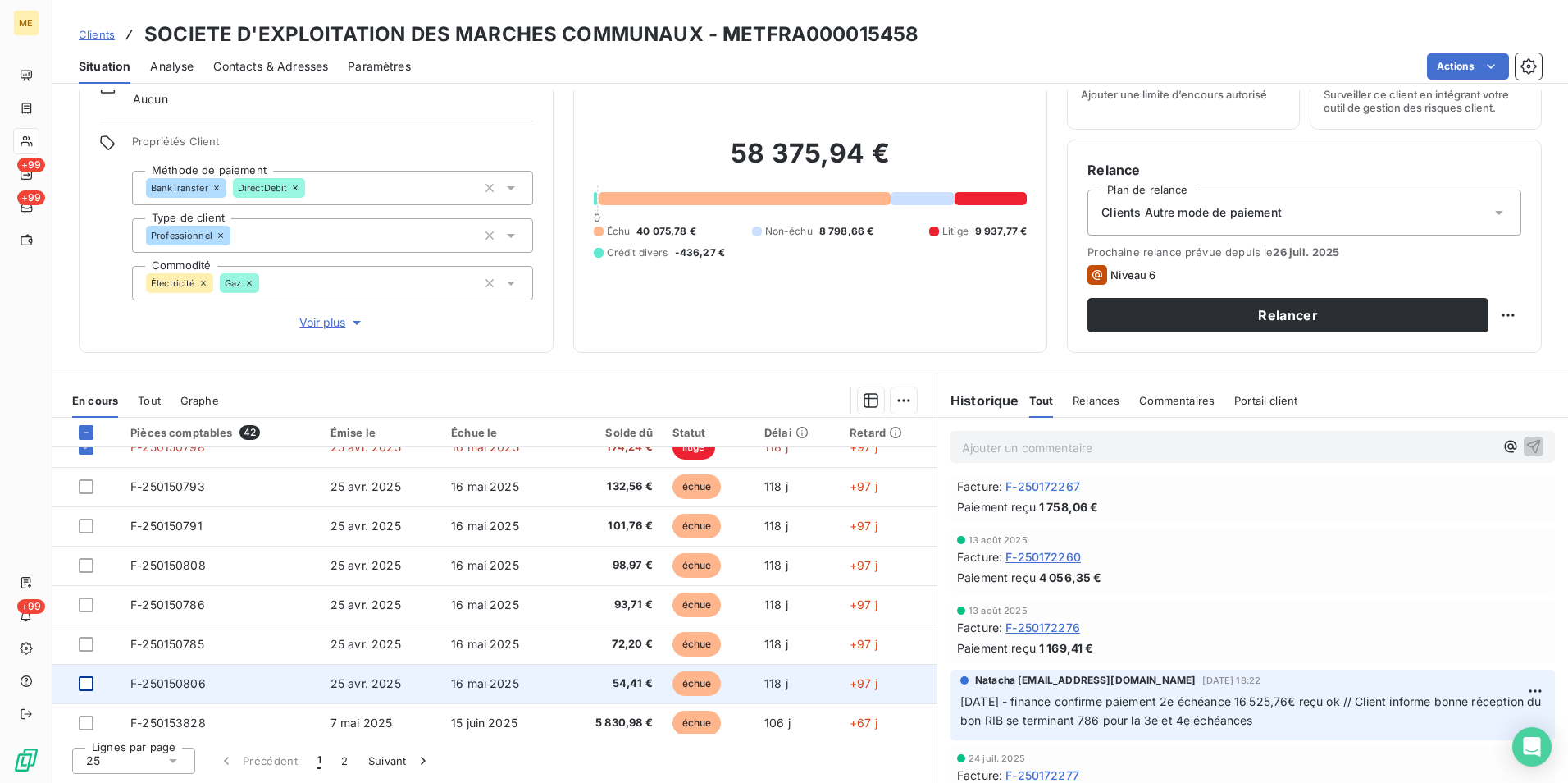
click at [81, 687] on div at bounding box center [86, 683] width 15 height 15
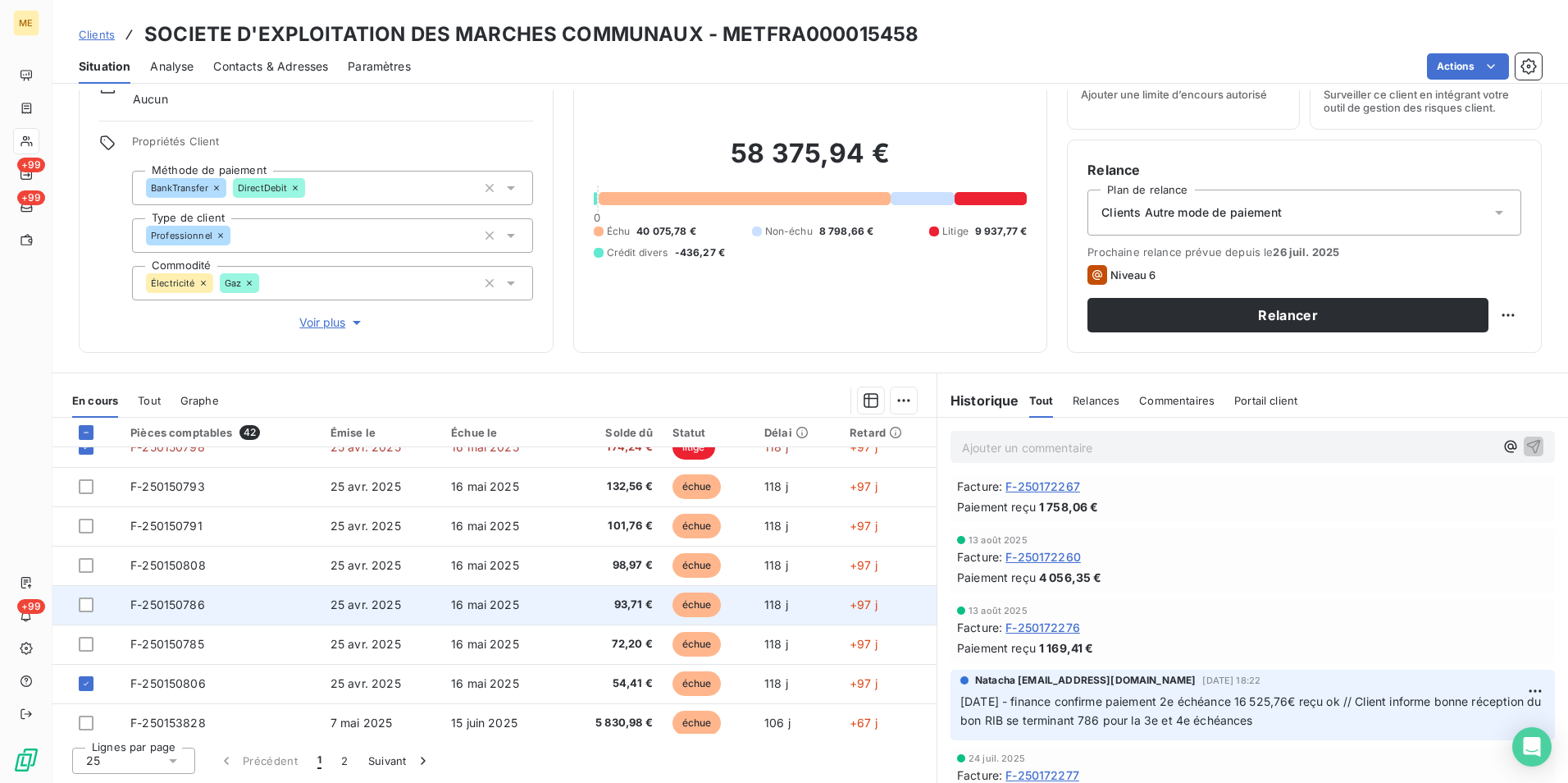
drag, startPoint x: 85, startPoint y: 650, endPoint x: 87, endPoint y: 619, distance: 31.1
click at [85, 649] on div at bounding box center [86, 644] width 15 height 15
click at [88, 604] on div at bounding box center [86, 604] width 15 height 15
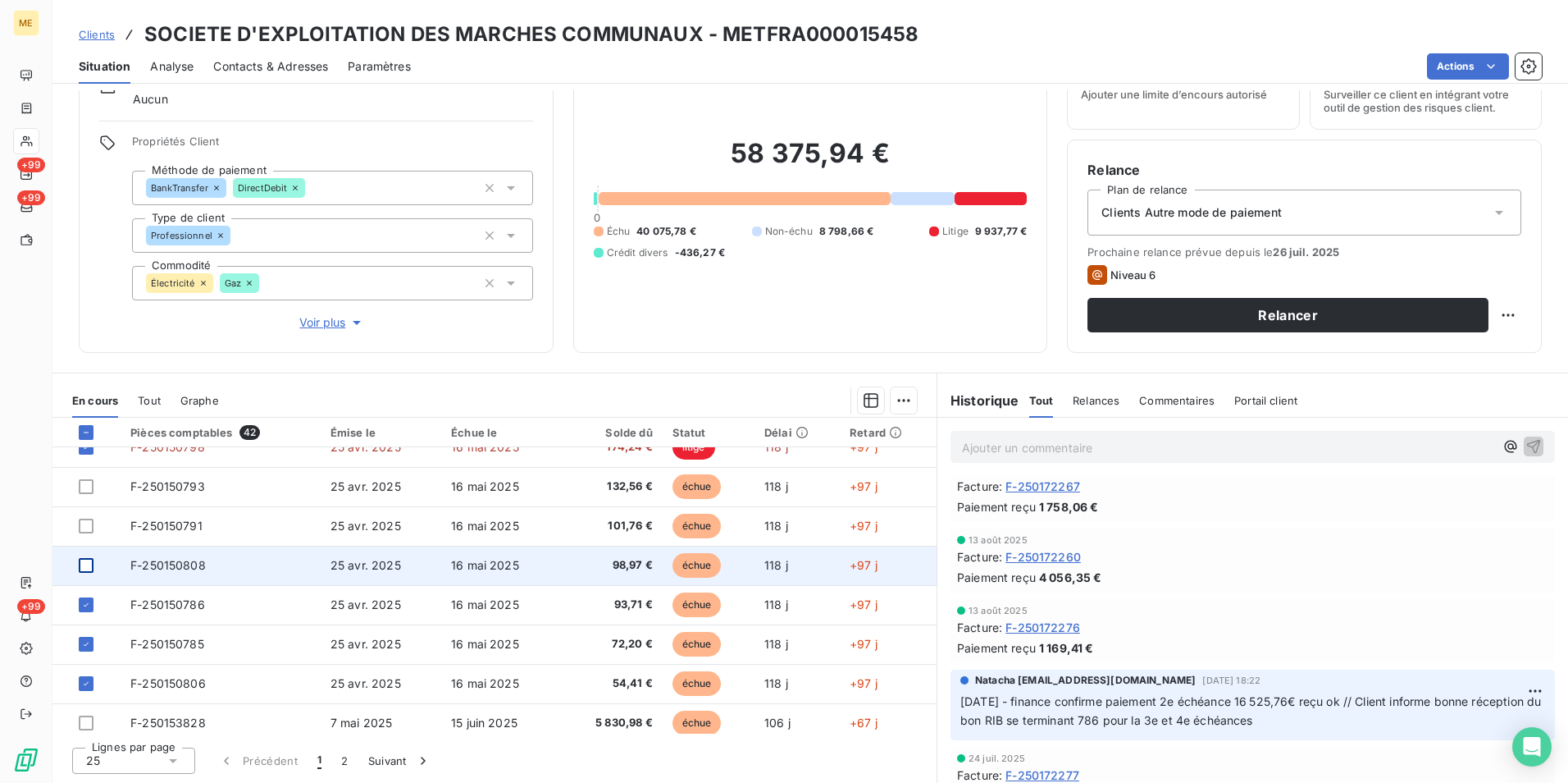
click at [89, 570] on div at bounding box center [86, 566] width 15 height 15
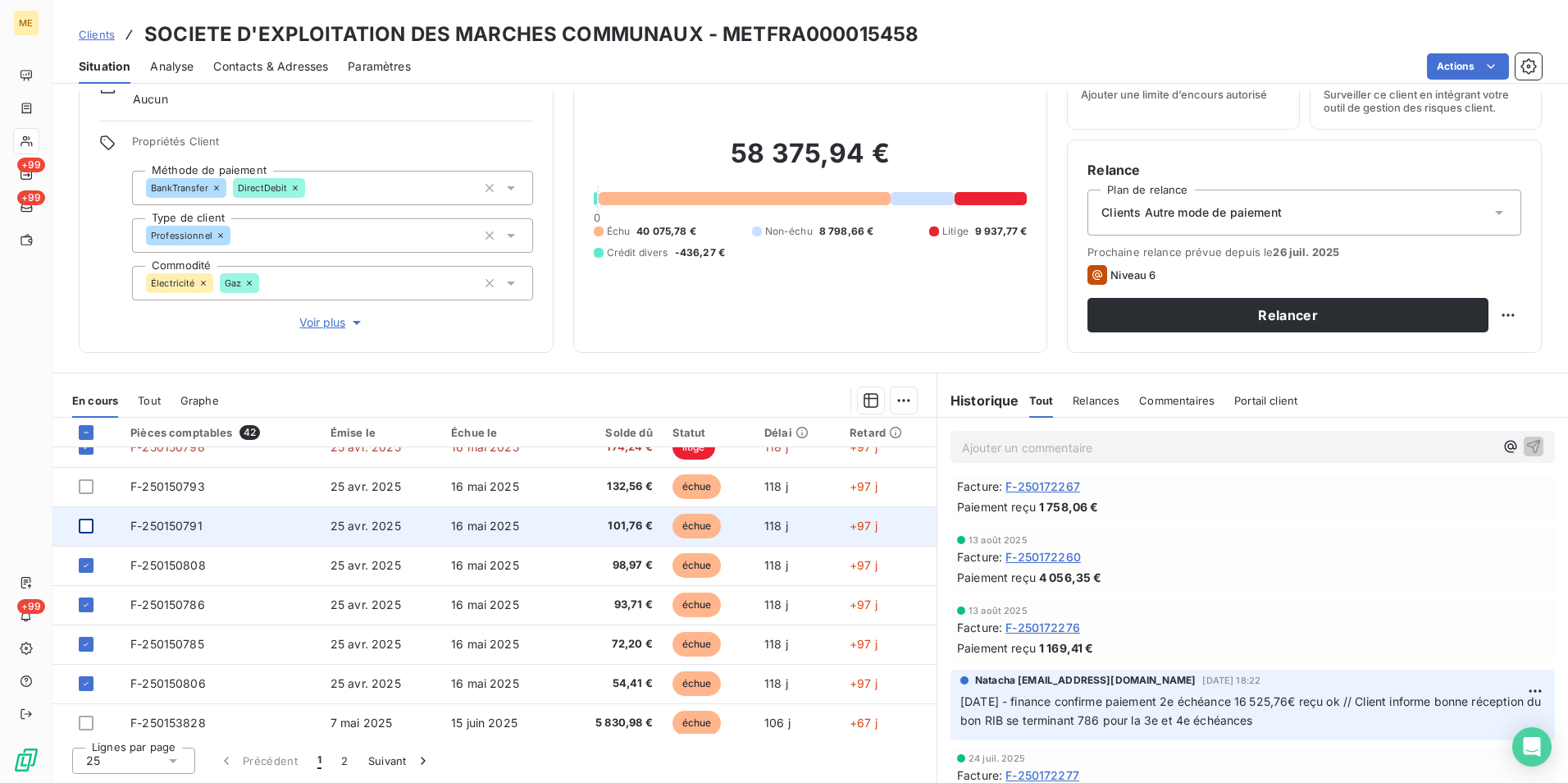
click at [81, 529] on div at bounding box center [86, 526] width 15 height 15
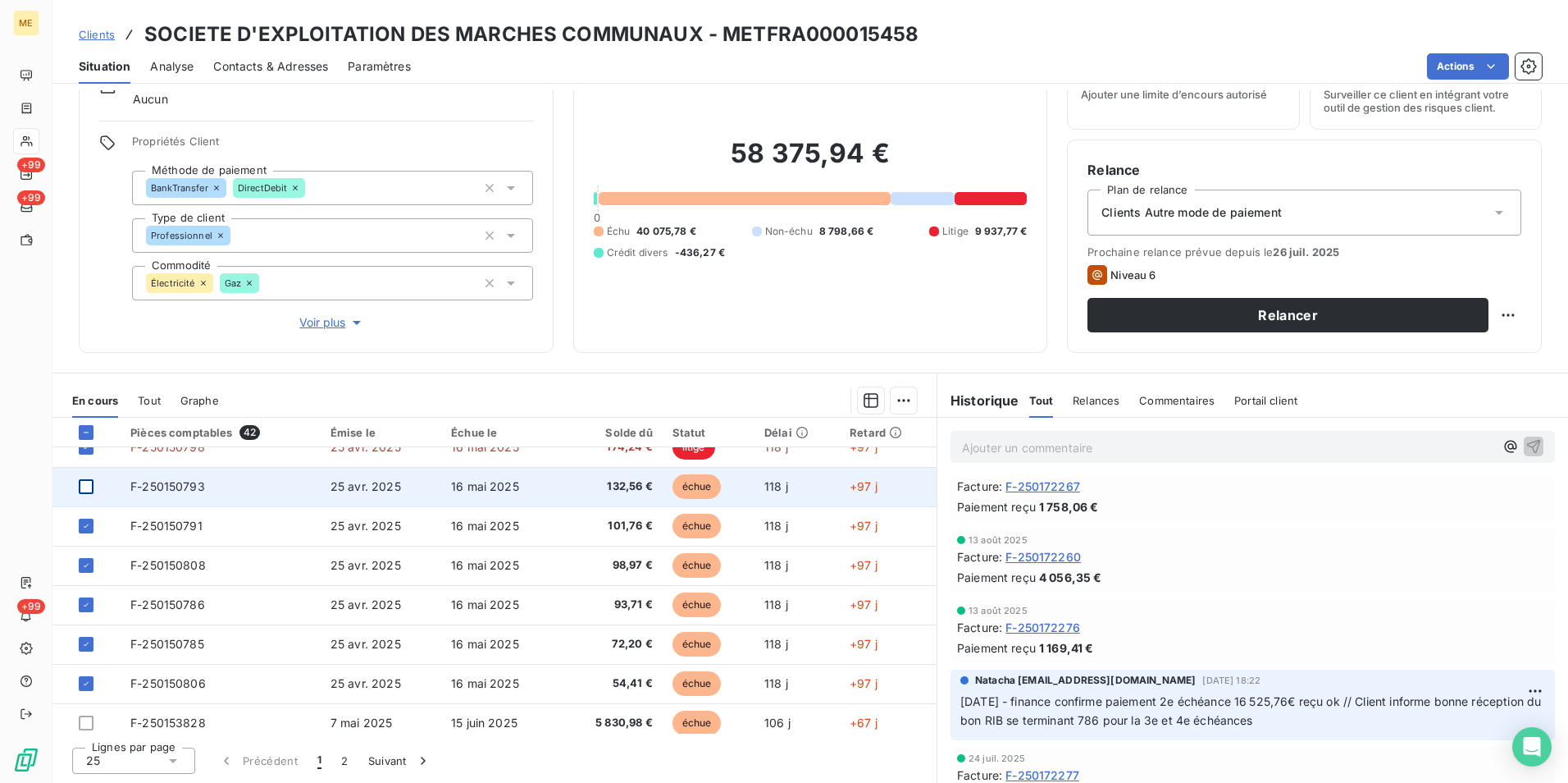
click at [80, 489] on div at bounding box center [86, 487] width 15 height 15
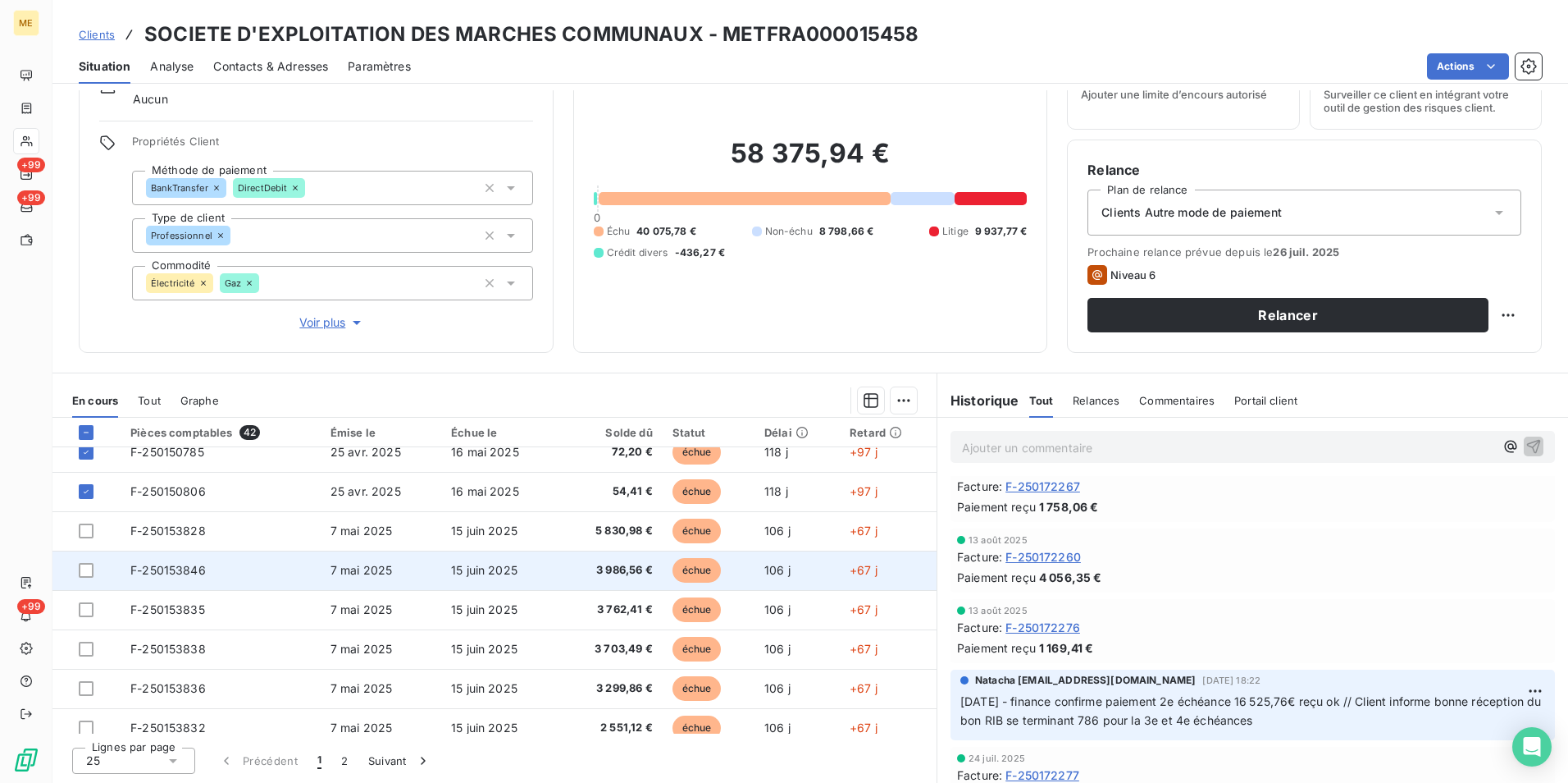
scroll to position [699, 0]
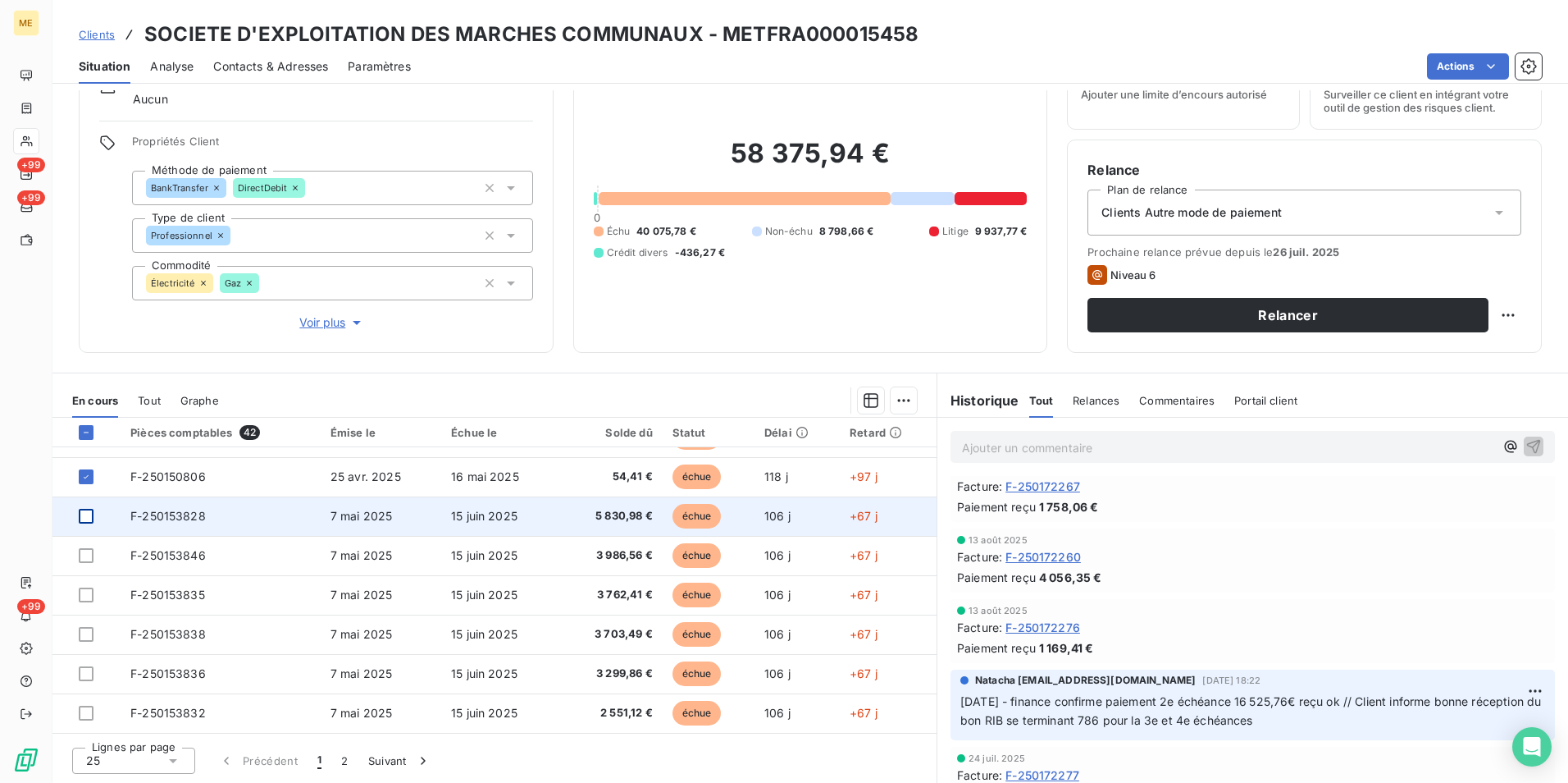
click at [90, 513] on div at bounding box center [86, 516] width 15 height 15
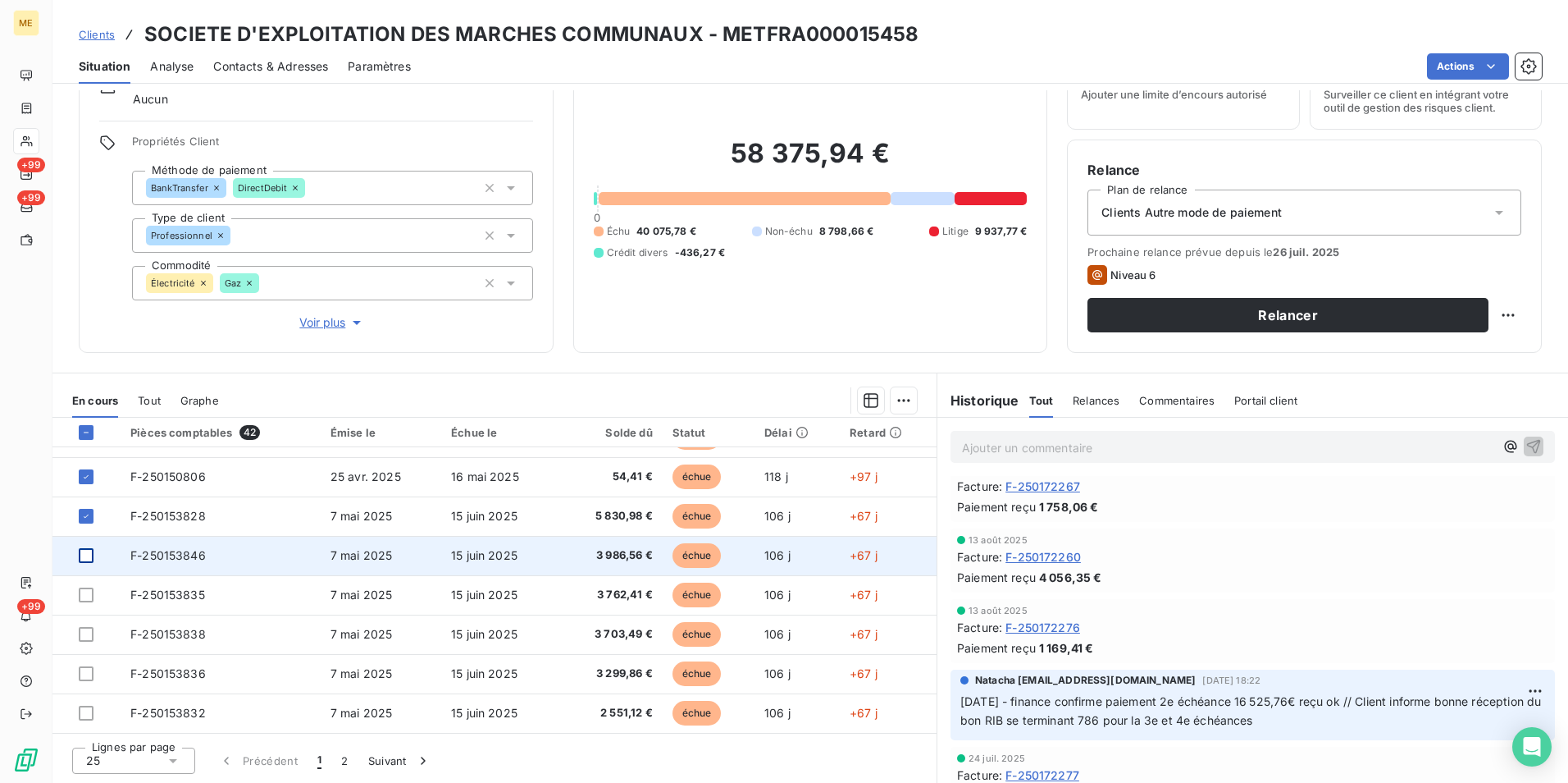
click at [89, 557] on div at bounding box center [86, 556] width 15 height 15
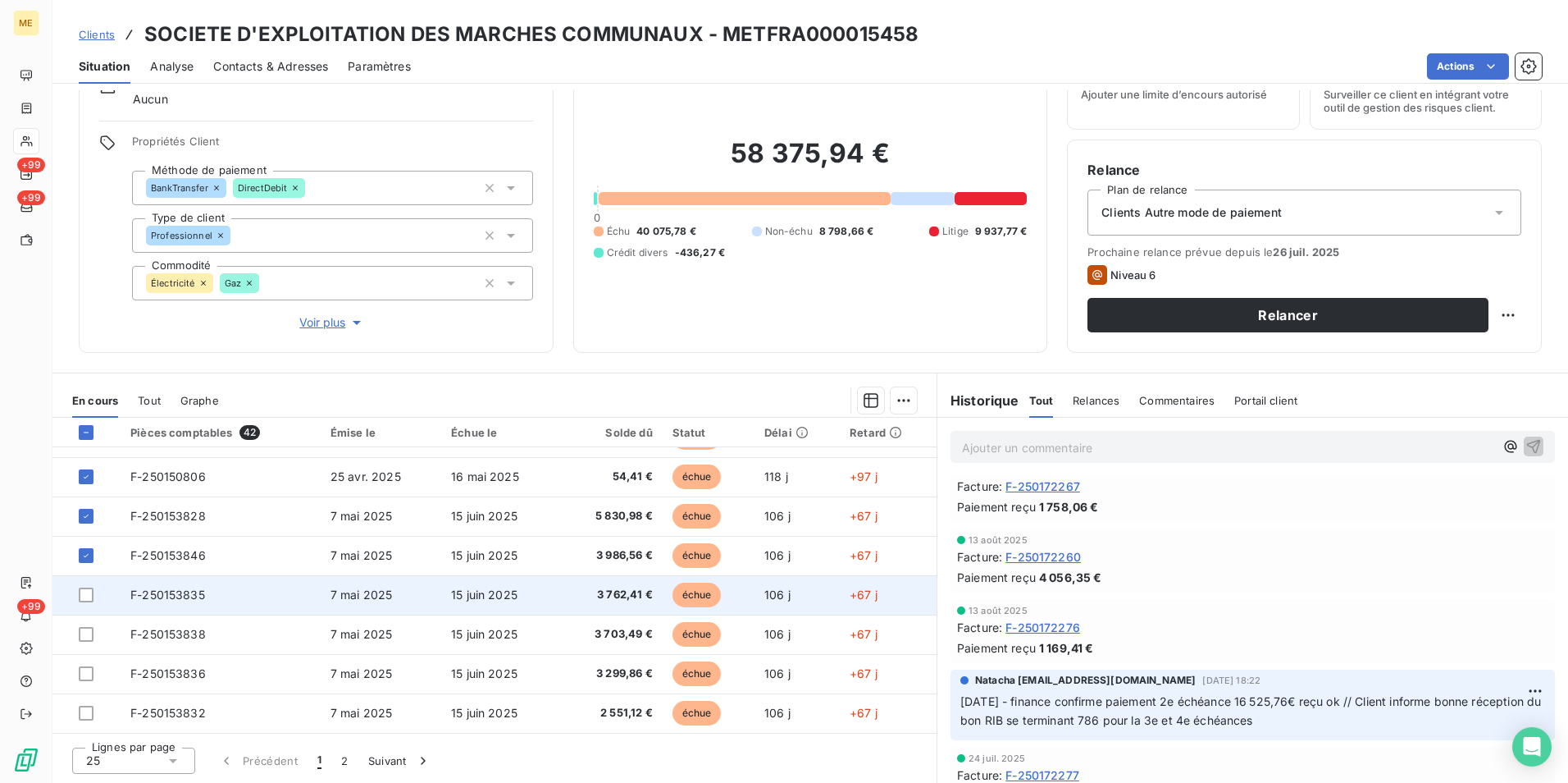
click at [85, 602] on td at bounding box center [86, 594] width 68 height 40
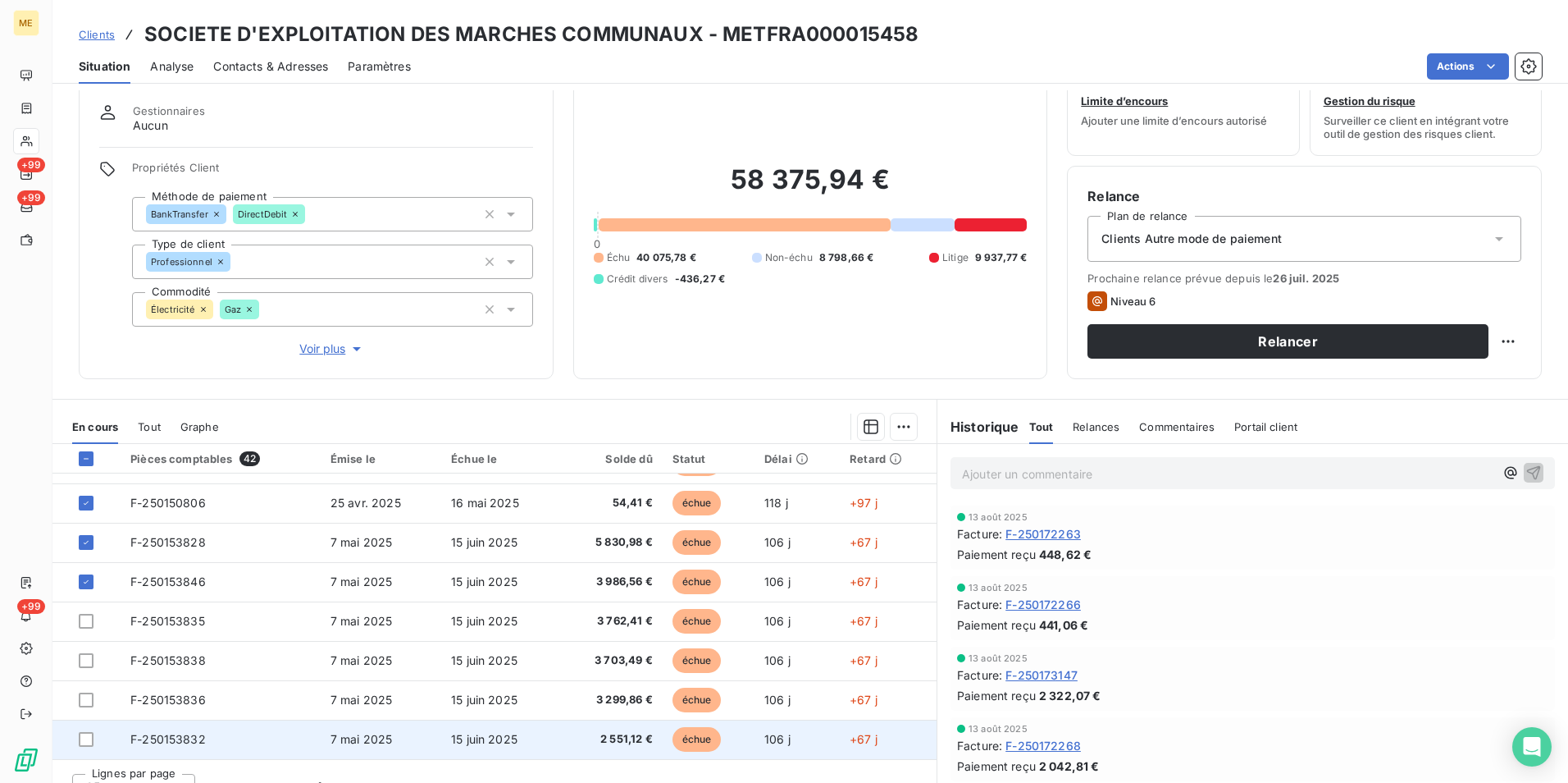
scroll to position [76, 0]
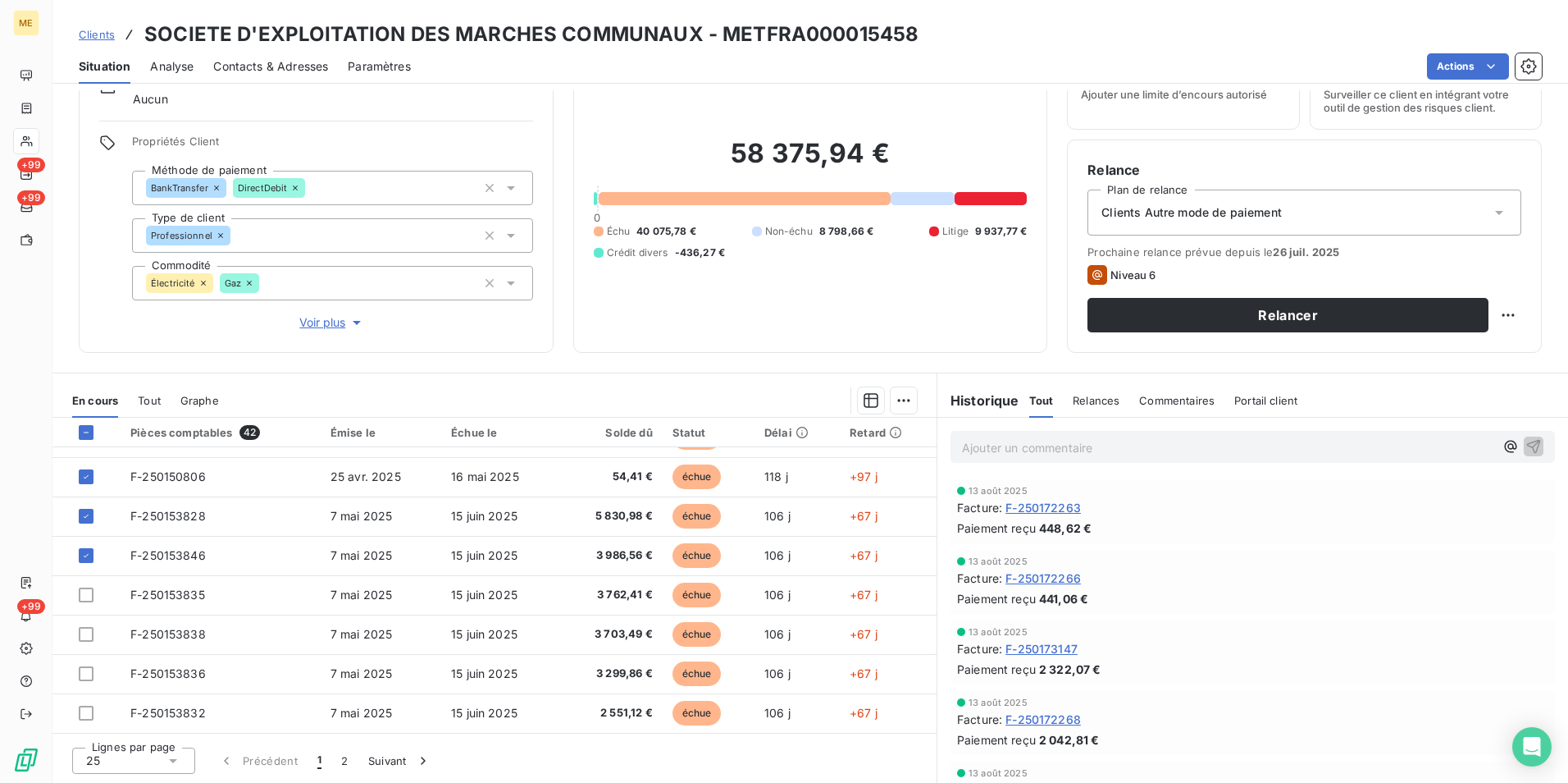
click at [126, 763] on div "25" at bounding box center [133, 761] width 123 height 26
click at [132, 733] on li "100" at bounding box center [133, 729] width 123 height 30
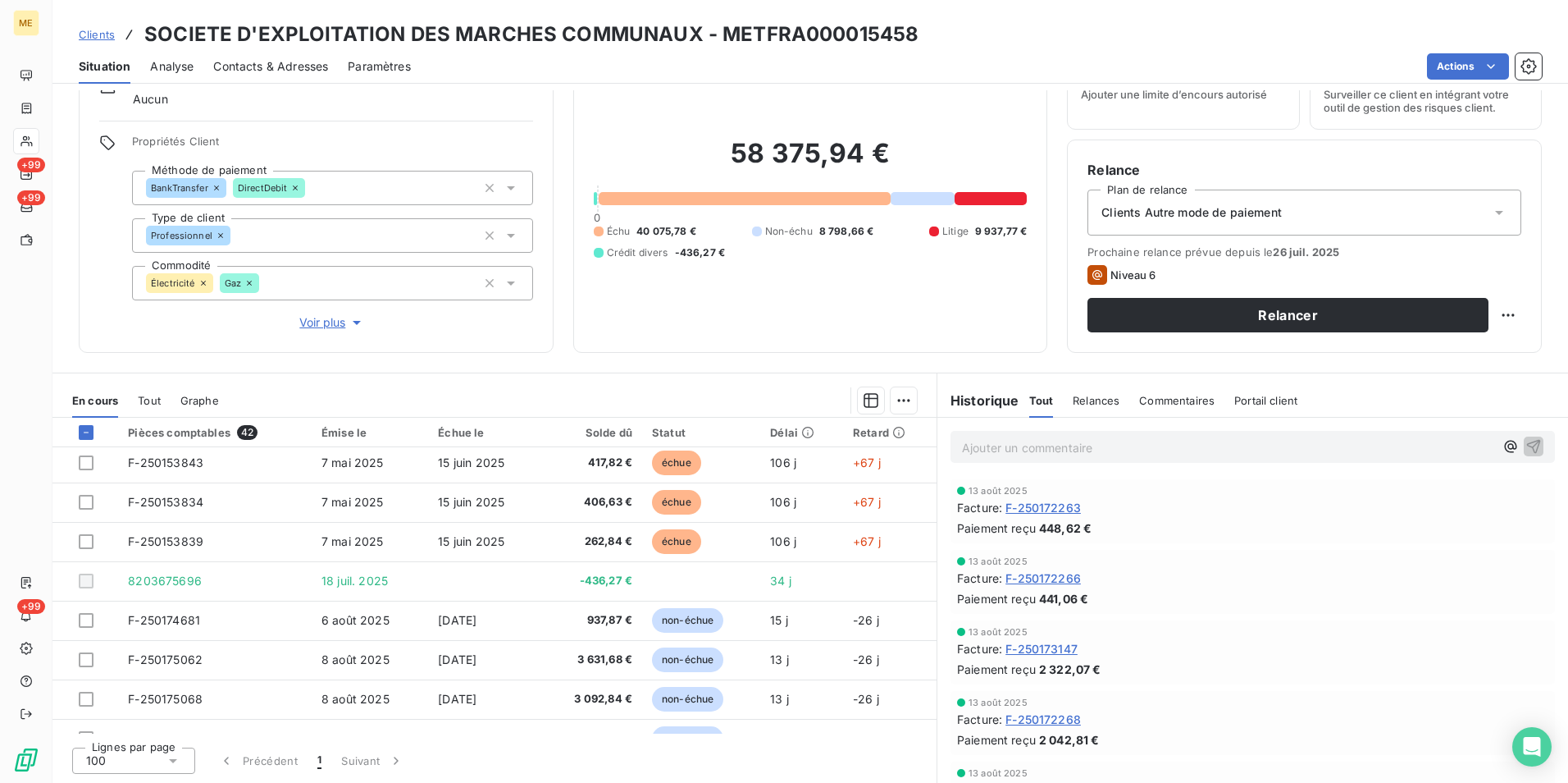
scroll to position [1368, 0]
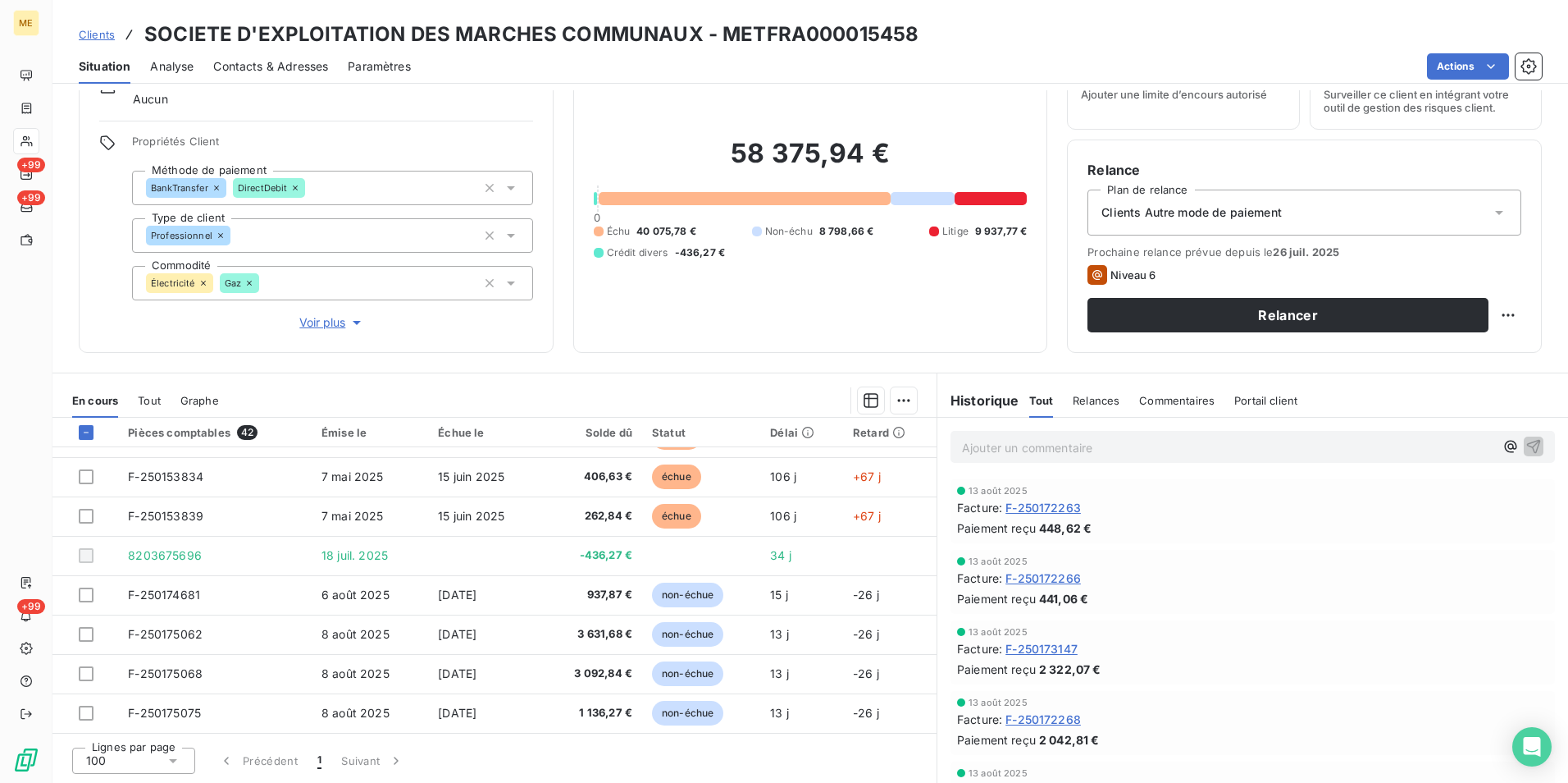
click at [155, 398] on span "Tout" at bounding box center [149, 400] width 23 height 13
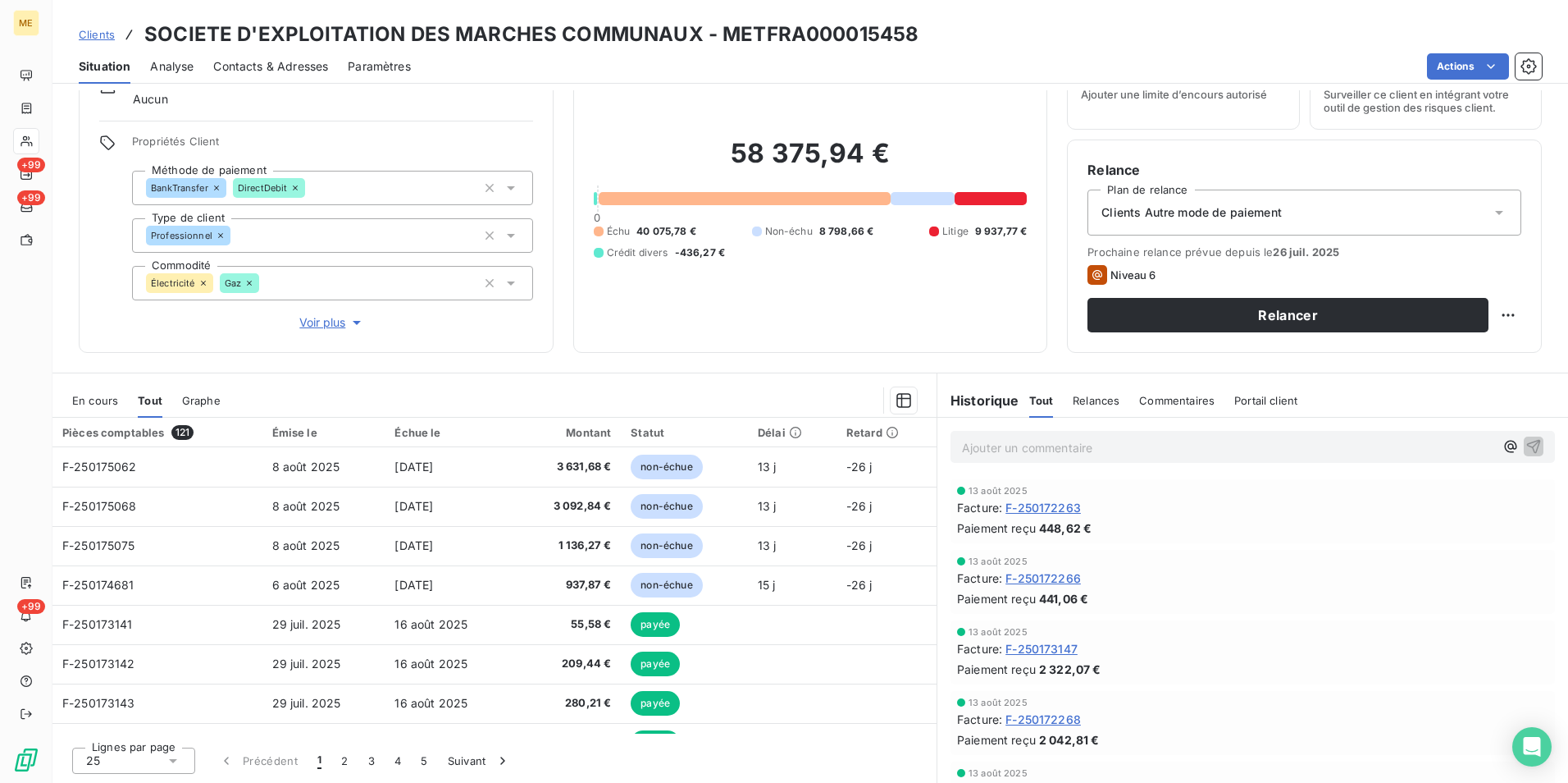
click at [1096, 401] on span "Relances" at bounding box center [1096, 400] width 47 height 13
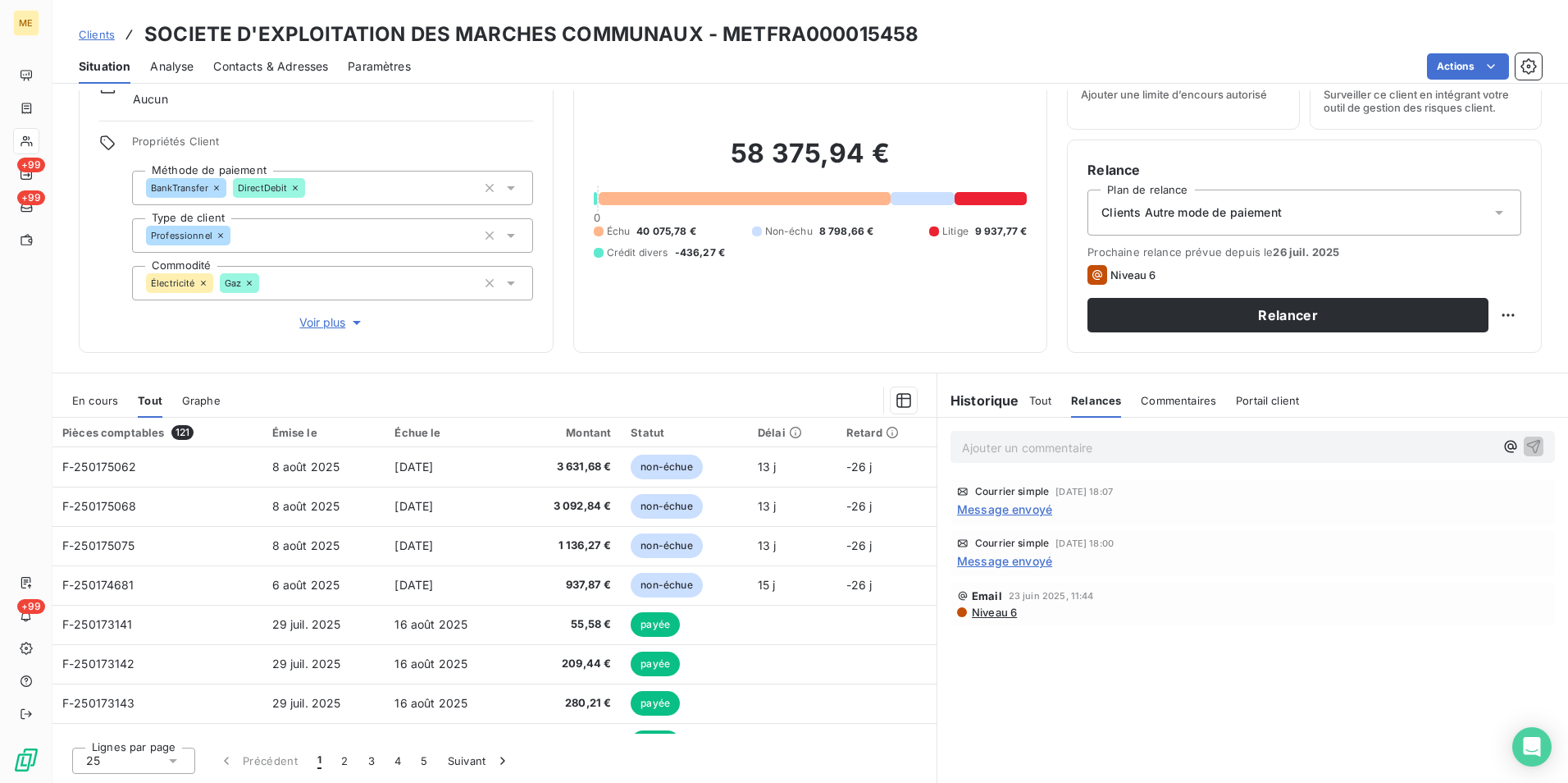
click at [1007, 508] on span "Message envoyé" at bounding box center [1005, 509] width 95 height 17
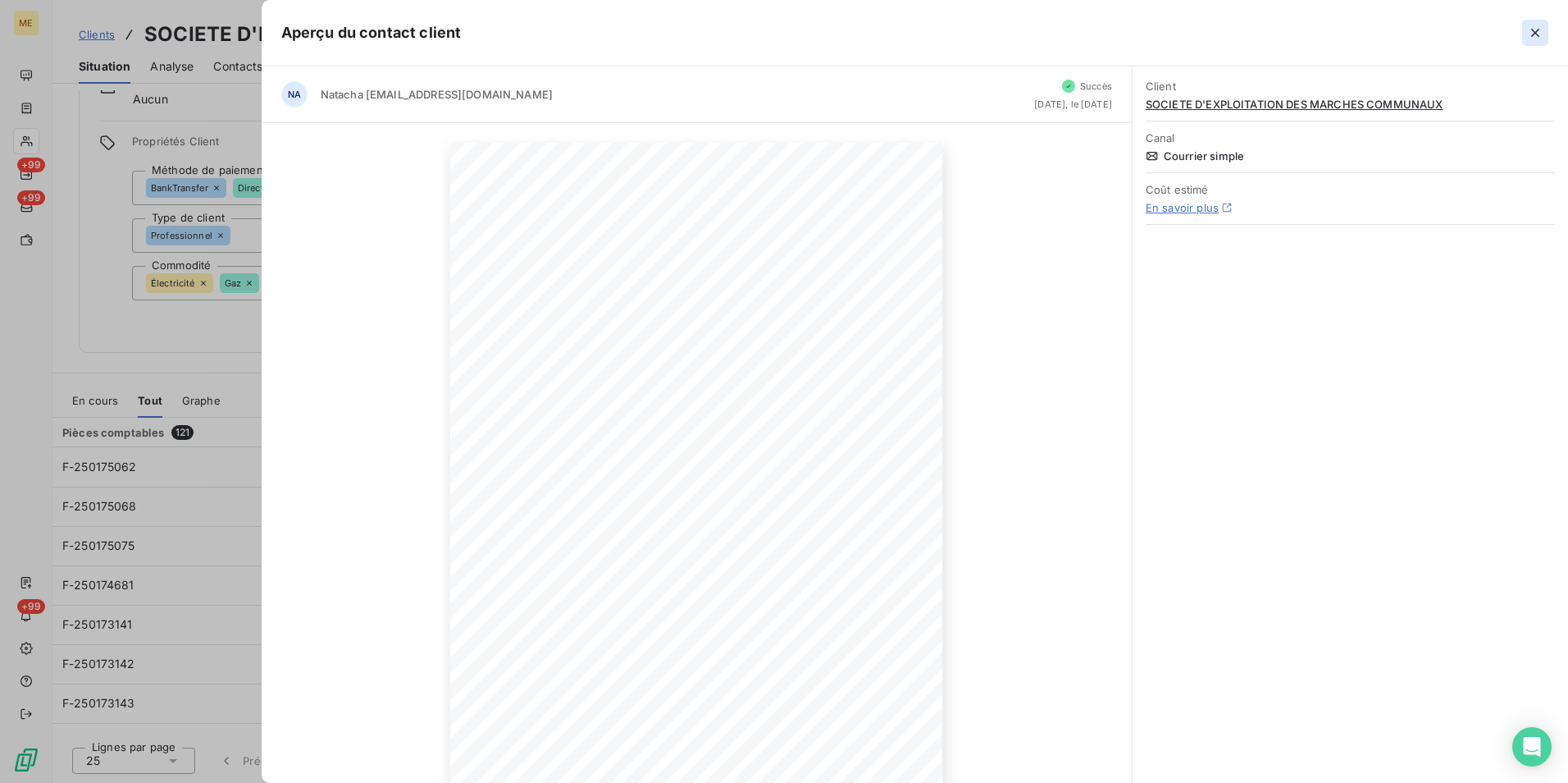
click at [1526, 30] on button "button" at bounding box center [1535, 33] width 26 height 26
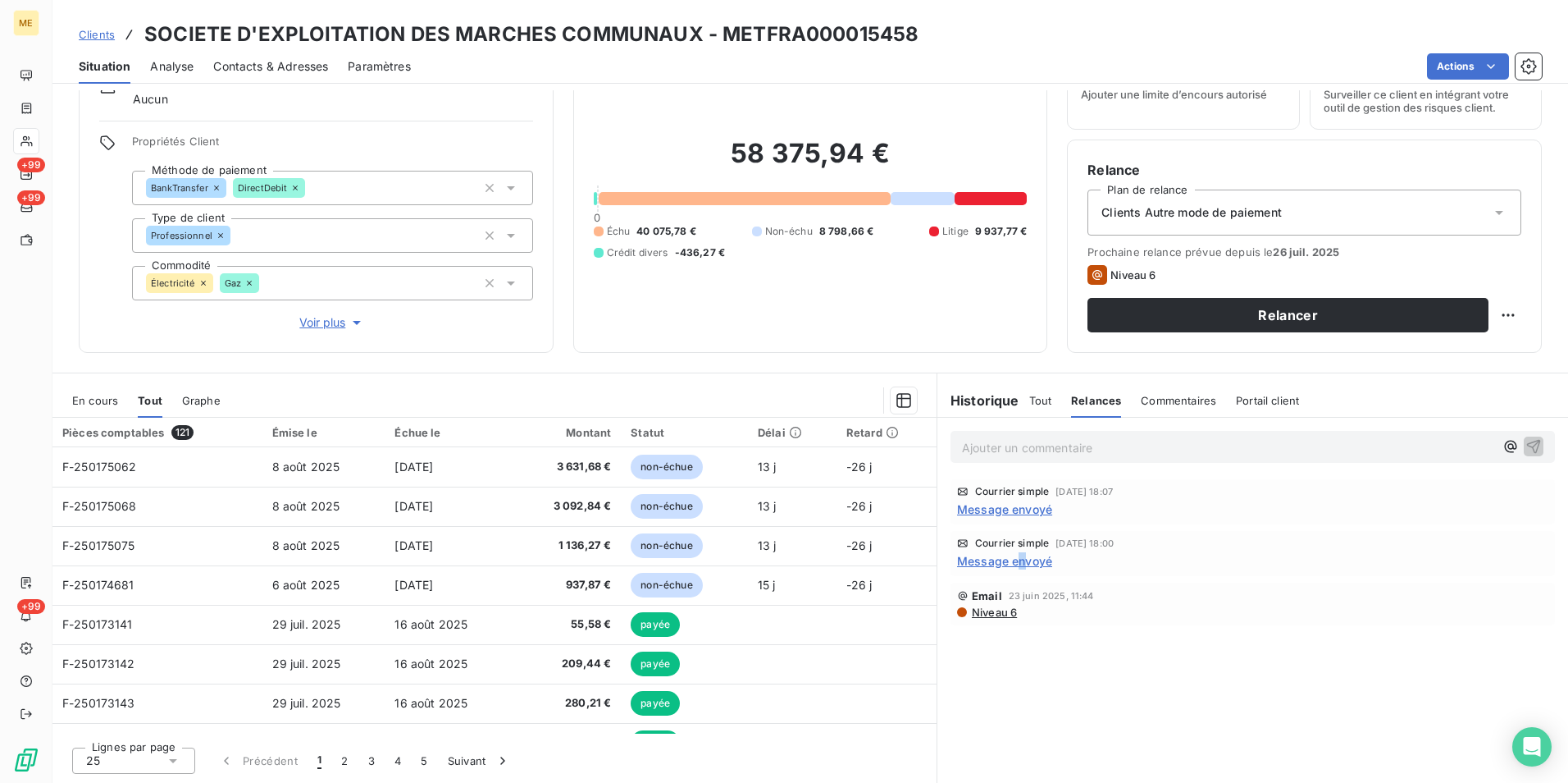
click at [1016, 561] on span "Message envoyé" at bounding box center [1005, 561] width 95 height 17
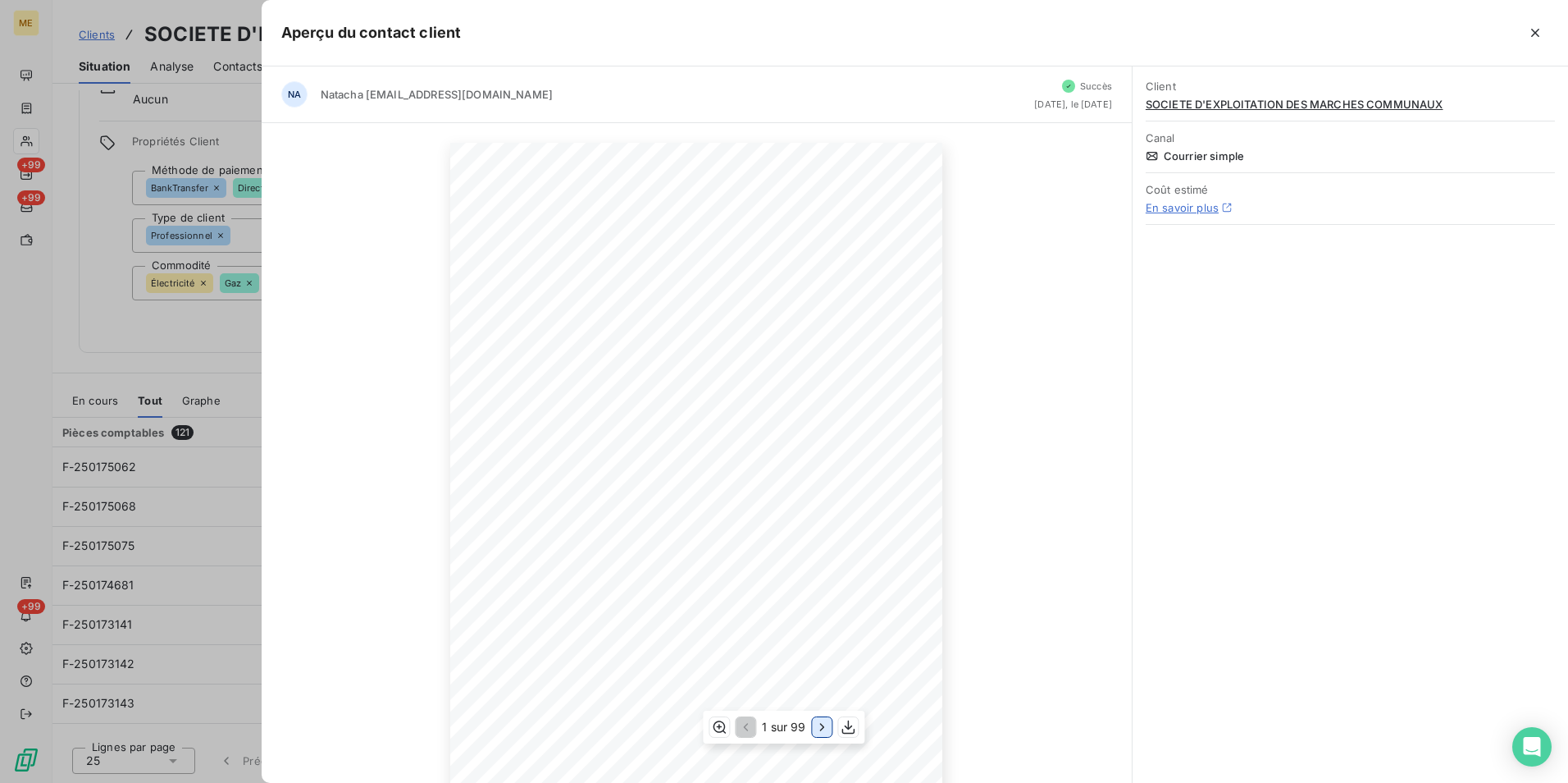
click at [819, 729] on icon "button" at bounding box center [822, 727] width 16 height 16
click at [819, 729] on icon "button" at bounding box center [823, 727] width 16 height 16
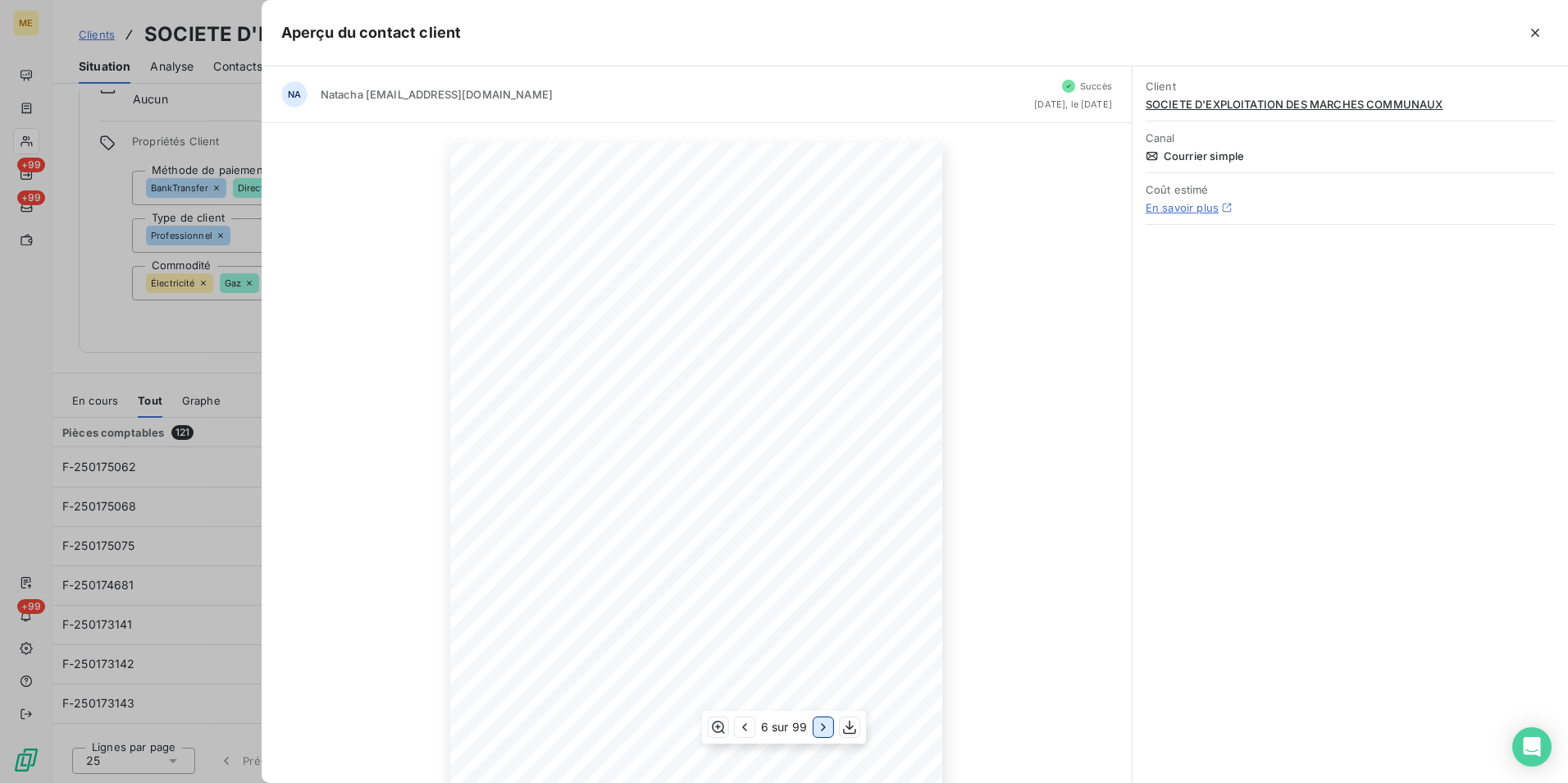
click at [819, 729] on icon "button" at bounding box center [823, 727] width 16 height 16
click at [819, 730] on icon "button" at bounding box center [823, 727] width 16 height 16
click at [819, 730] on icon "button" at bounding box center [826, 727] width 16 height 16
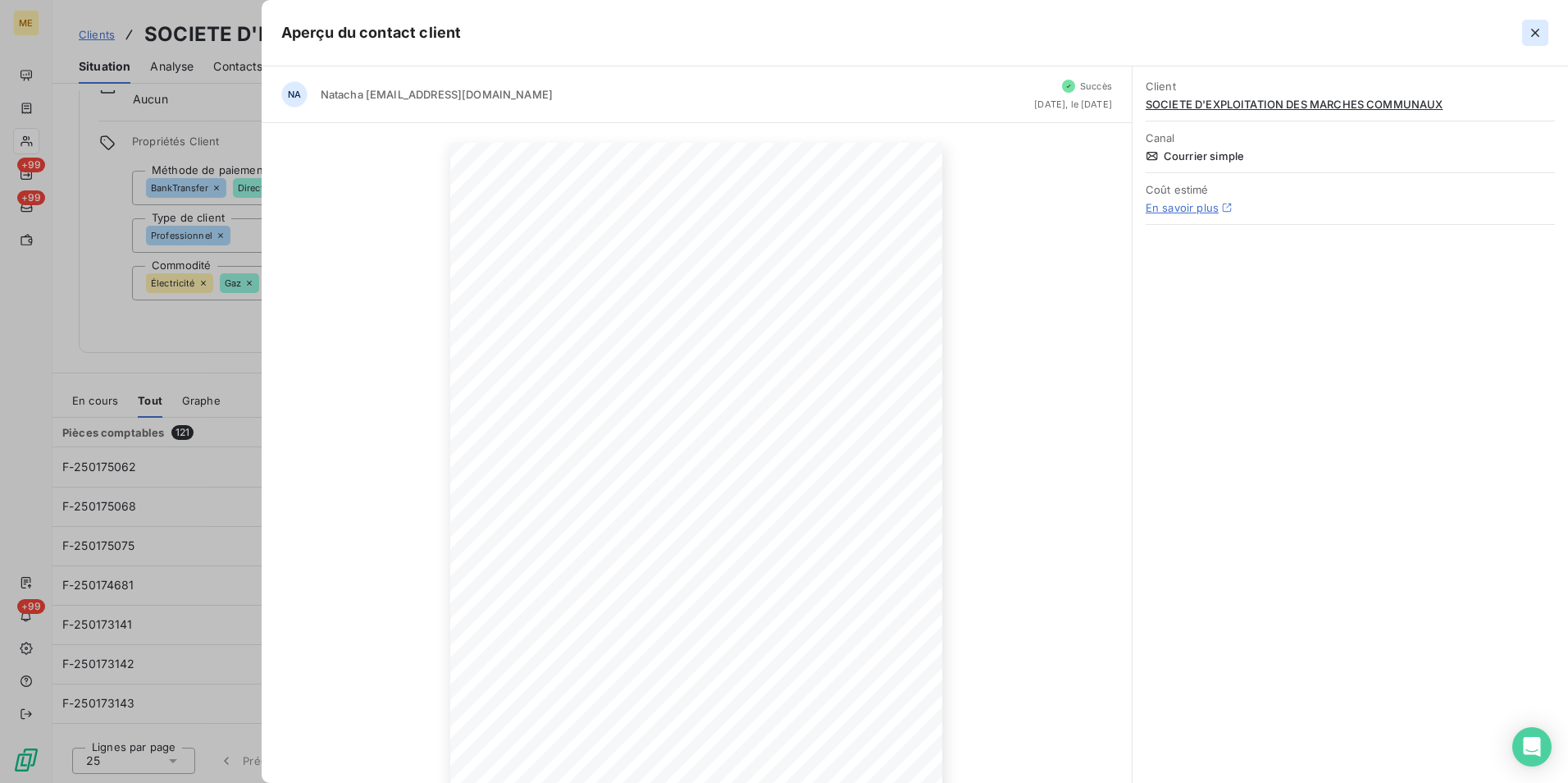
click at [1536, 29] on icon "button" at bounding box center [1535, 33] width 16 height 16
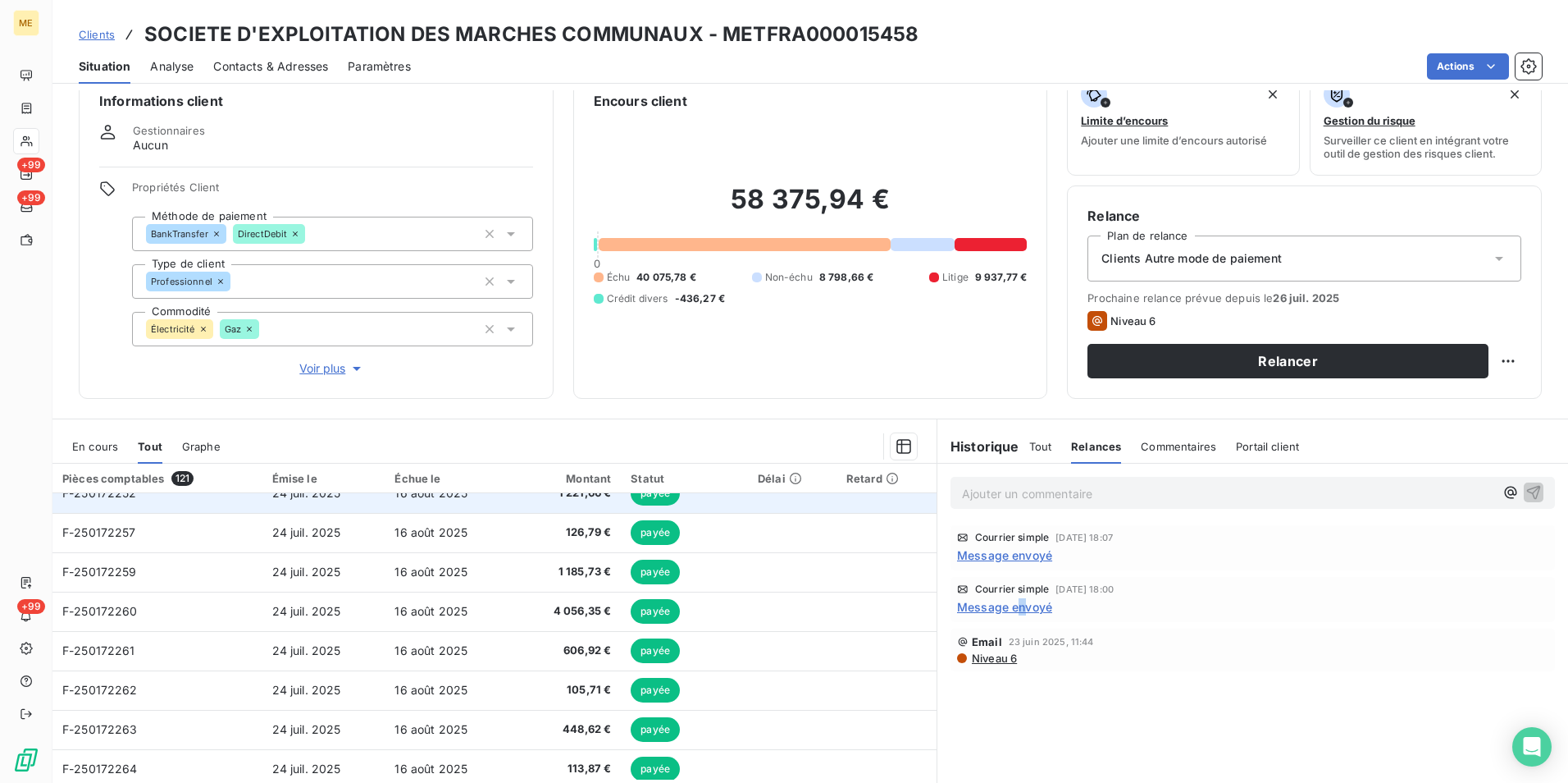
scroll to position [76, 0]
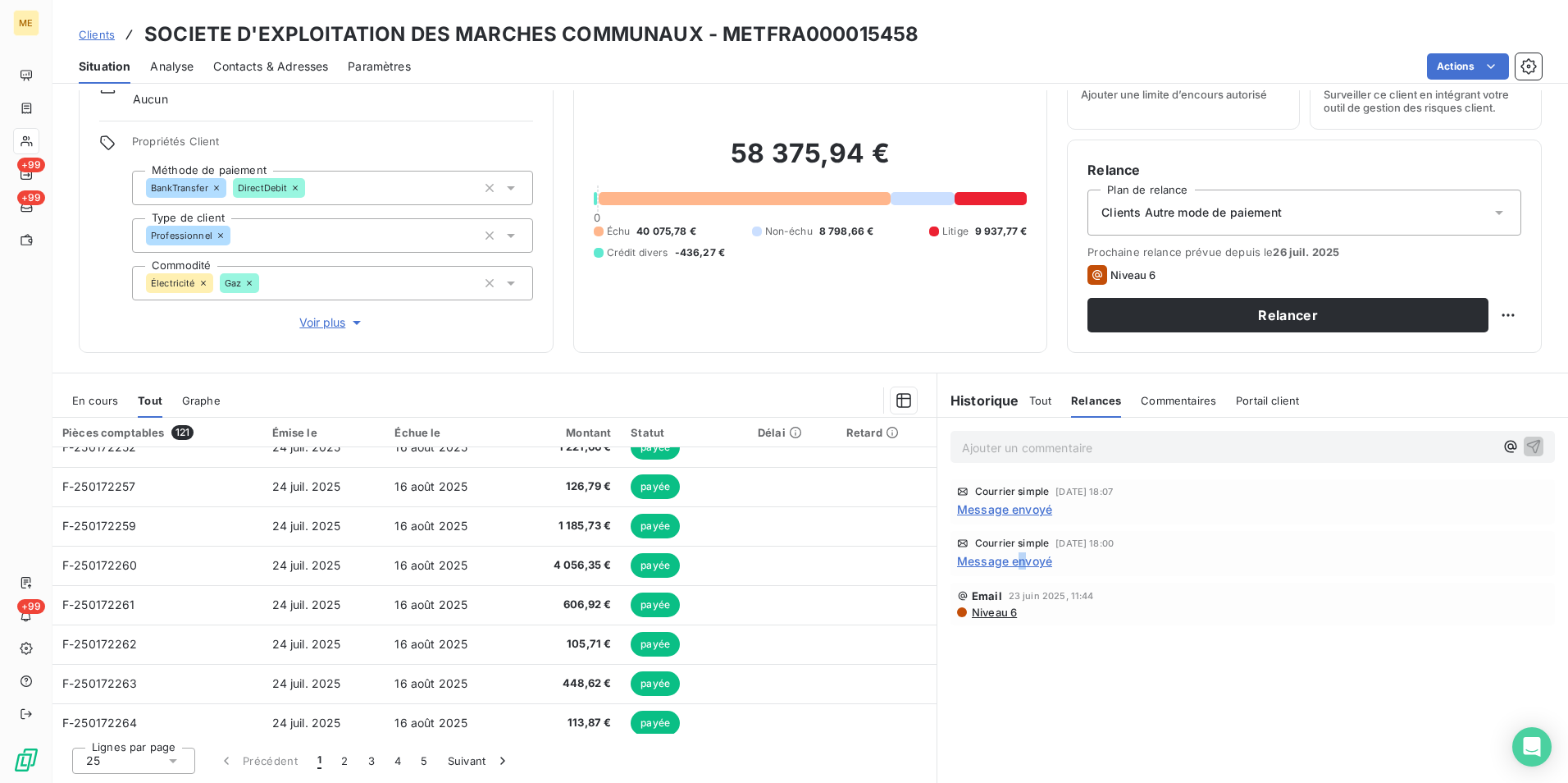
click at [96, 405] on span "En cours" at bounding box center [95, 400] width 46 height 13
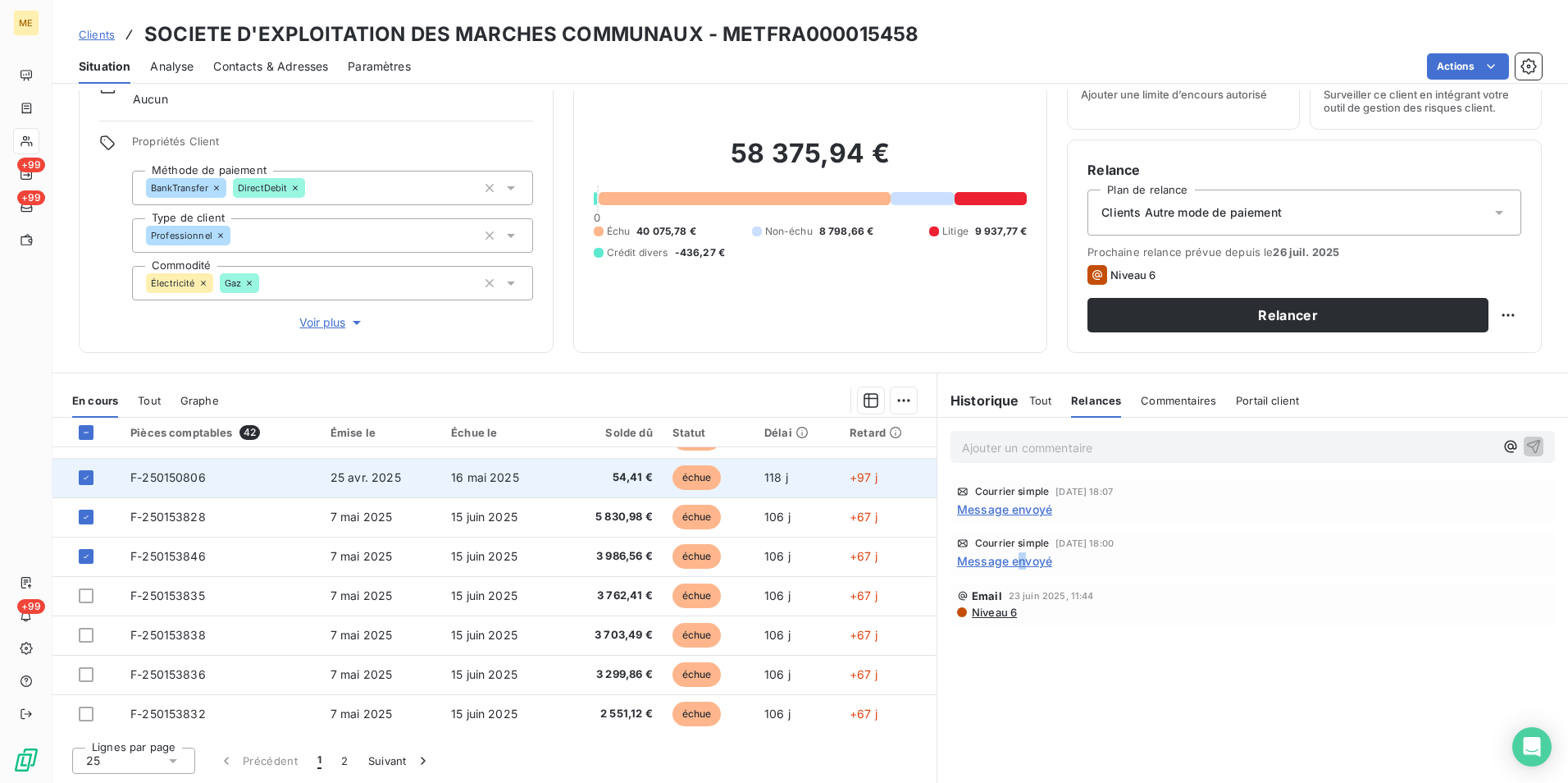
scroll to position [699, 0]
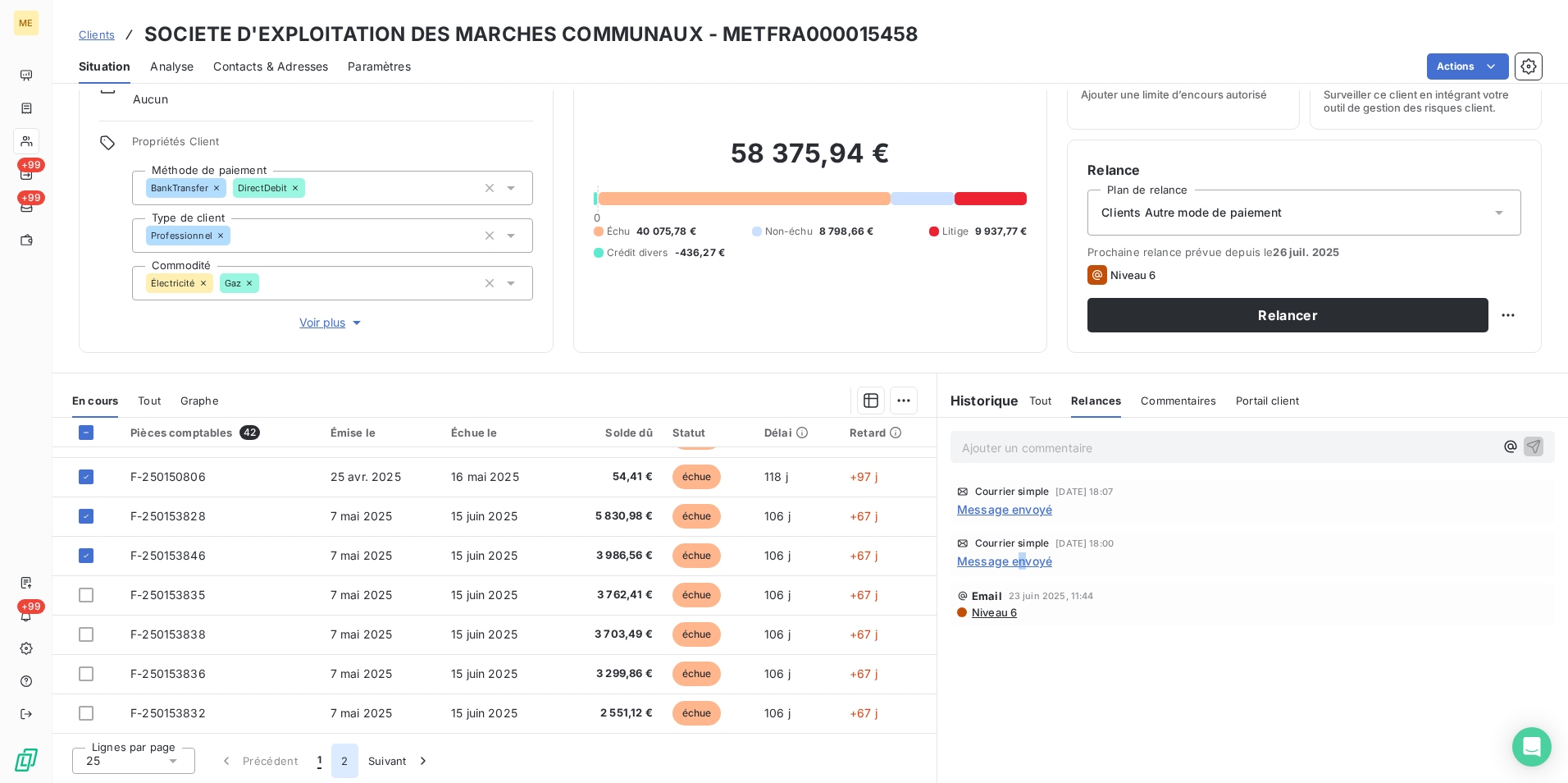
click at [341, 771] on button "2" at bounding box center [345, 761] width 26 height 35
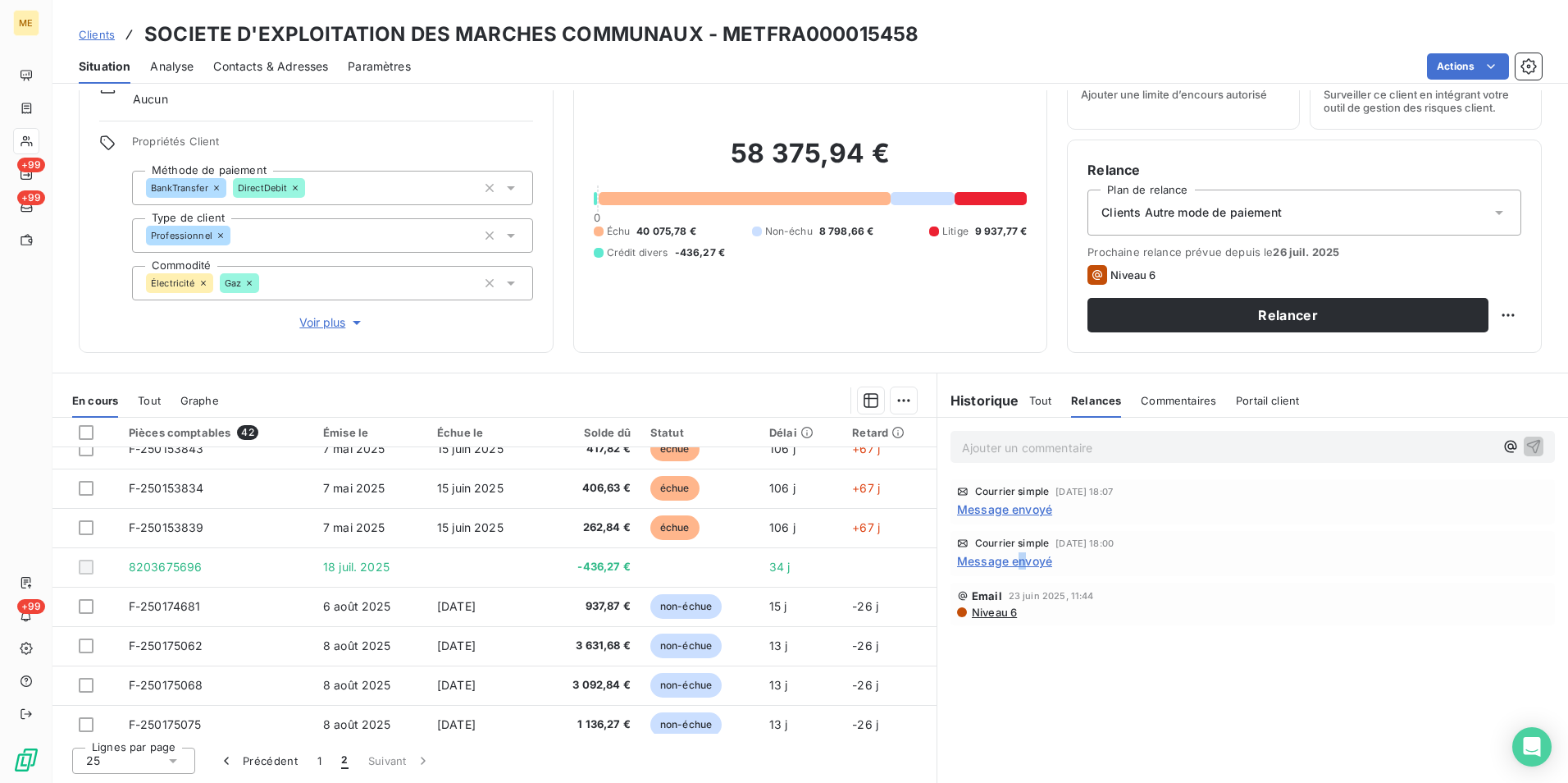
scroll to position [384, 0]
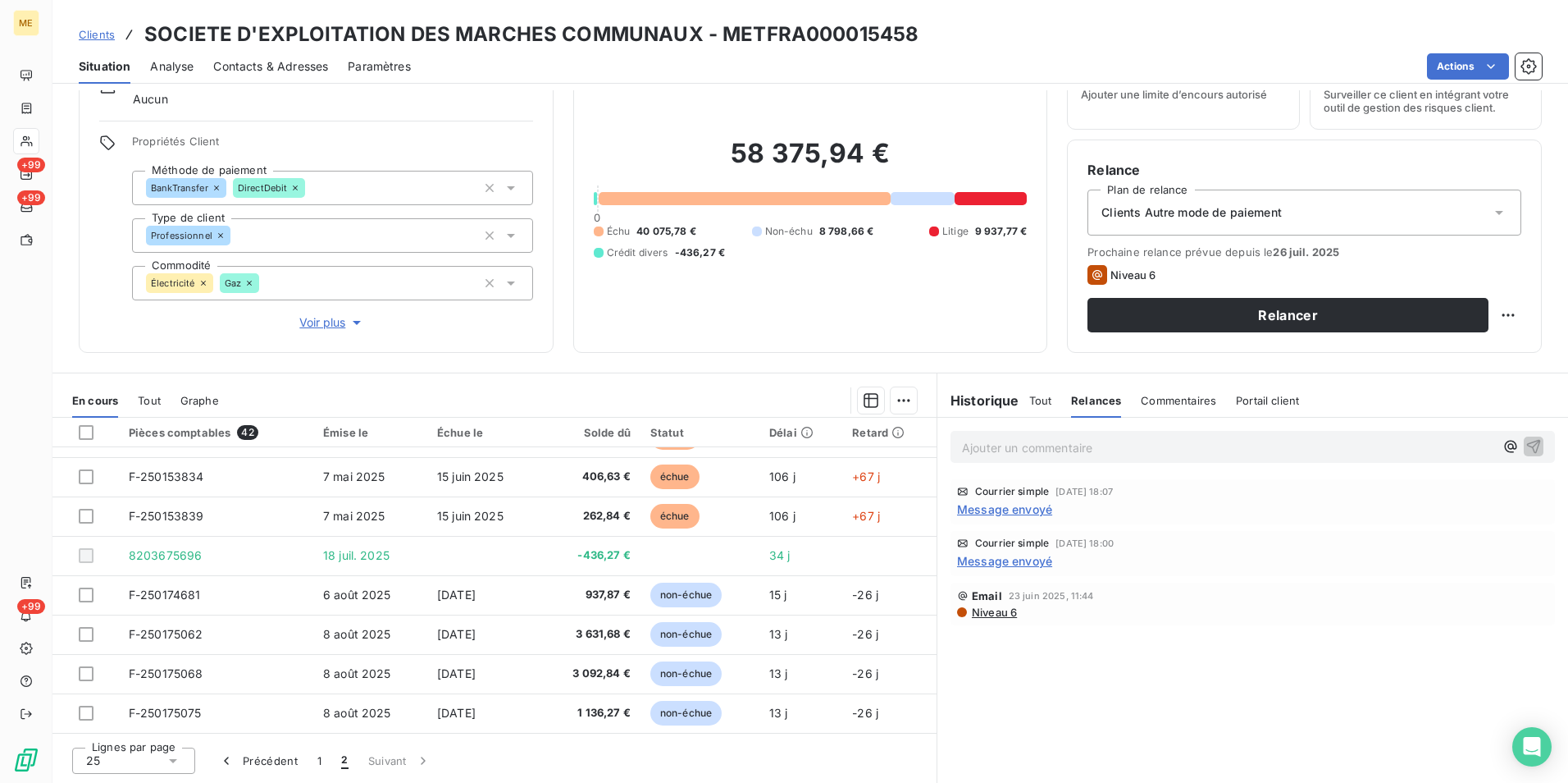
click at [1001, 573] on div "Courrier simple [DATE] 18:00 Message envoyé" at bounding box center [1253, 553] width 604 height 45
click at [1001, 556] on span "Message envoyé" at bounding box center [1005, 561] width 95 height 17
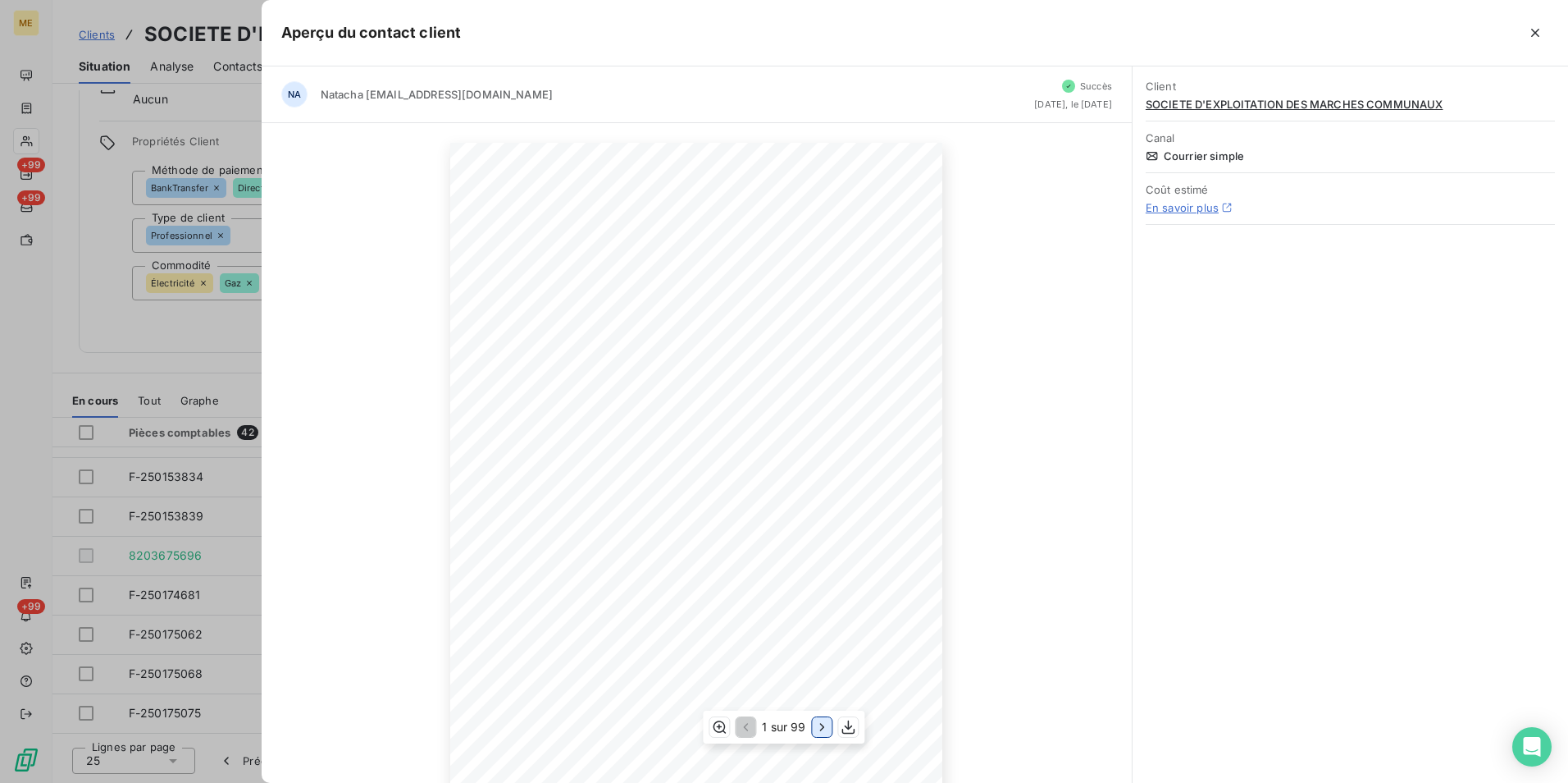
click at [814, 733] on icon "button" at bounding box center [822, 727] width 16 height 16
click at [817, 725] on icon "button" at bounding box center [823, 727] width 16 height 16
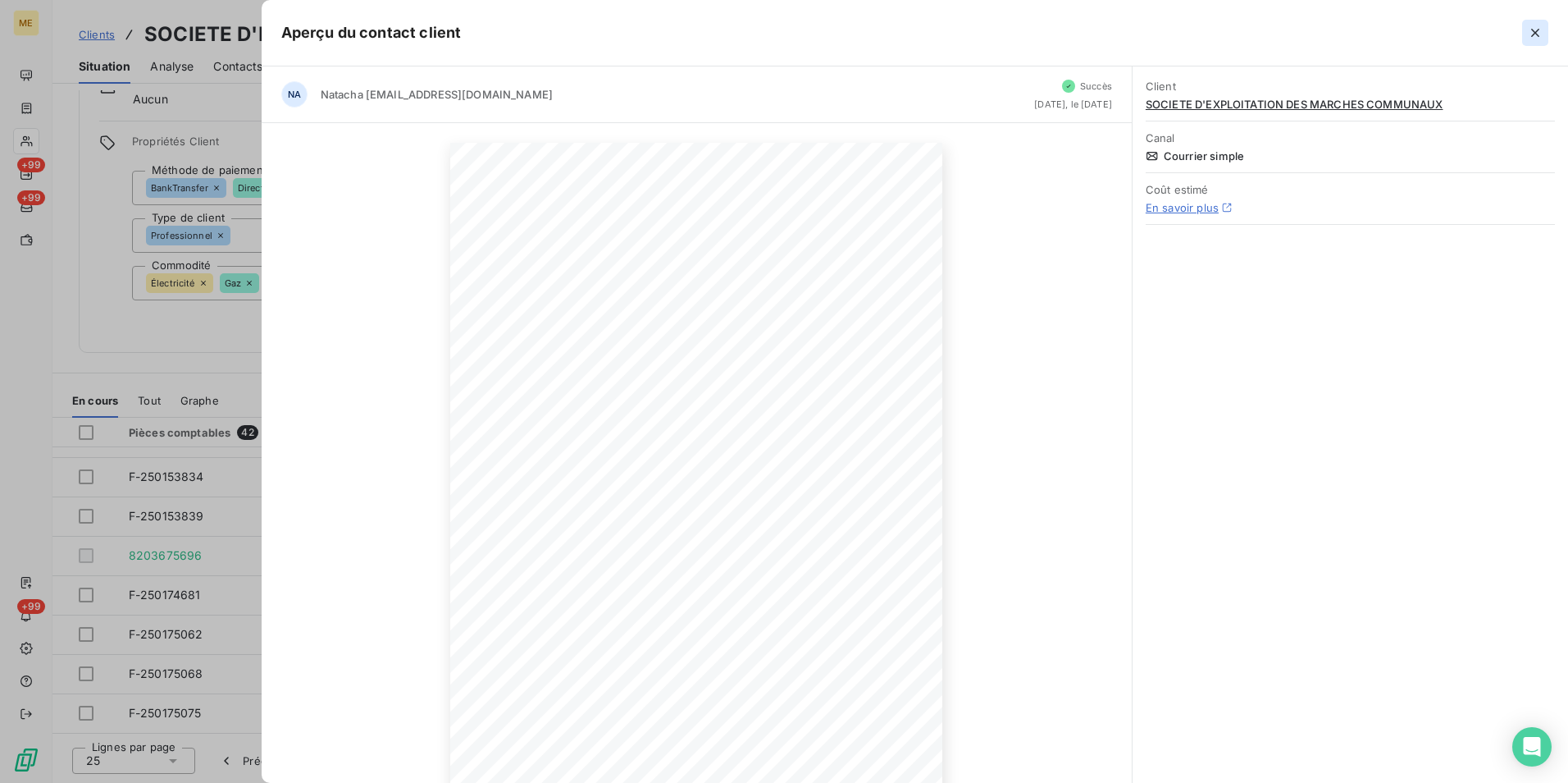
click at [1539, 31] on icon "button" at bounding box center [1535, 33] width 16 height 16
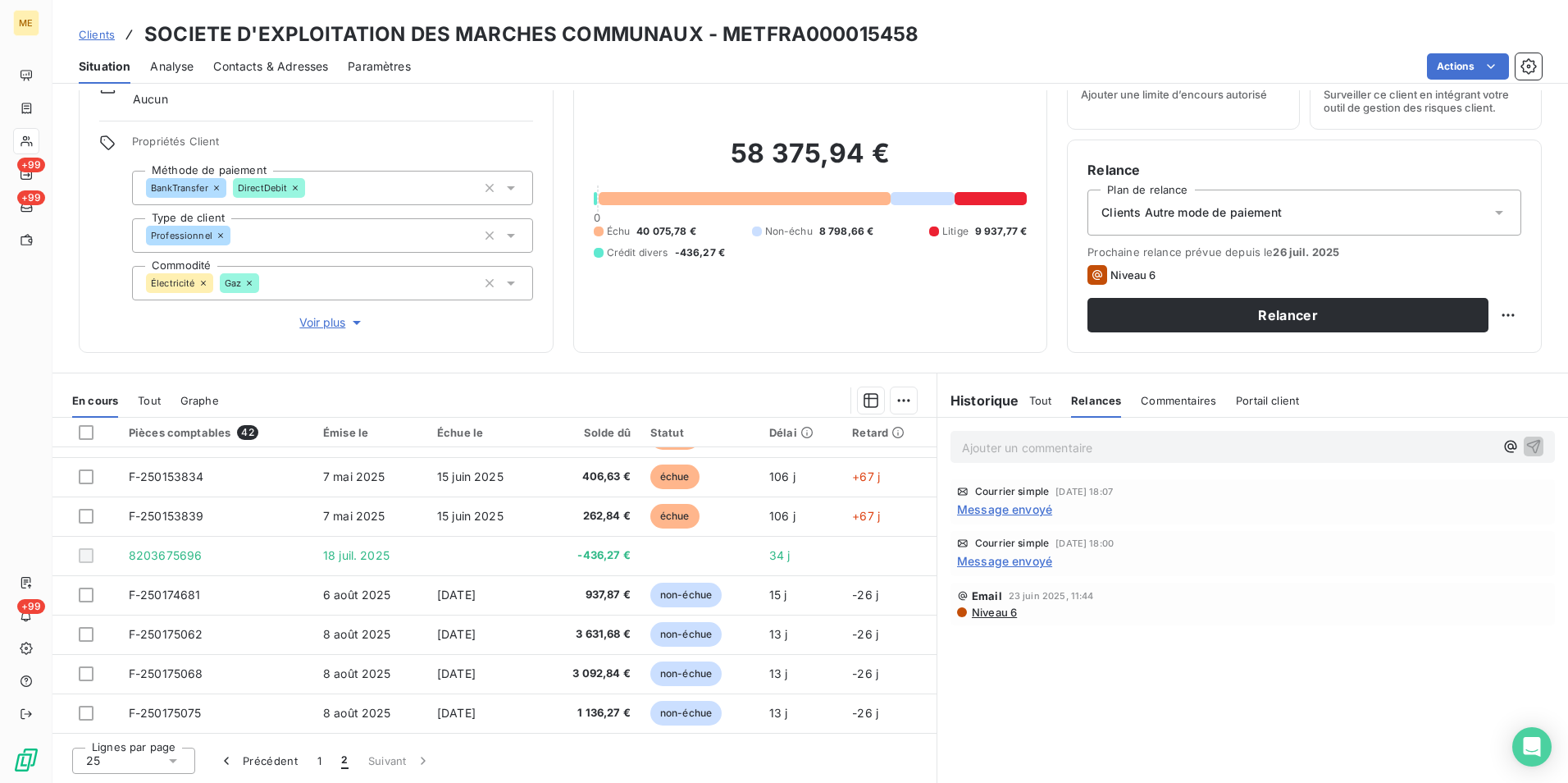
click at [152, 396] on span "Tout" at bounding box center [149, 400] width 23 height 13
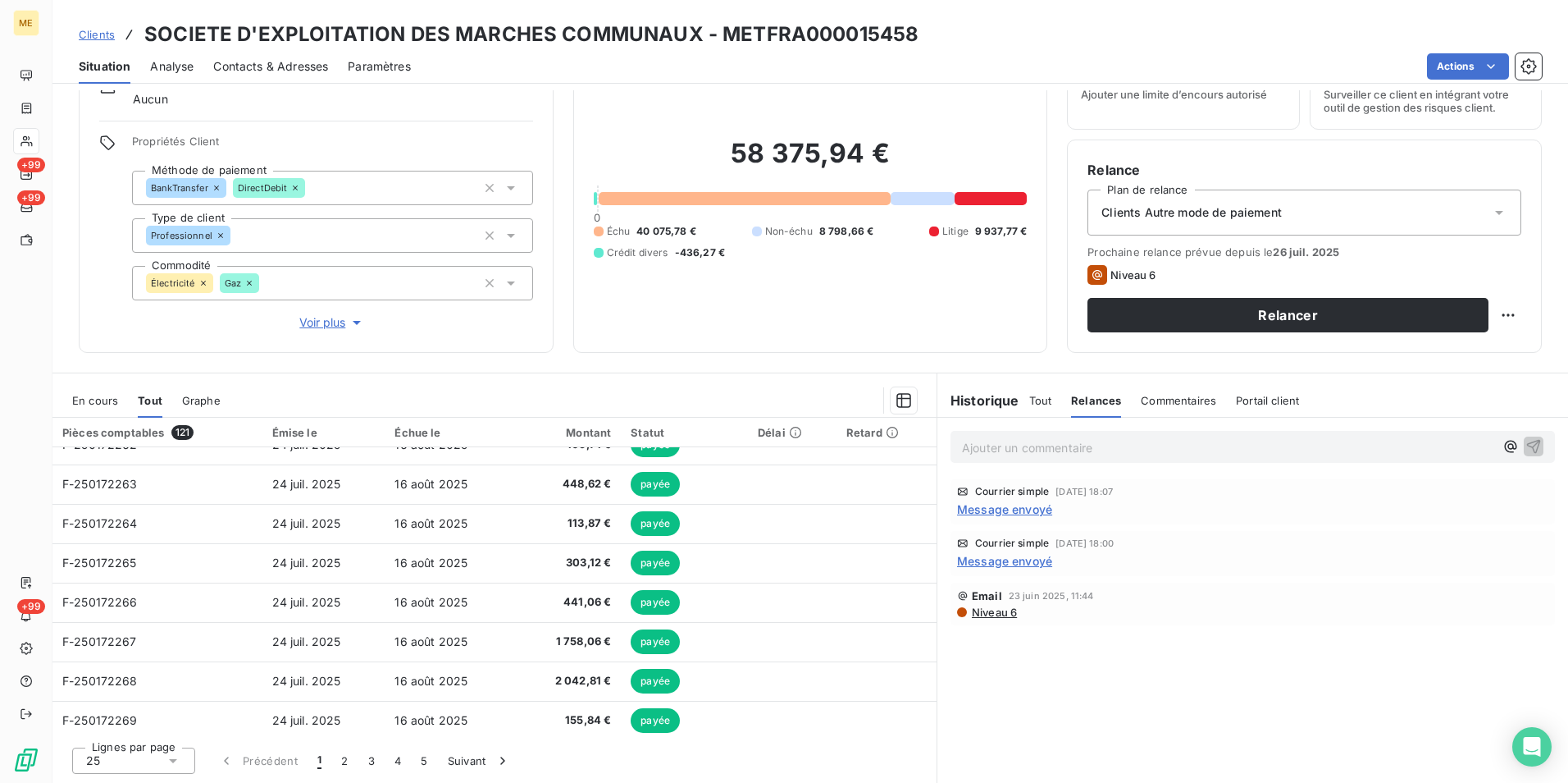
scroll to position [699, 0]
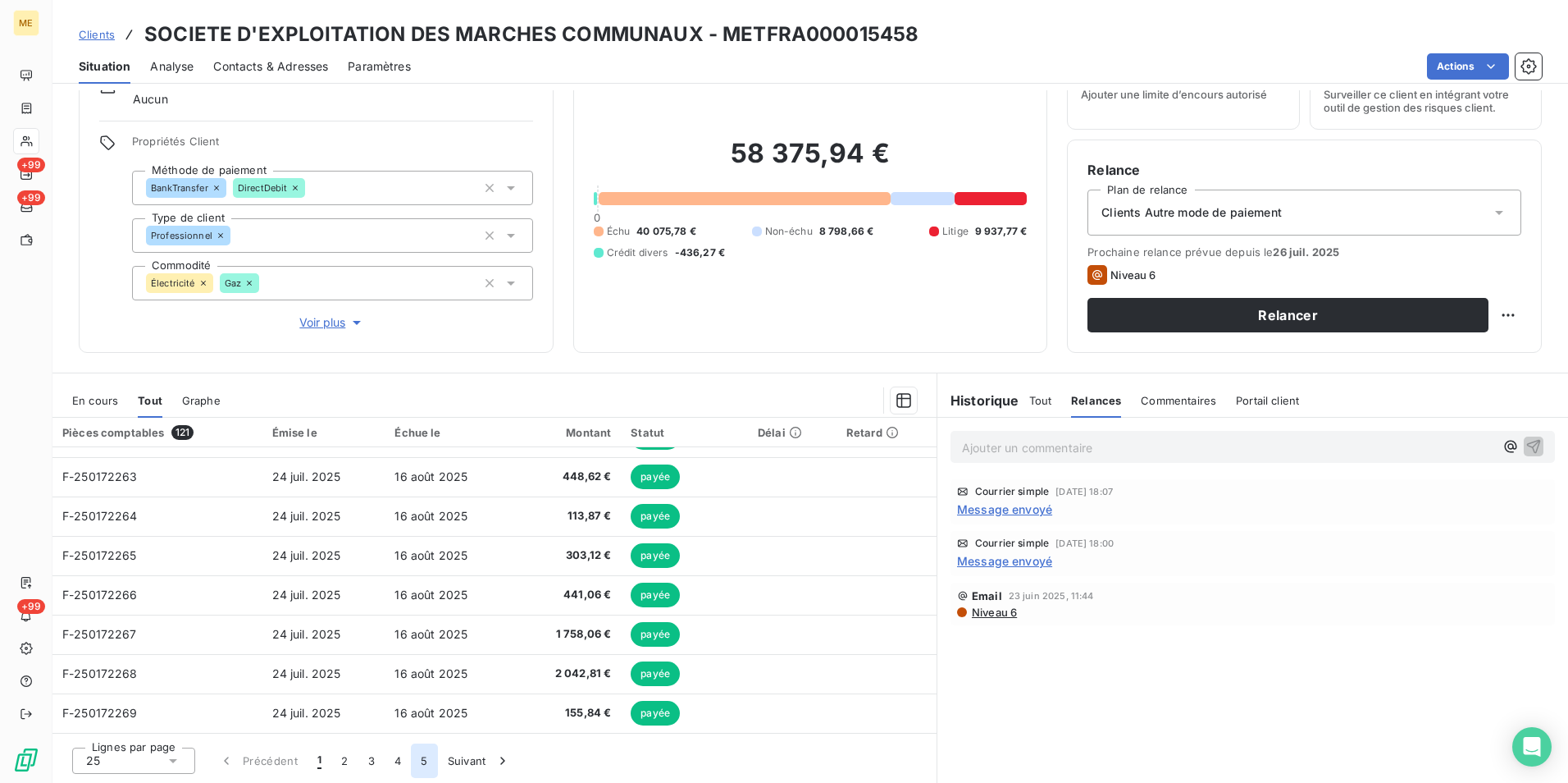
click at [423, 757] on button "5" at bounding box center [424, 761] width 26 height 35
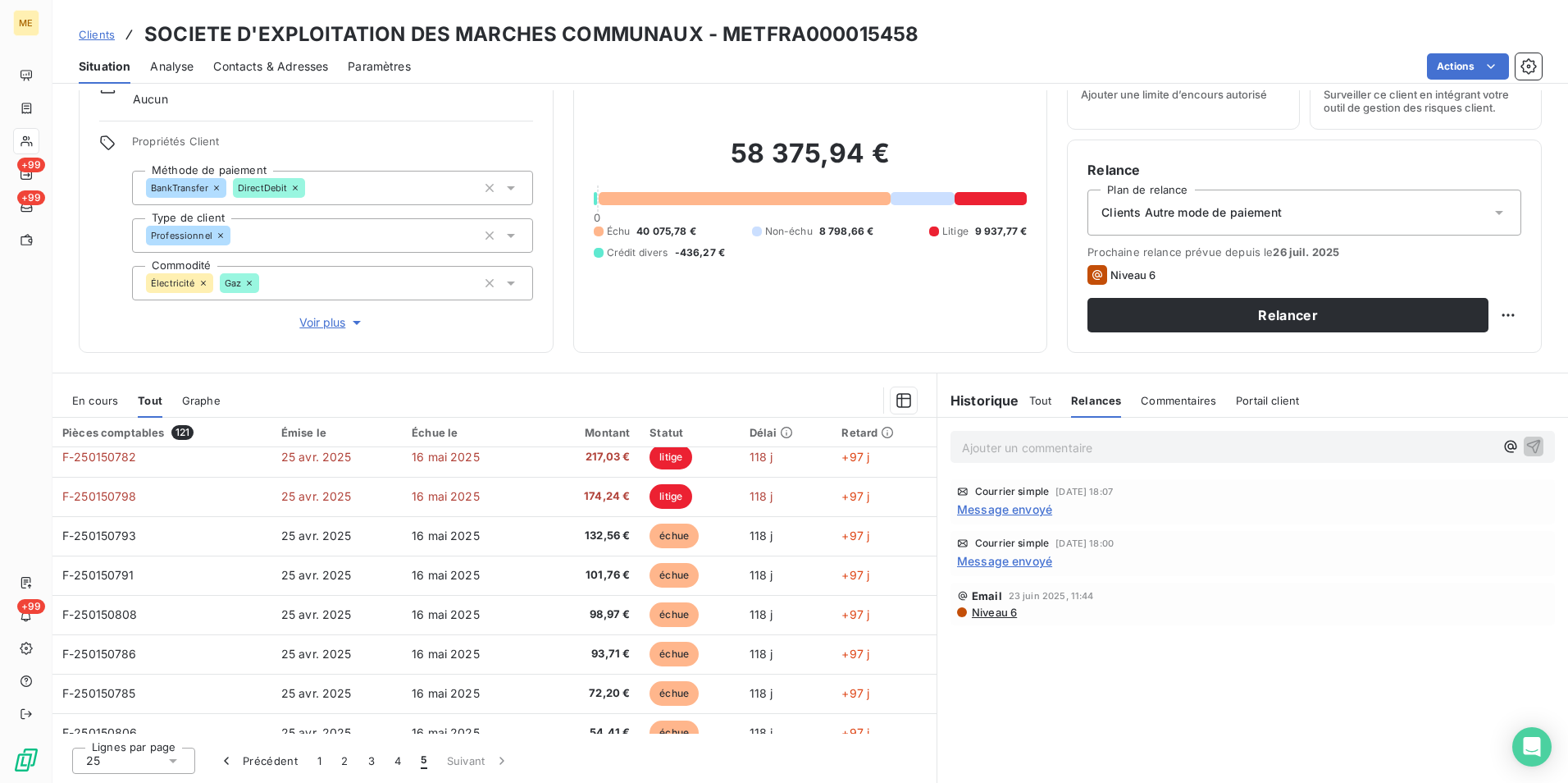
scroll to position [0, 0]
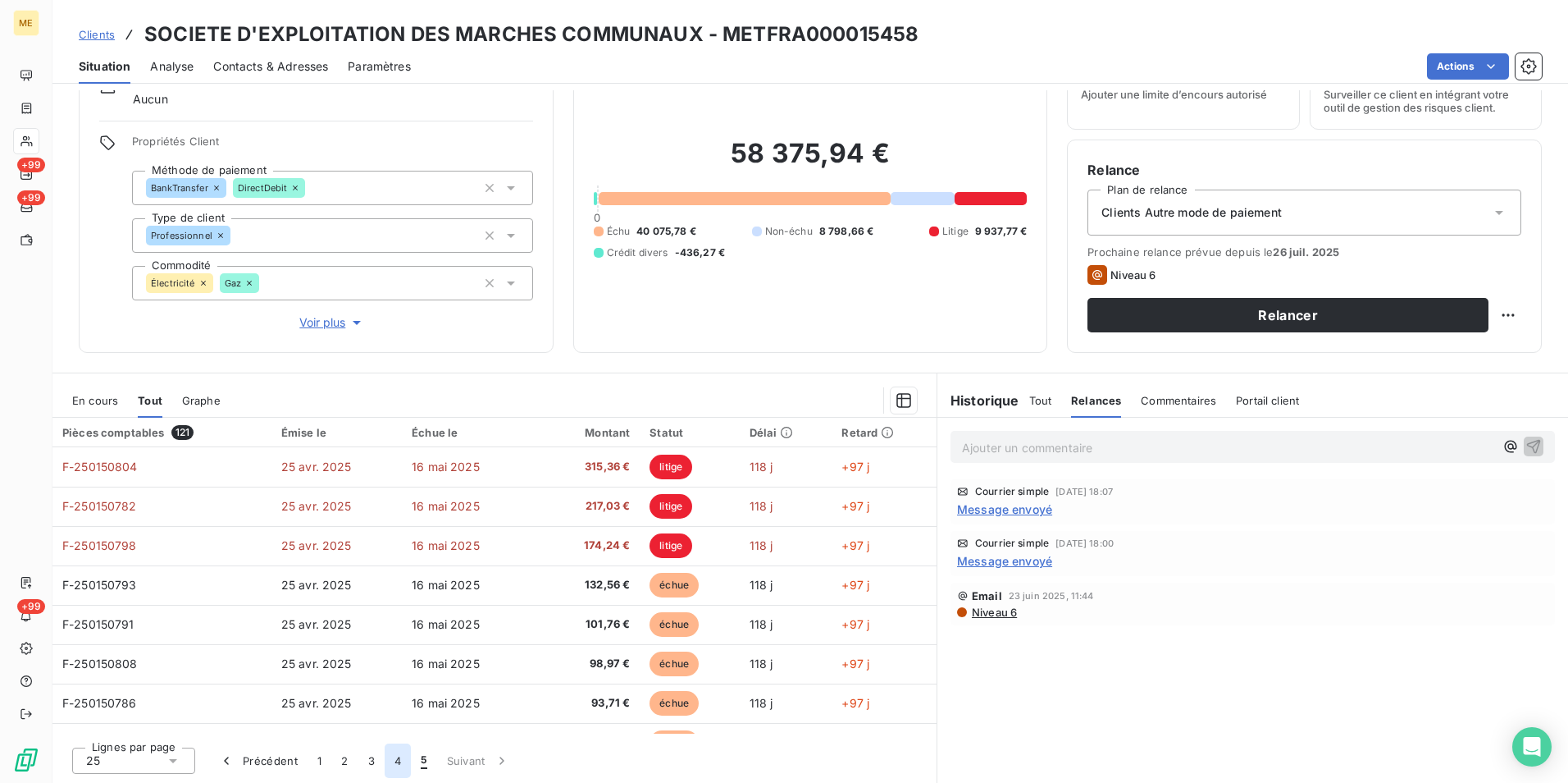
click at [393, 760] on button "4" at bounding box center [398, 761] width 26 height 35
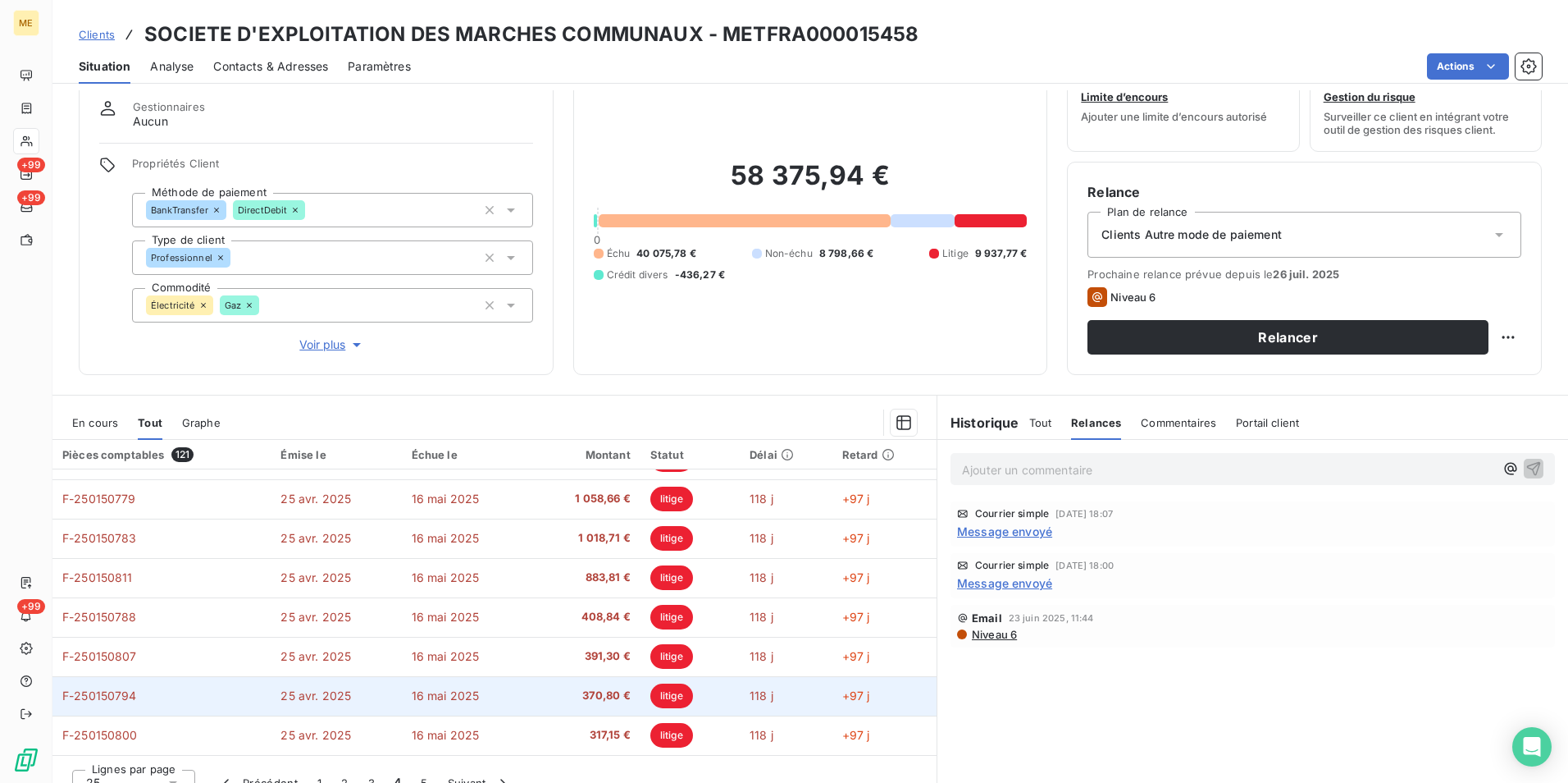
scroll to position [76, 0]
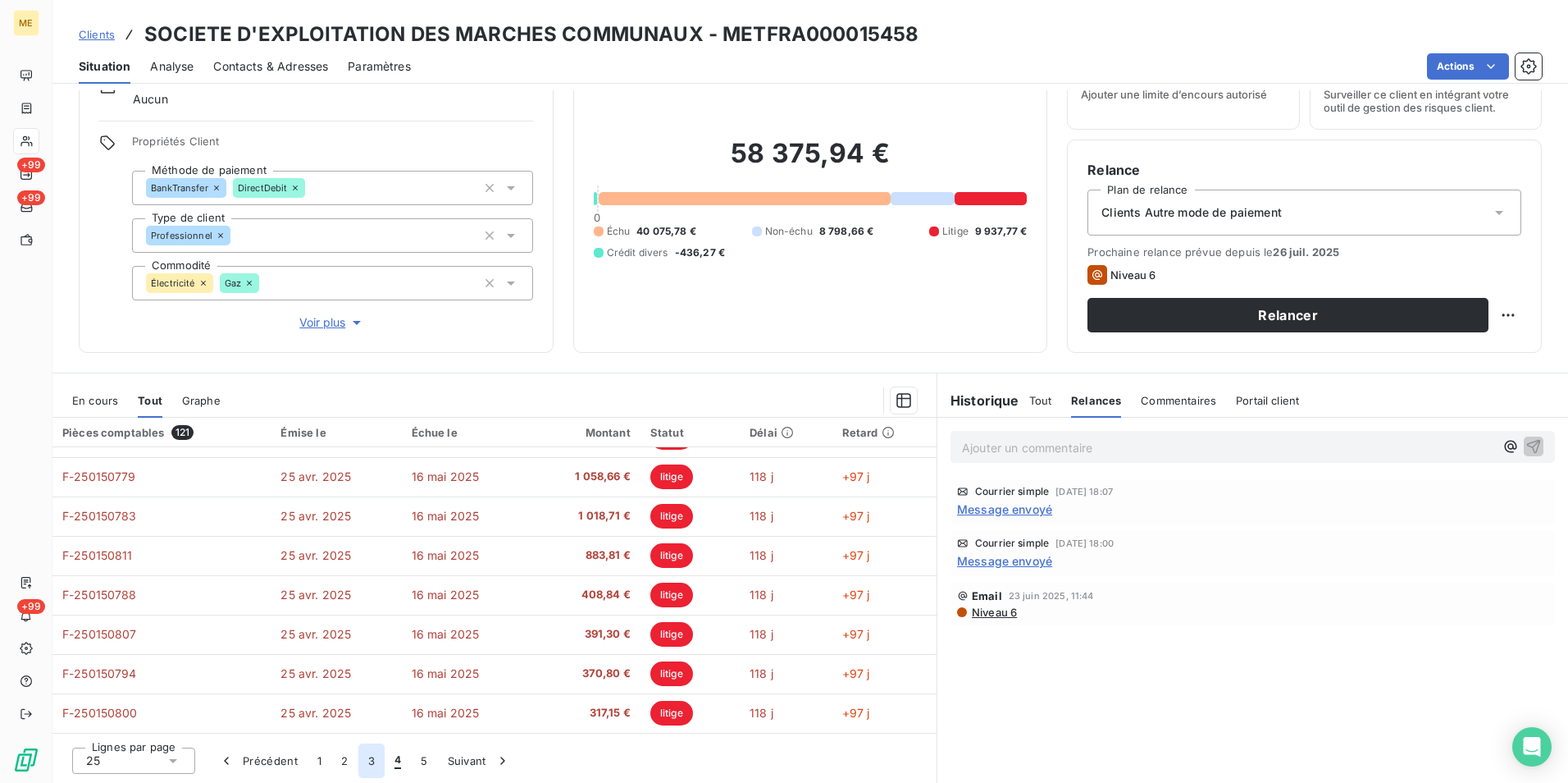
click at [362, 765] on button "3" at bounding box center [371, 761] width 26 height 35
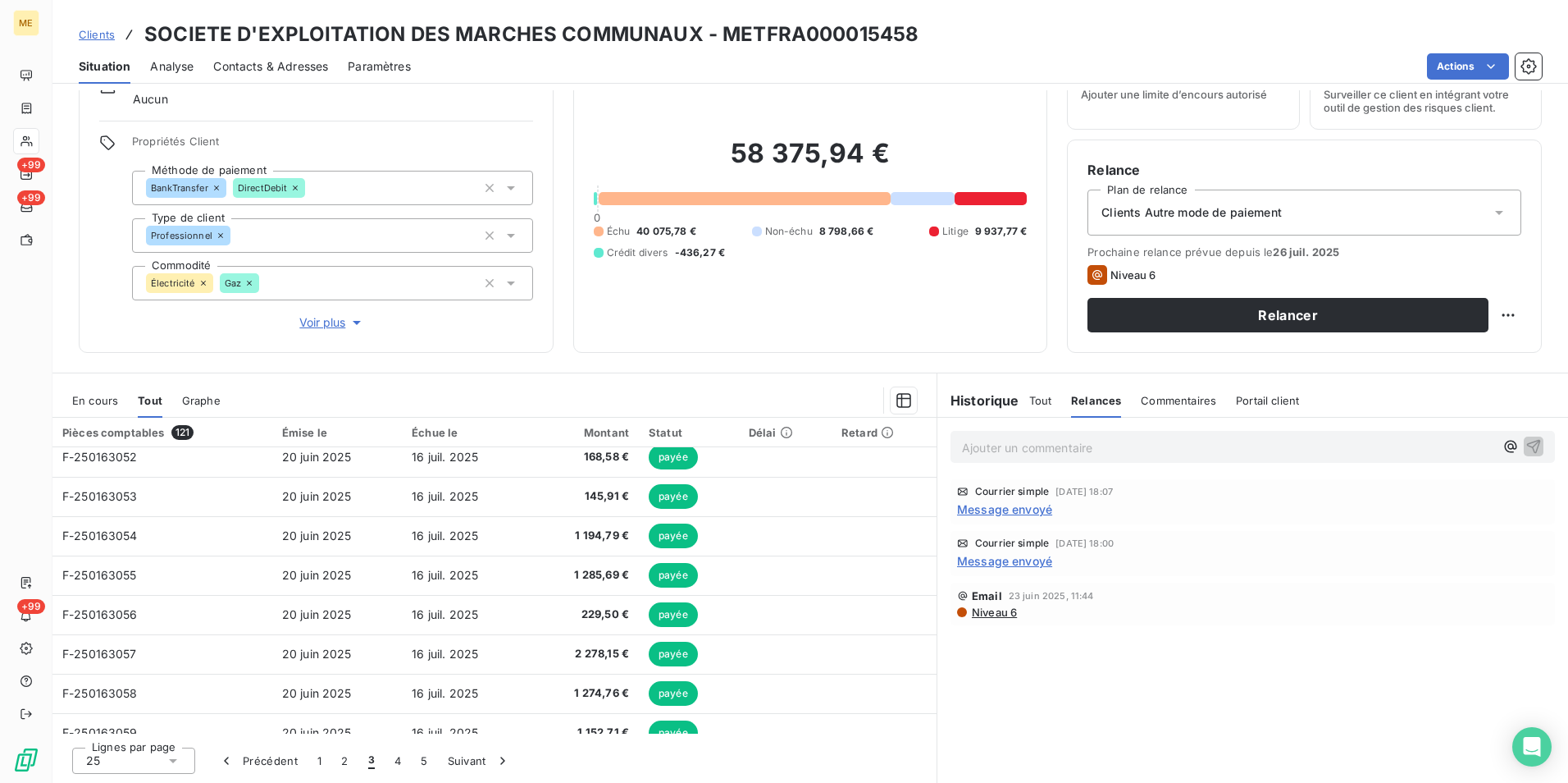
scroll to position [0, 0]
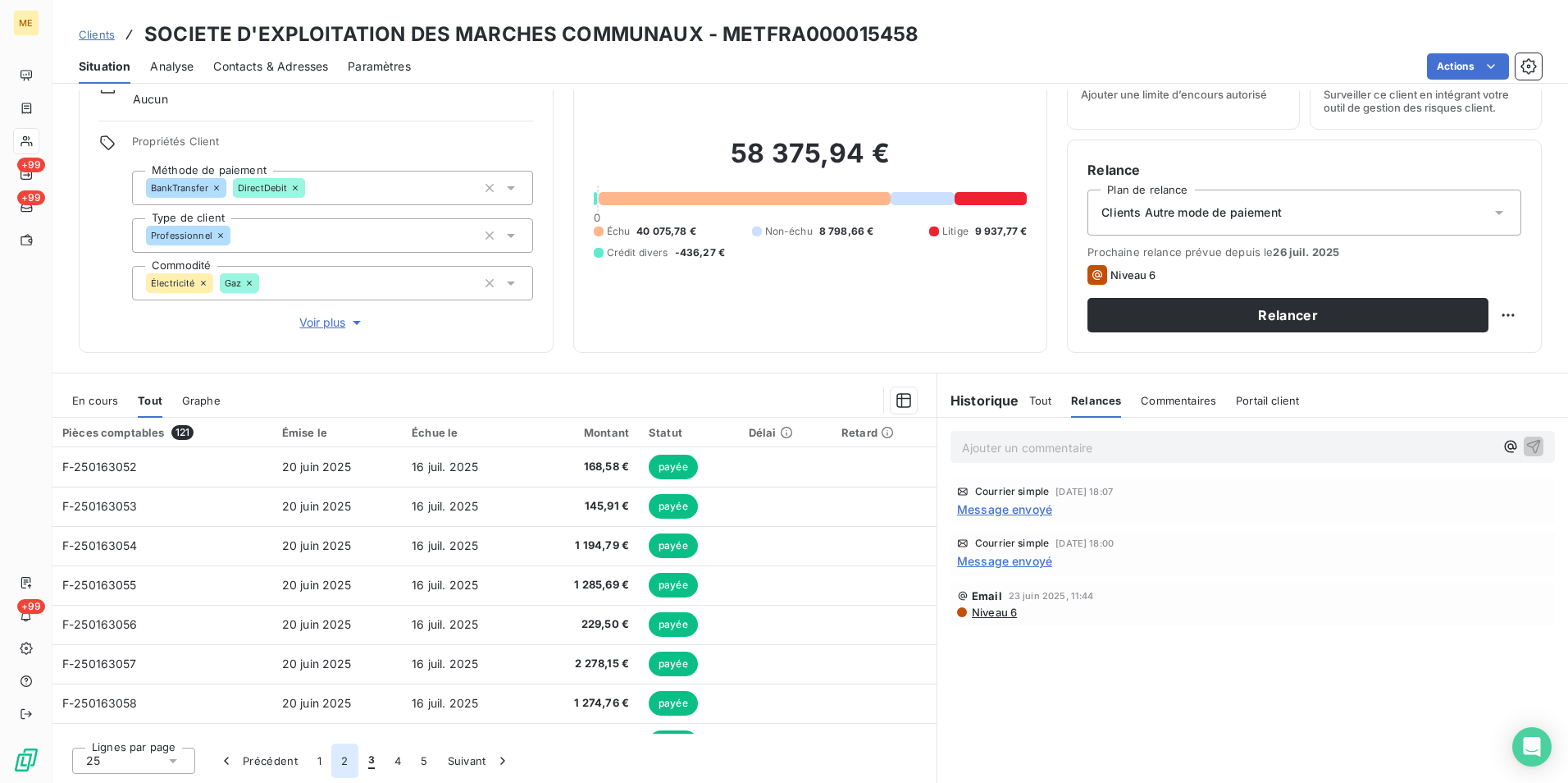
click at [343, 761] on button "2" at bounding box center [345, 761] width 26 height 35
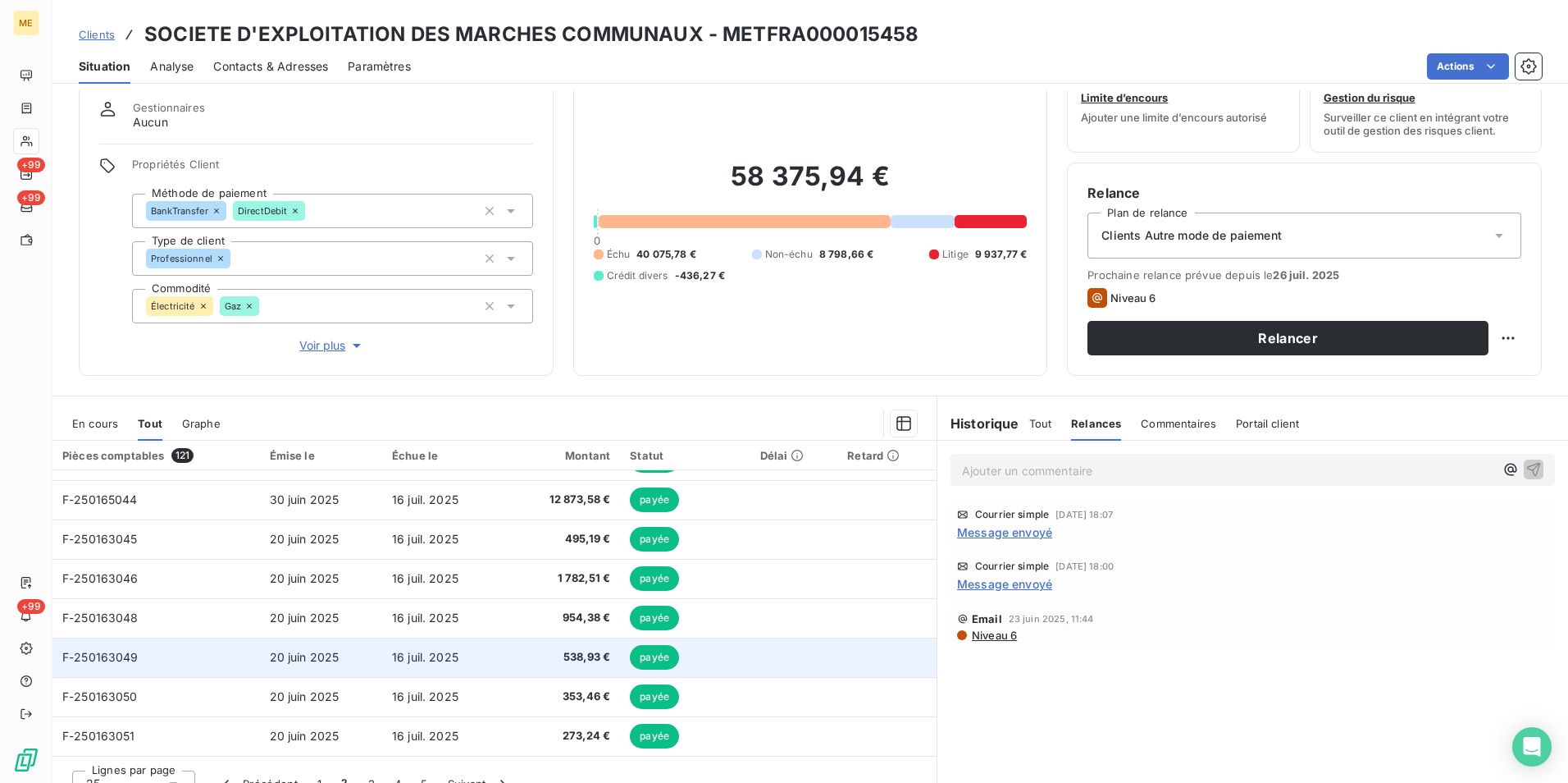
scroll to position [76, 0]
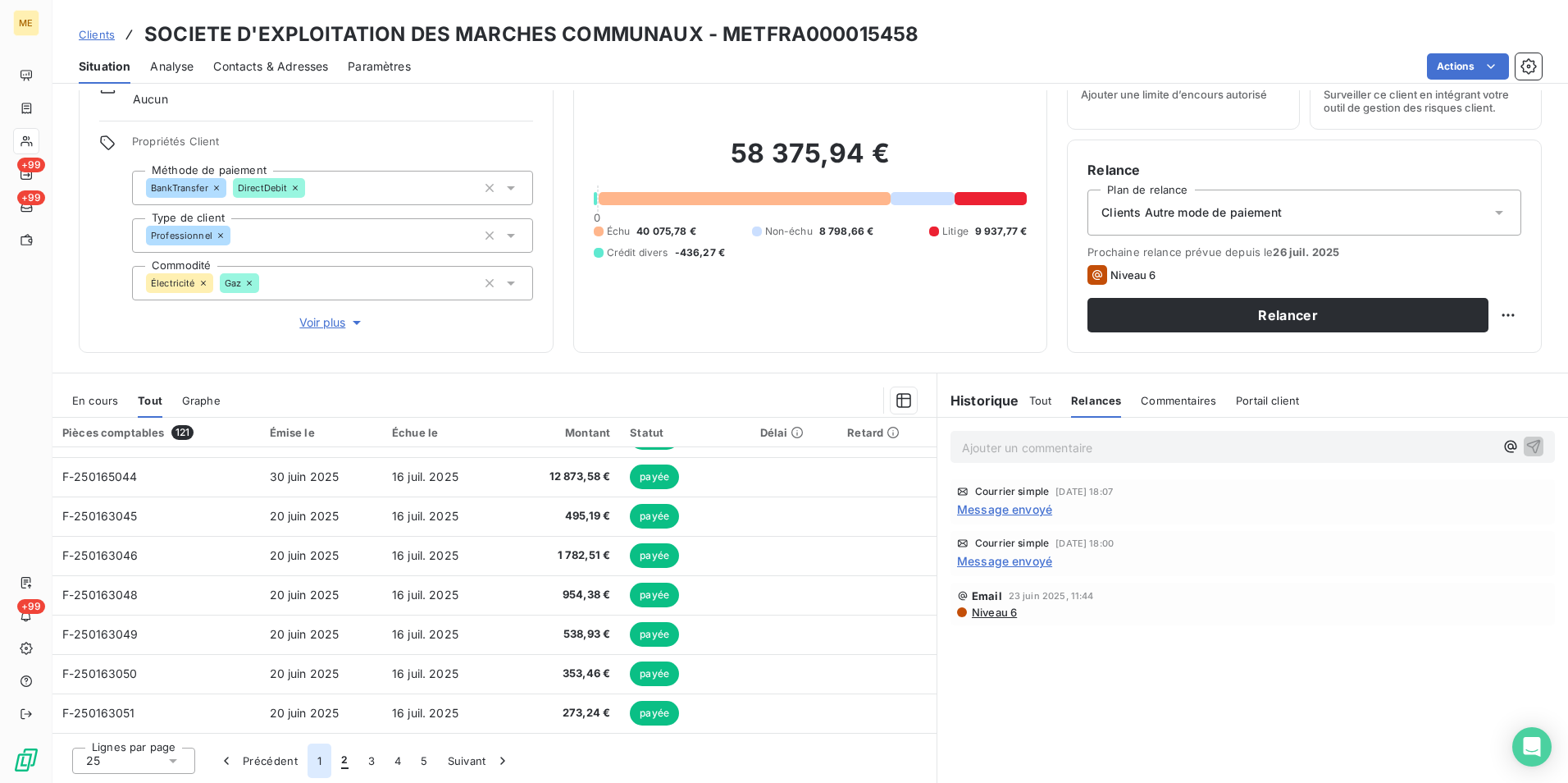
click at [328, 761] on button "1" at bounding box center [319, 761] width 24 height 35
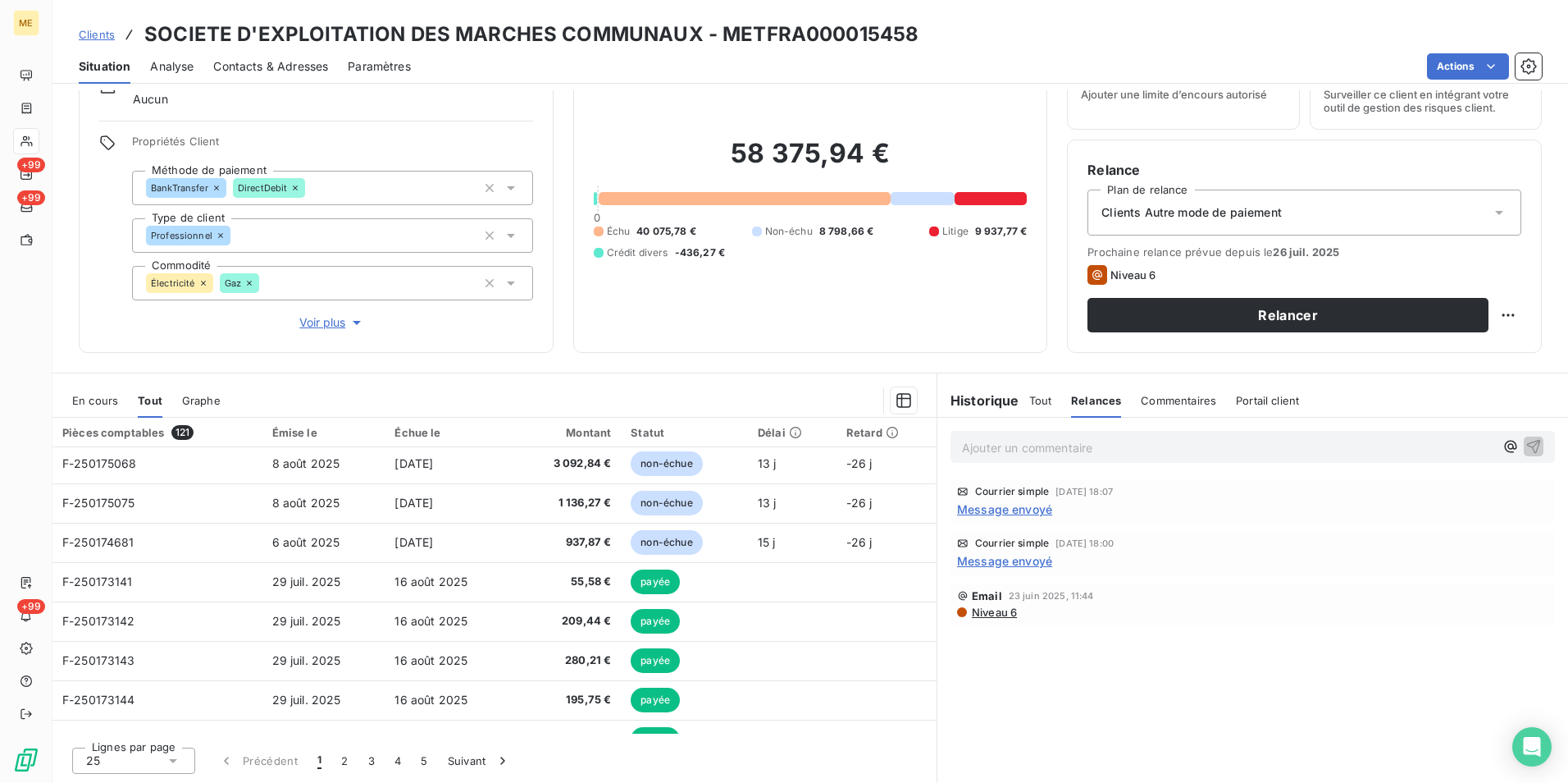
scroll to position [207, 0]
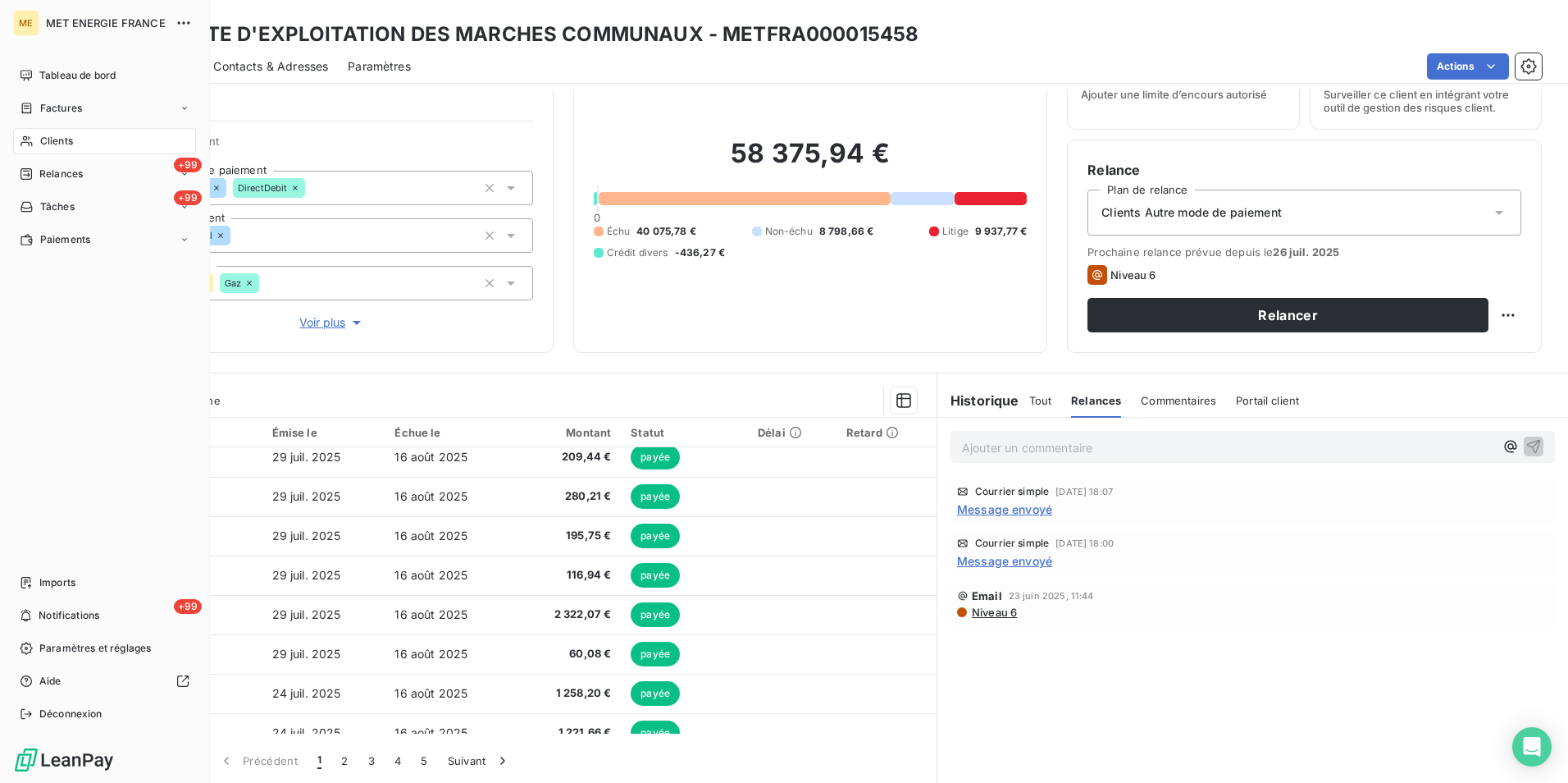
click at [114, 144] on div "Clients" at bounding box center [105, 141] width 183 height 26
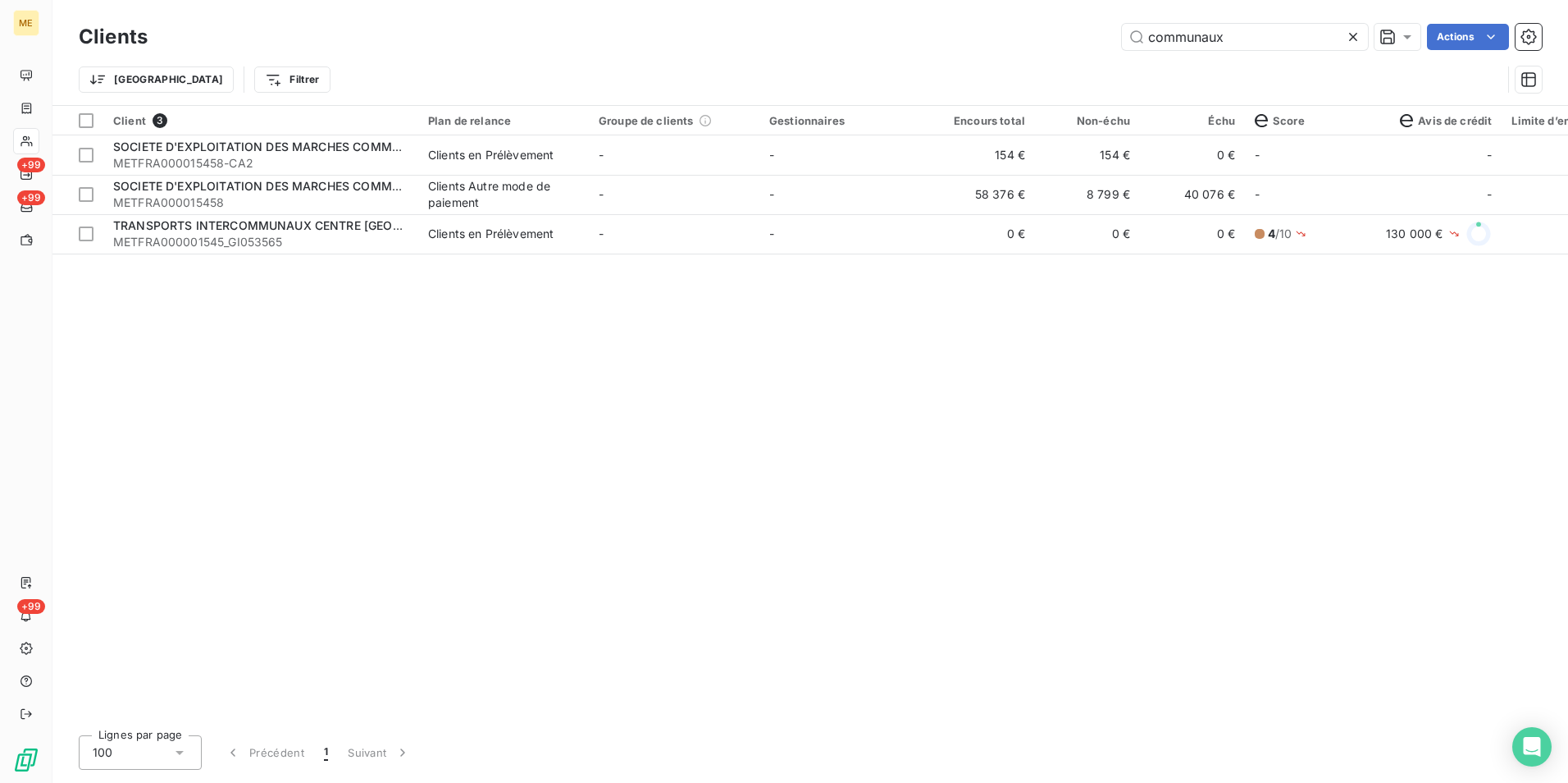
drag, startPoint x: 1248, startPoint y: 35, endPoint x: 903, endPoint y: 26, distance: 345.1
click at [903, 26] on div "communaux Actions" at bounding box center [854, 37] width 1375 height 26
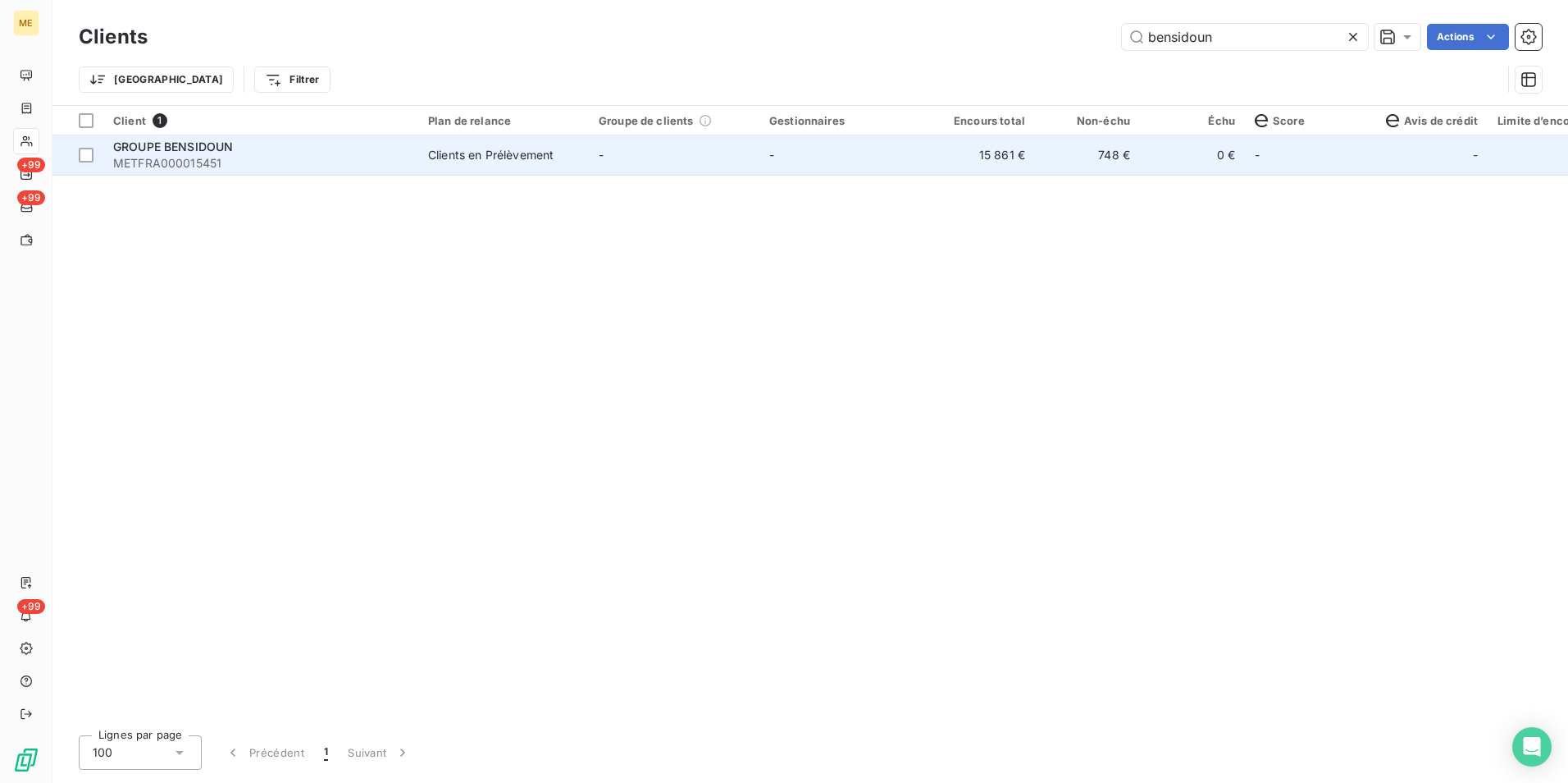
type input "bensidoun"
click at [582, 160] on td "Clients en Prélèvement" at bounding box center [503, 155] width 170 height 40
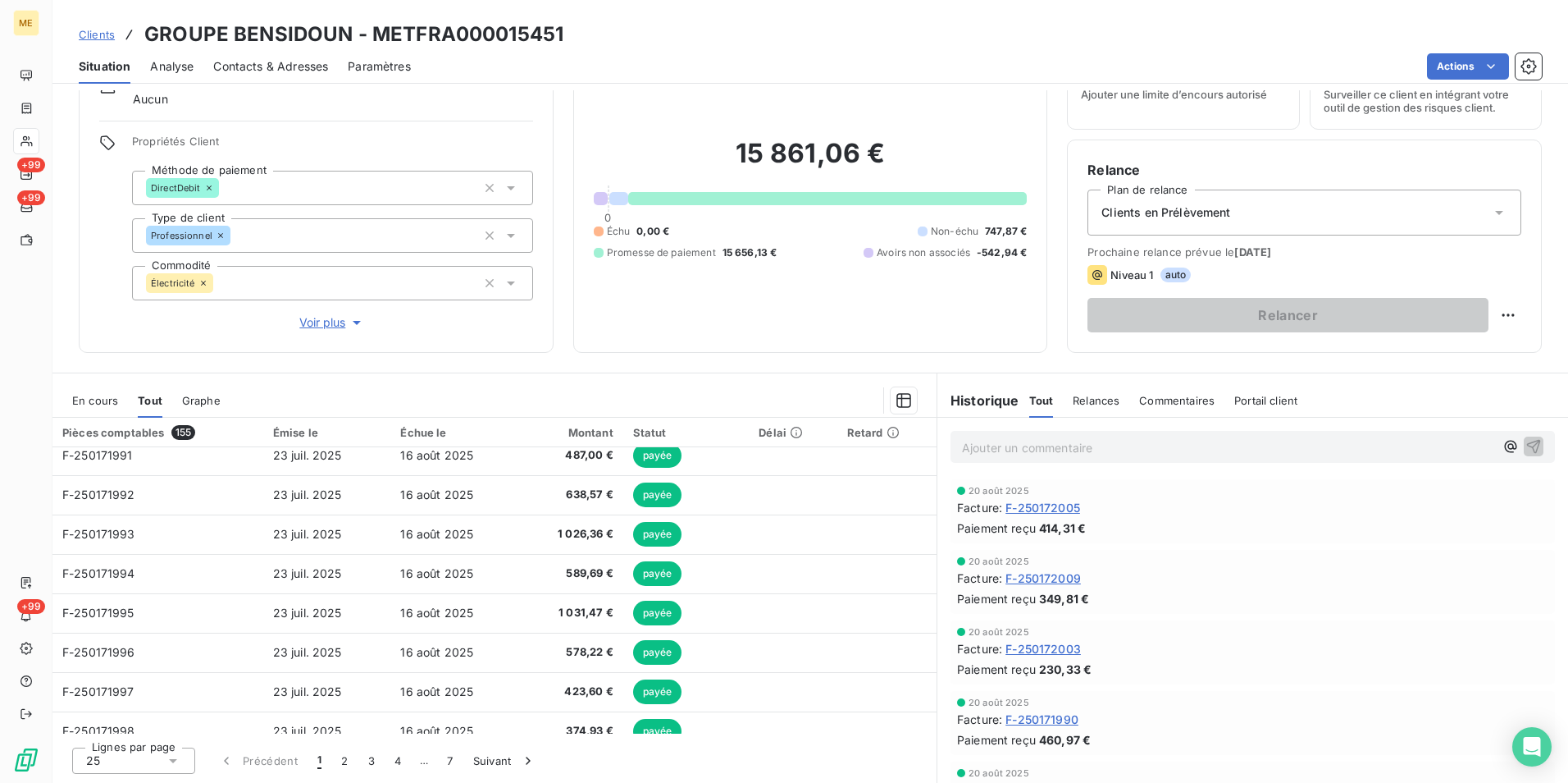
scroll to position [492, 0]
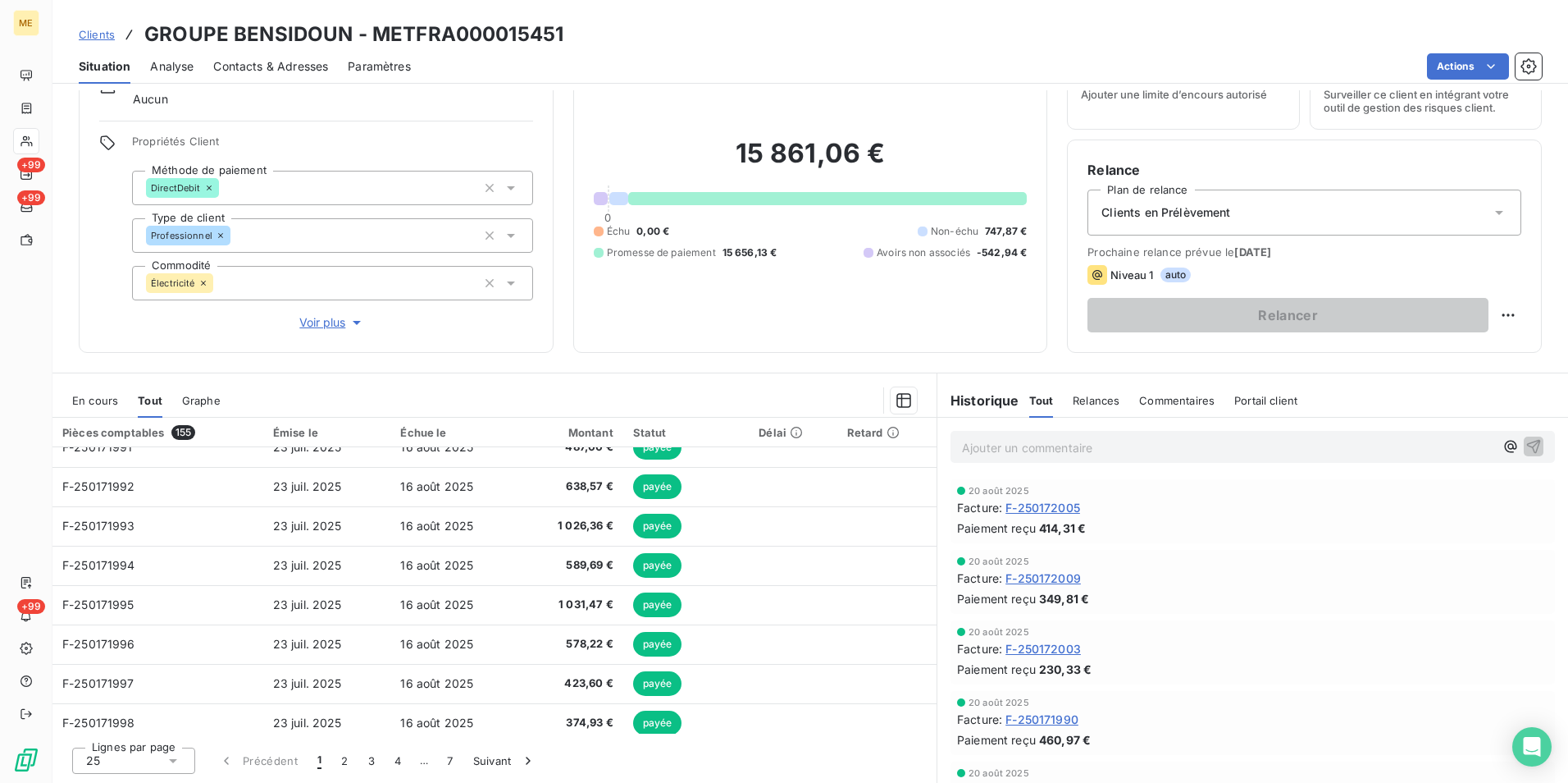
click at [1114, 402] on div "Tout Relances Commentaires Portail client" at bounding box center [1163, 400] width 269 height 35
click at [1102, 401] on span "Relances" at bounding box center [1096, 400] width 47 height 13
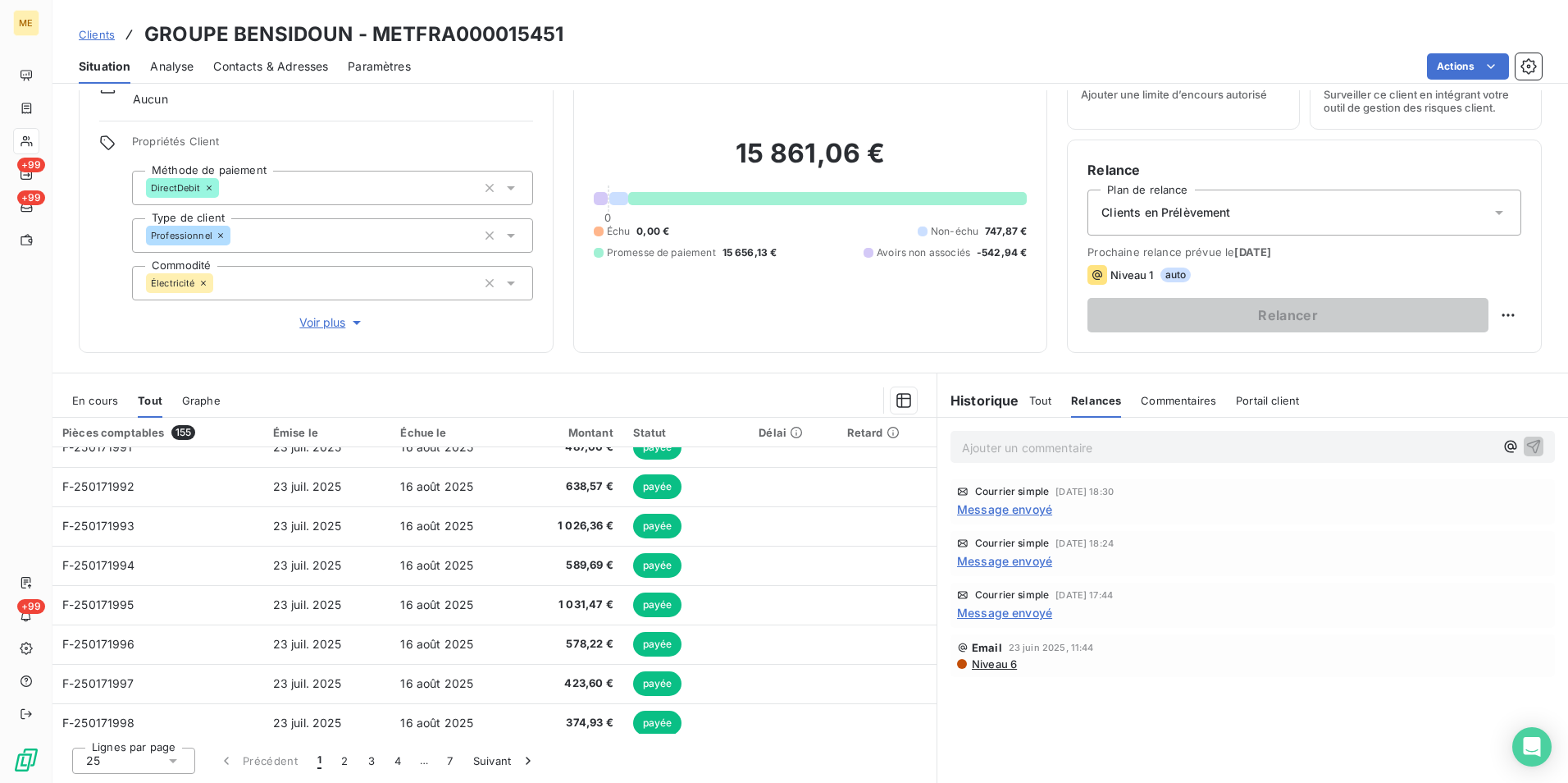
click at [1003, 614] on span "Message envoyé" at bounding box center [1005, 612] width 95 height 17
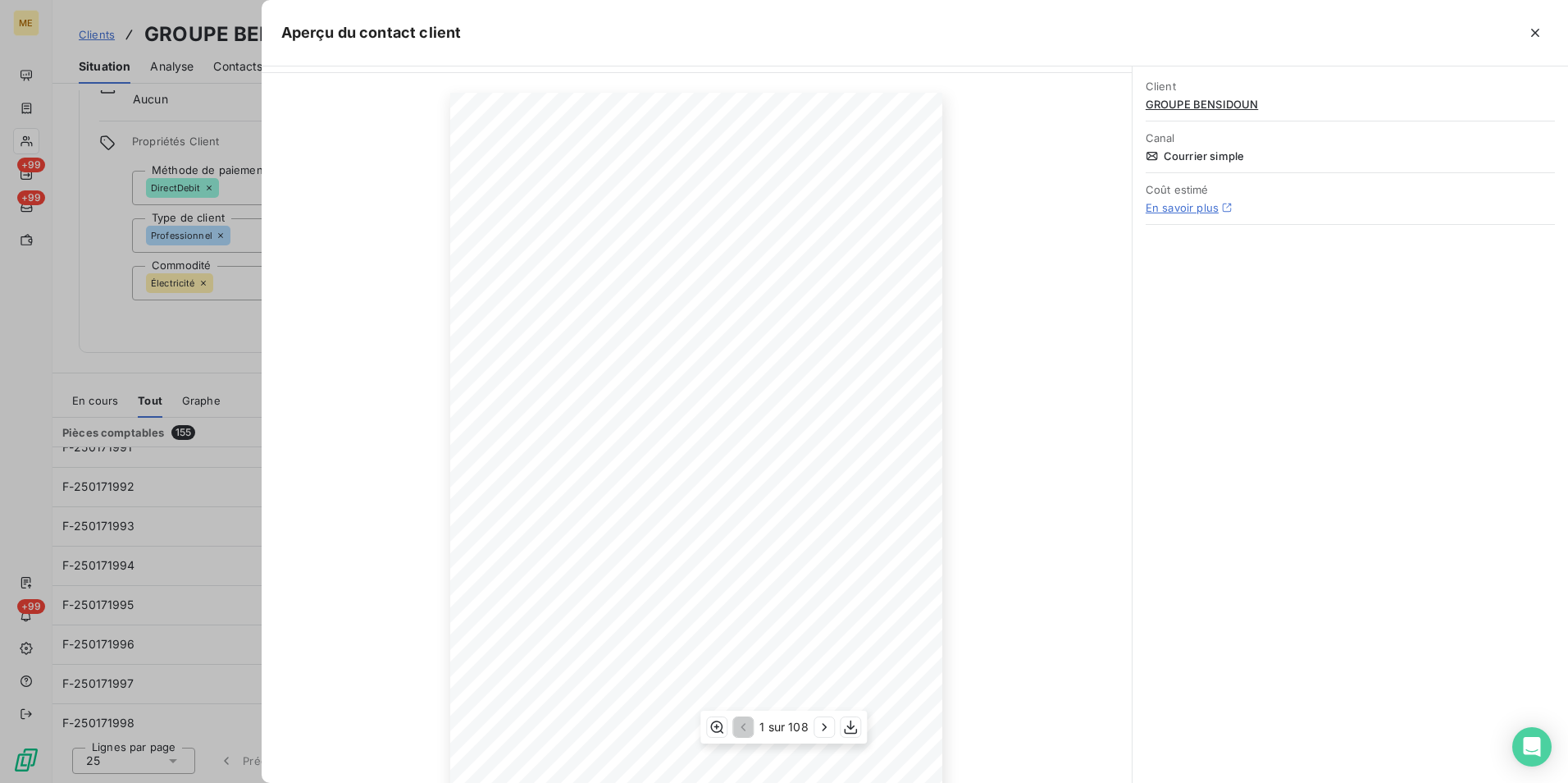
scroll to position [77, 0]
click at [826, 724] on icon "button" at bounding box center [825, 727] width 16 height 16
click at [826, 724] on icon "button" at bounding box center [826, 727] width 16 height 16
click at [1540, 35] on icon "button" at bounding box center [1535, 33] width 16 height 16
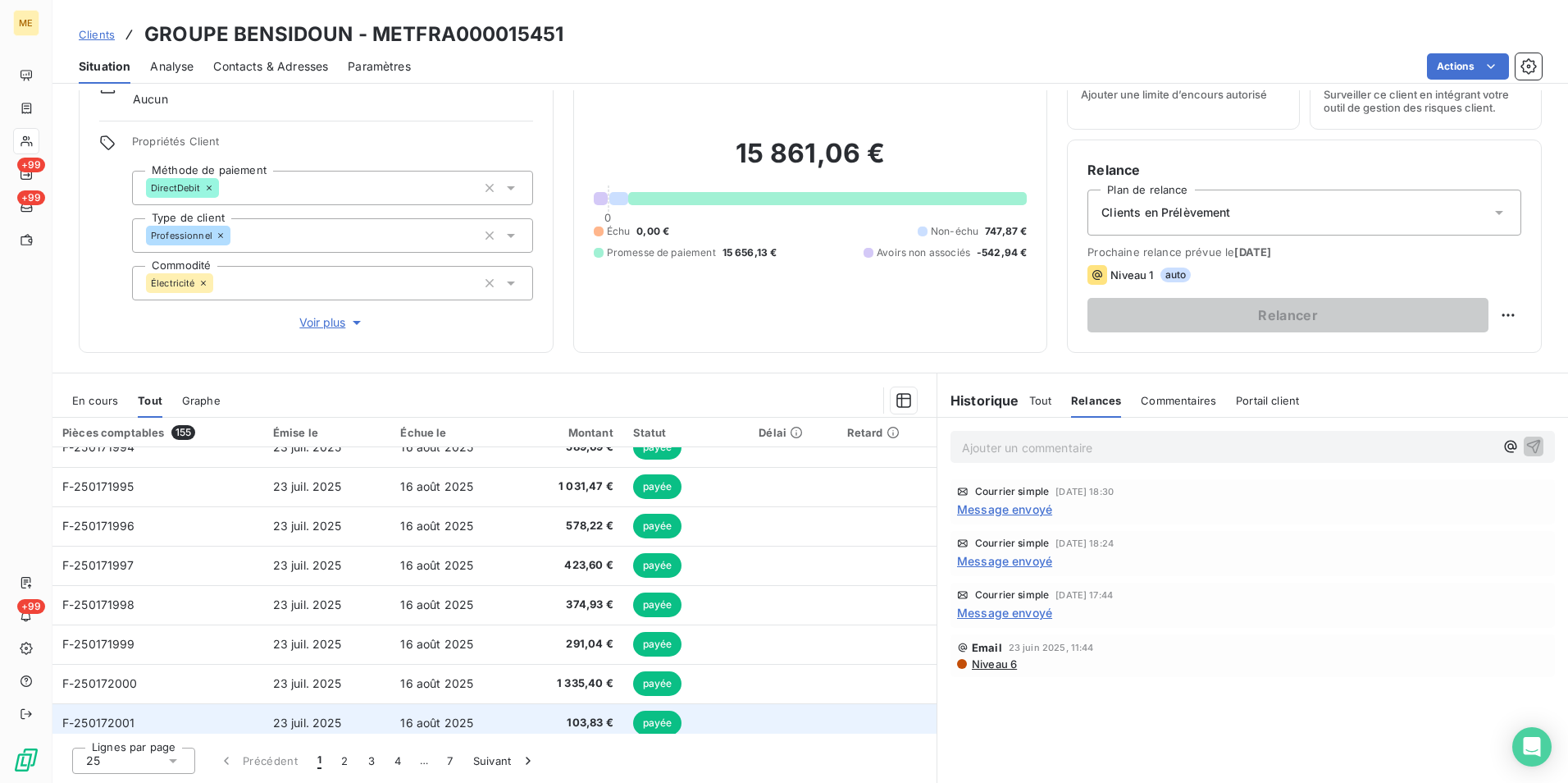
scroll to position [699, 0]
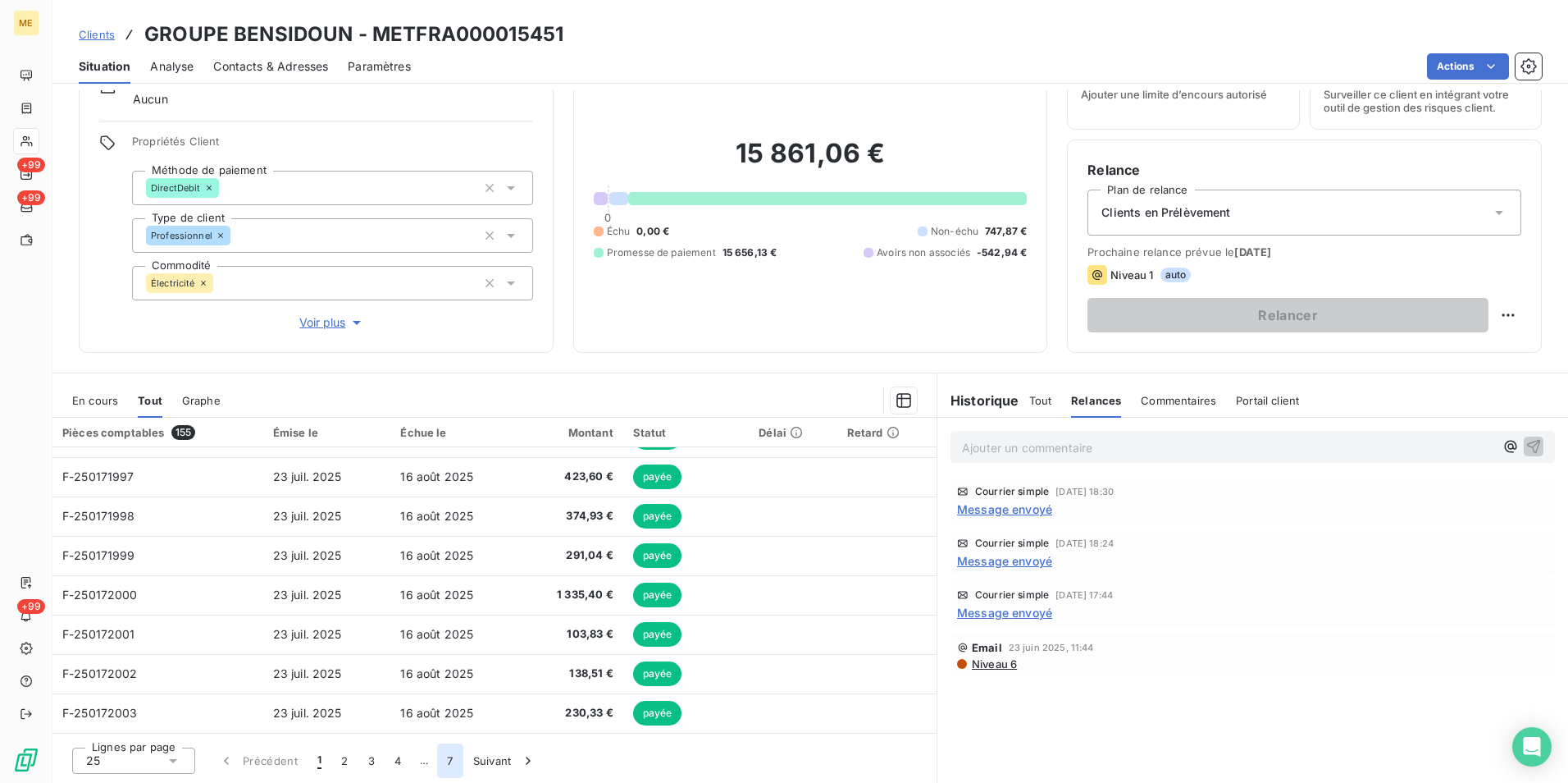
click at [462, 759] on button "7" at bounding box center [449, 761] width 26 height 35
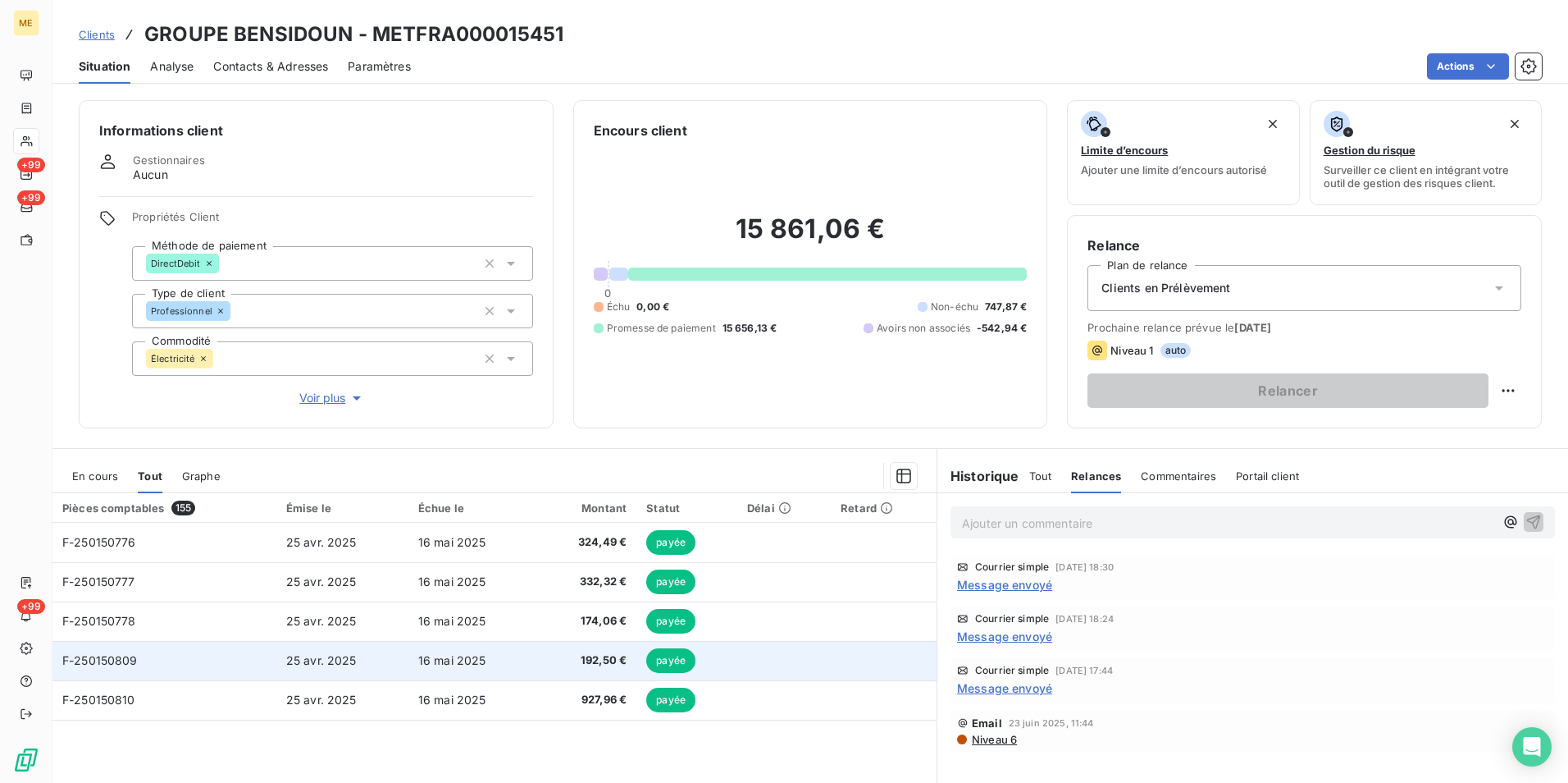
scroll to position [76, 0]
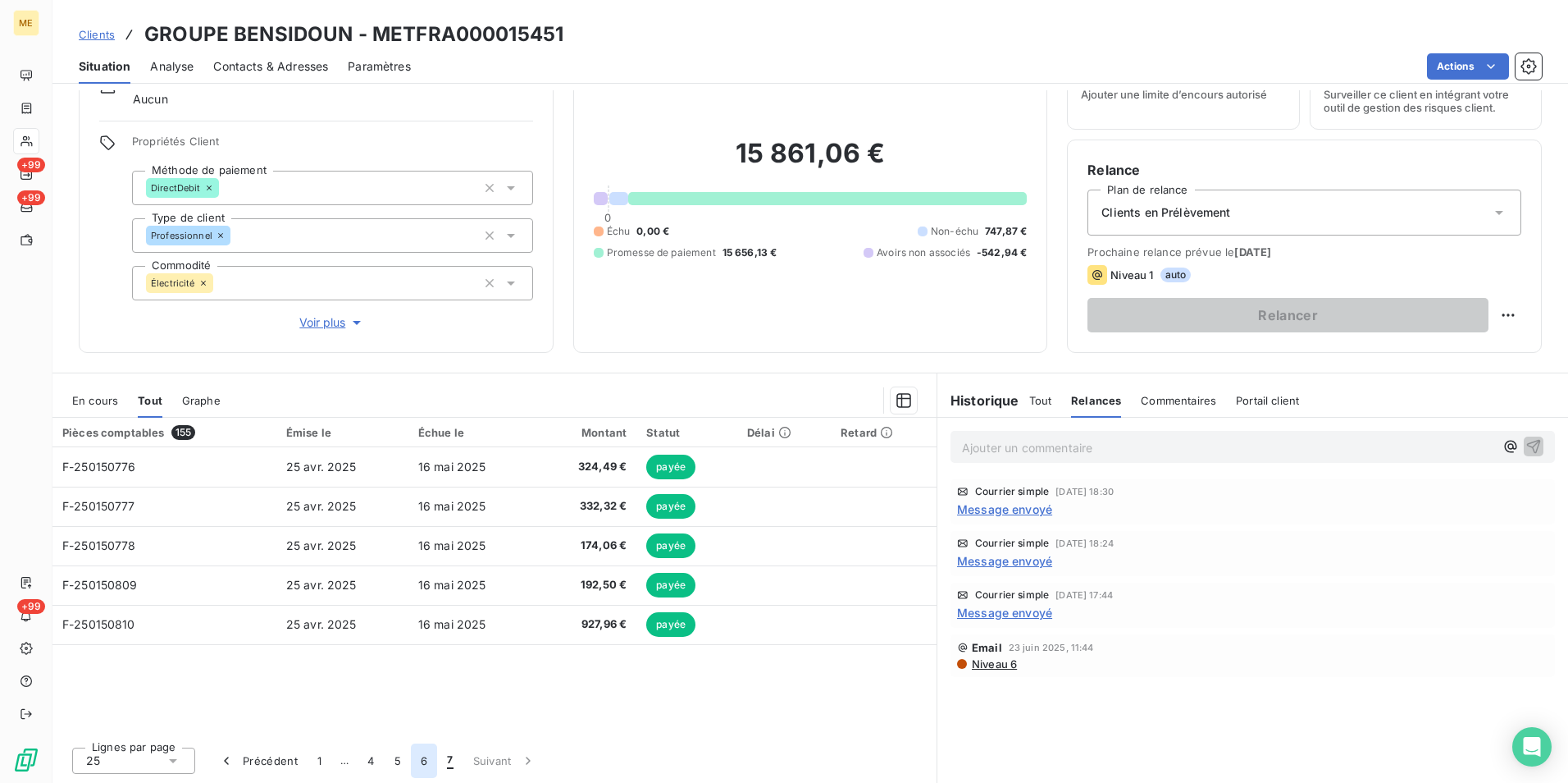
click at [421, 758] on button "6" at bounding box center [424, 761] width 26 height 35
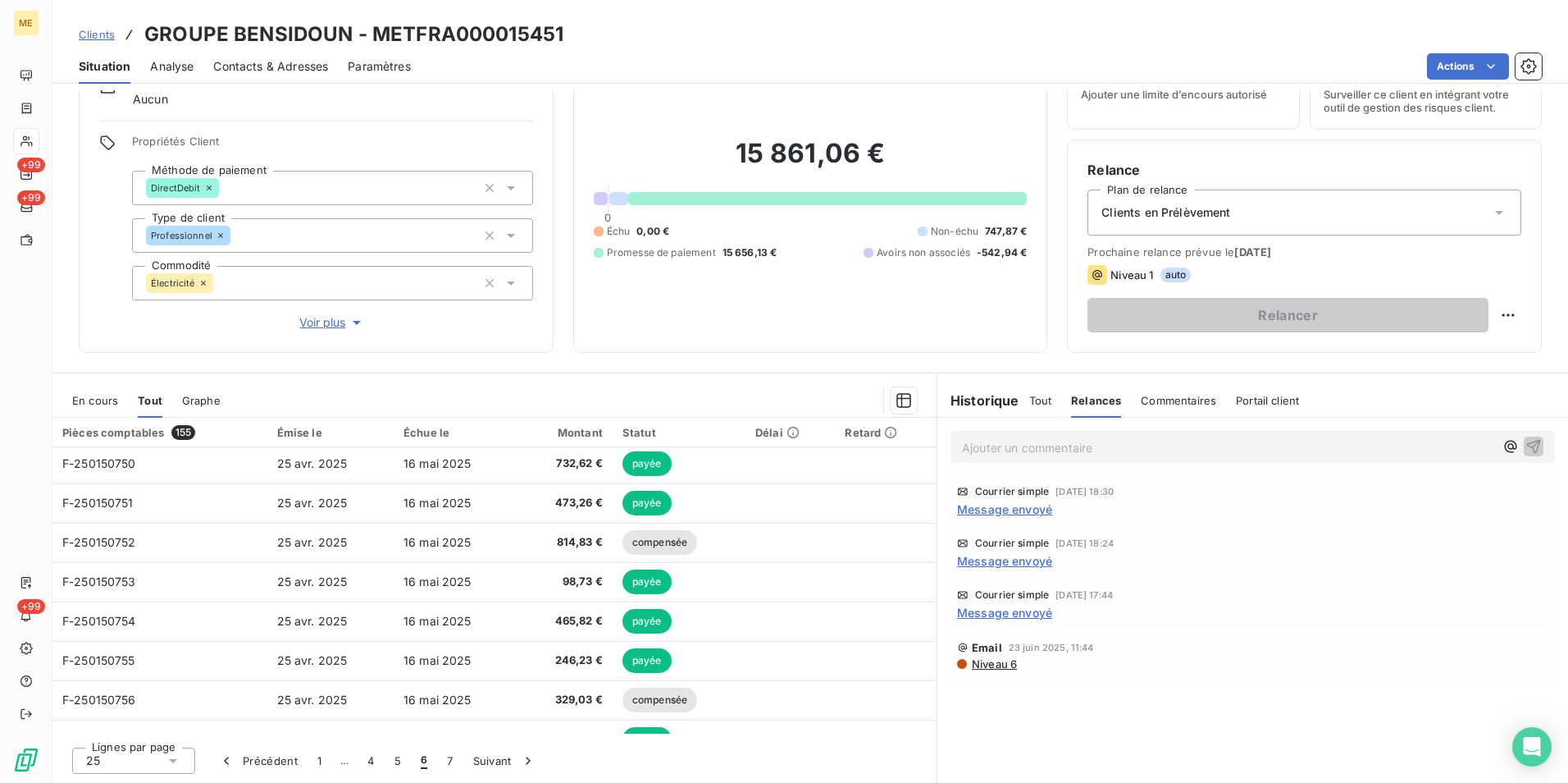
scroll to position [0, 0]
click at [393, 758] on button "5" at bounding box center [398, 761] width 26 height 35
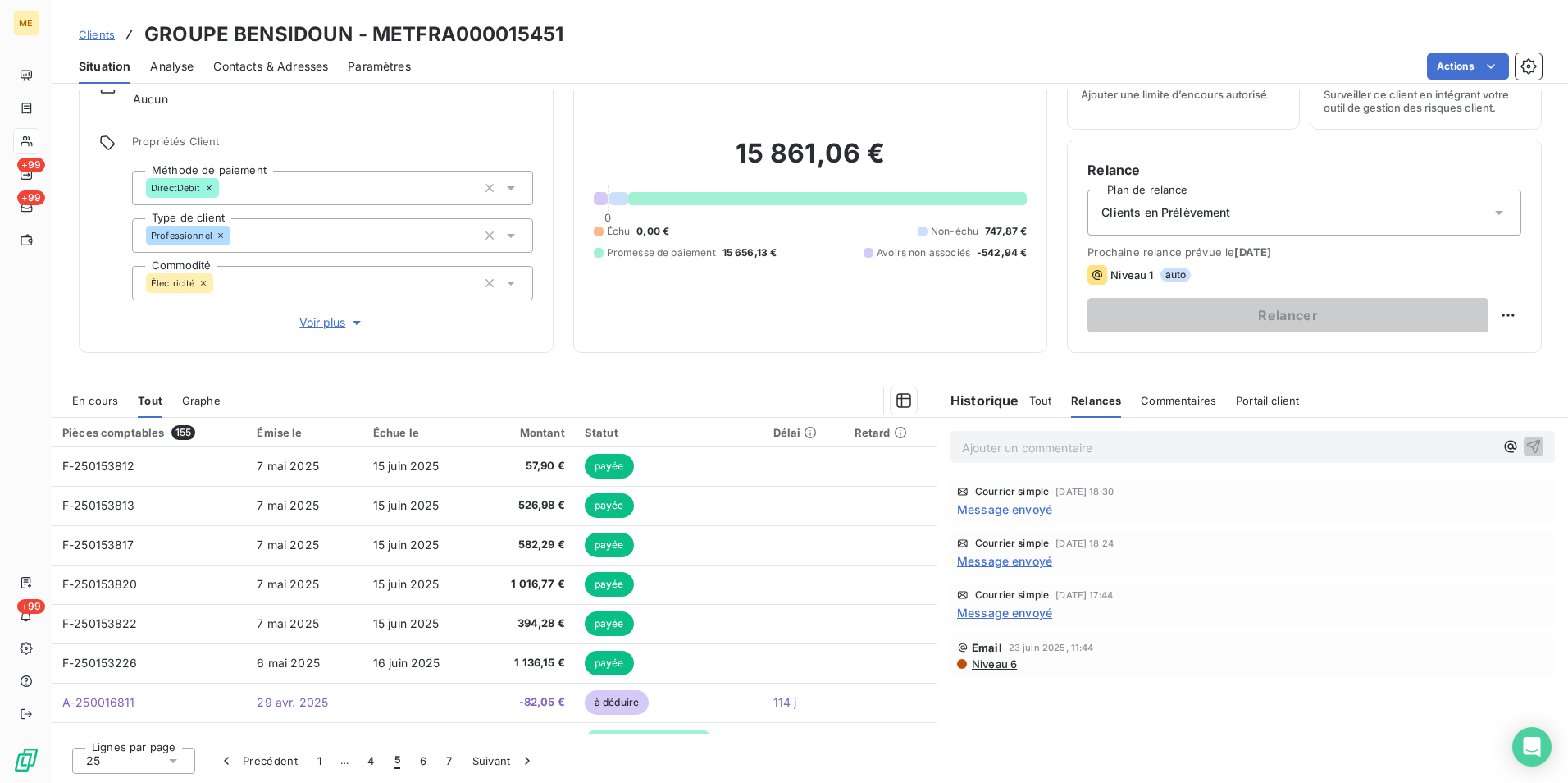
scroll to position [699, 0]
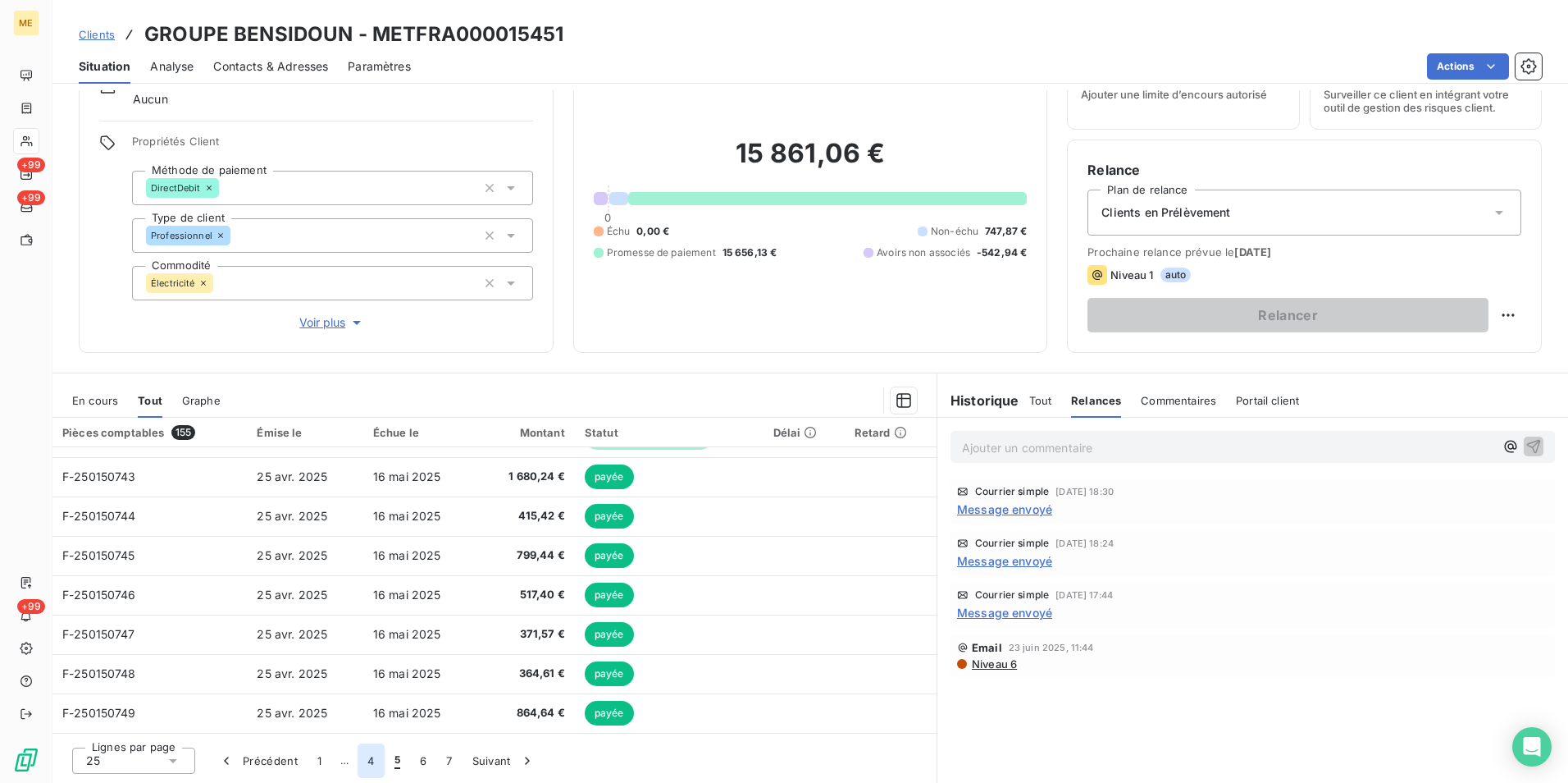
click at [379, 764] on button "4" at bounding box center [370, 761] width 26 height 35
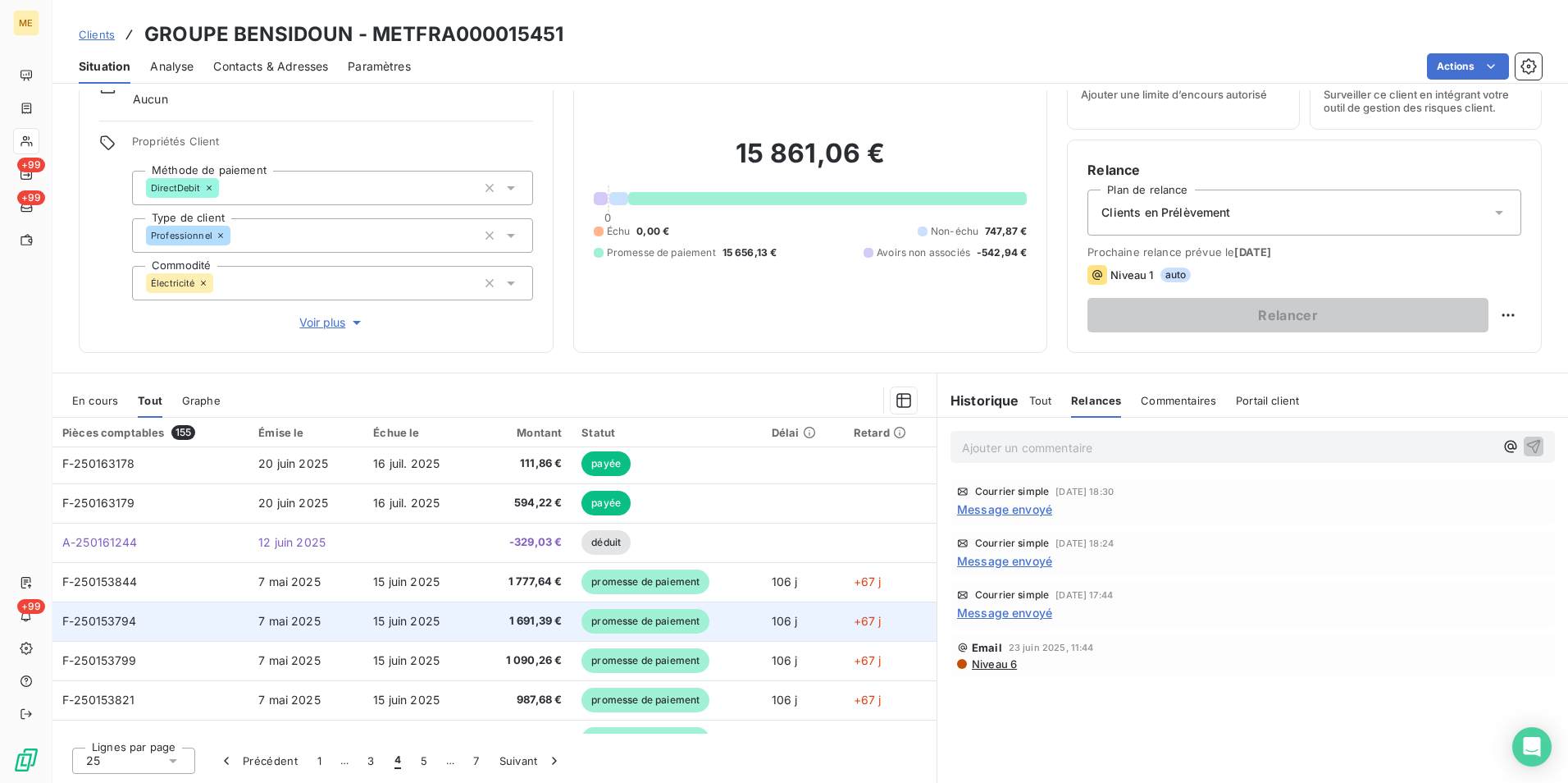
scroll to position [0, 0]
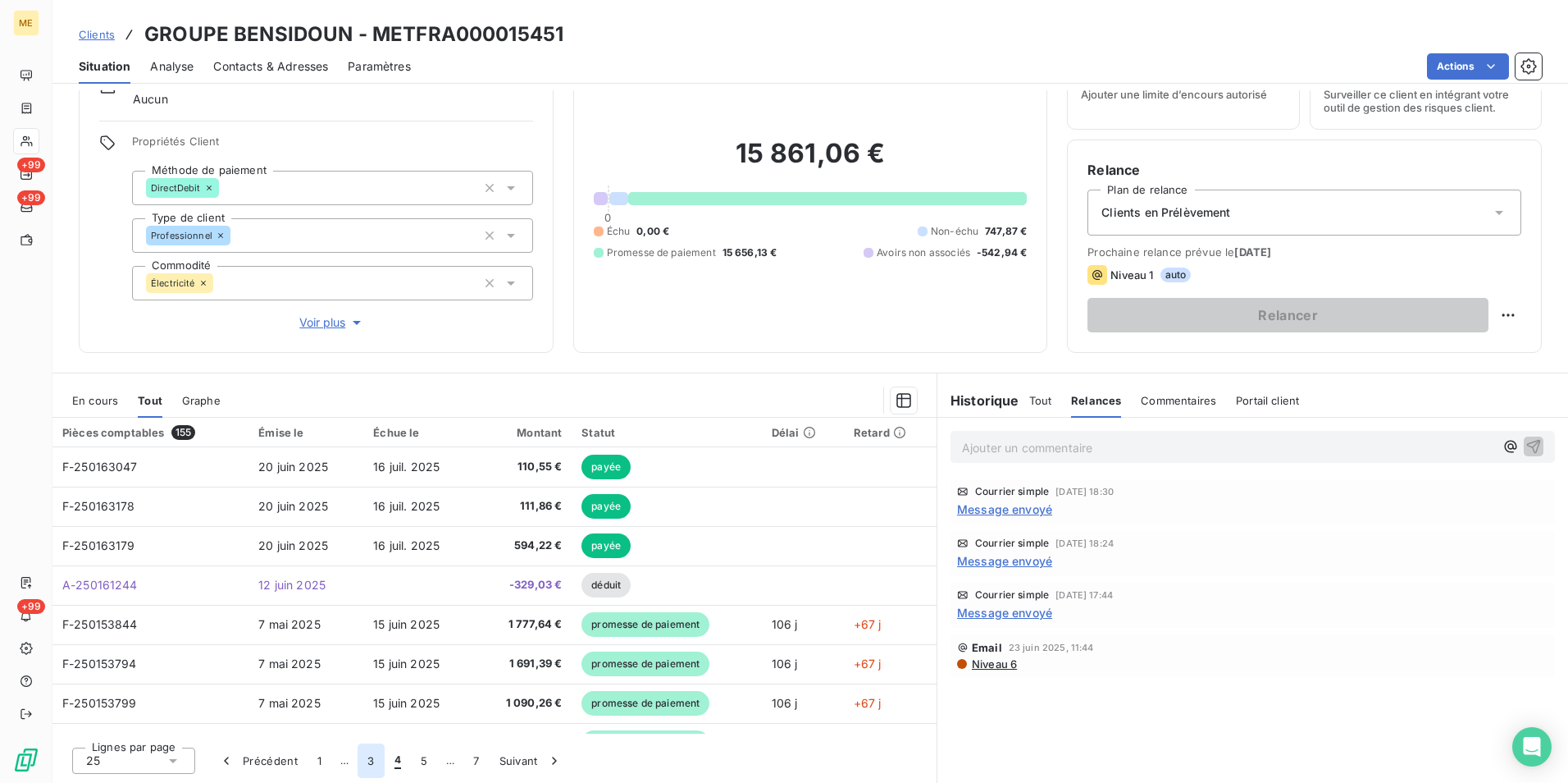
click at [375, 759] on button "3" at bounding box center [370, 761] width 26 height 35
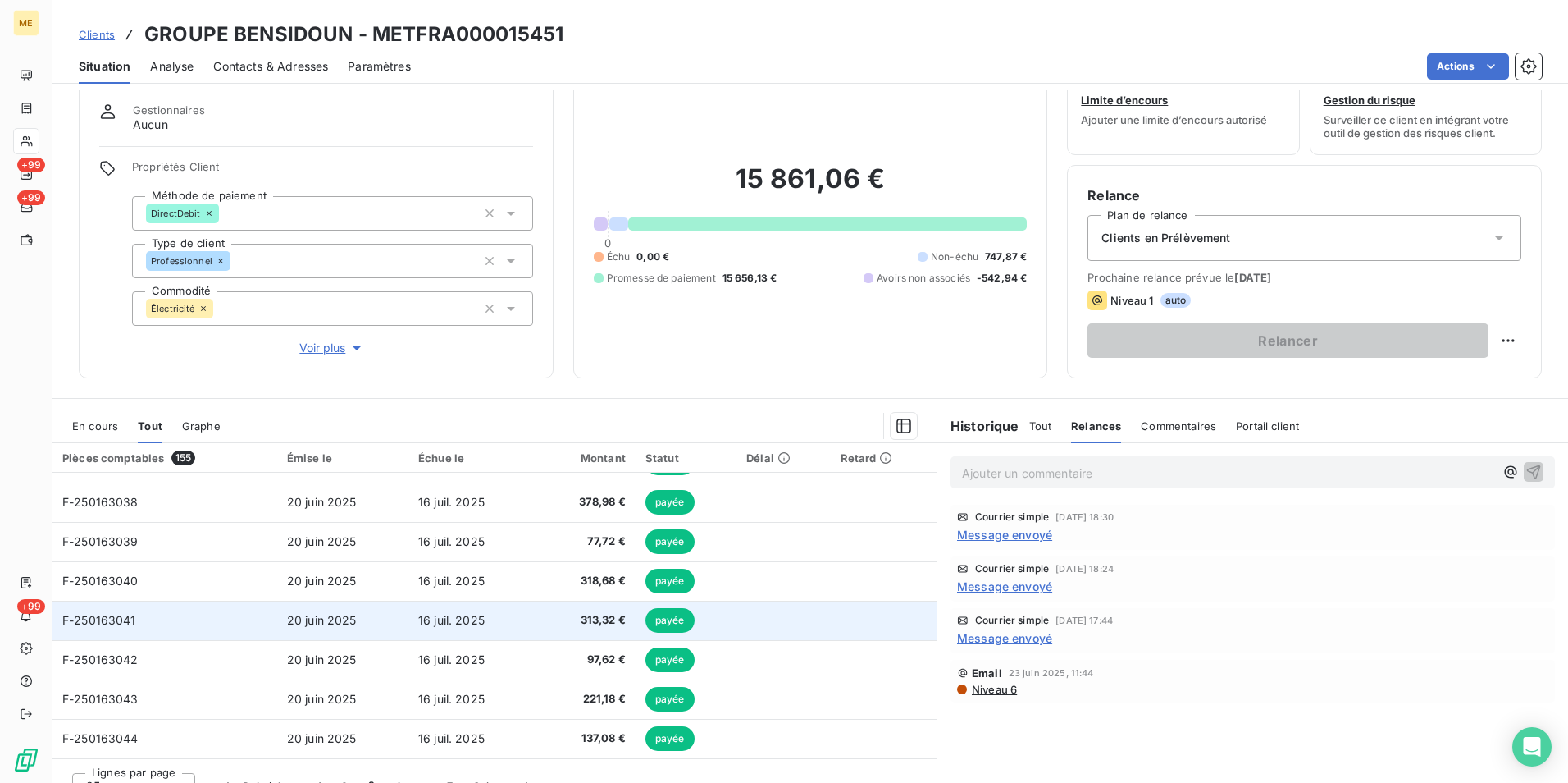
scroll to position [76, 0]
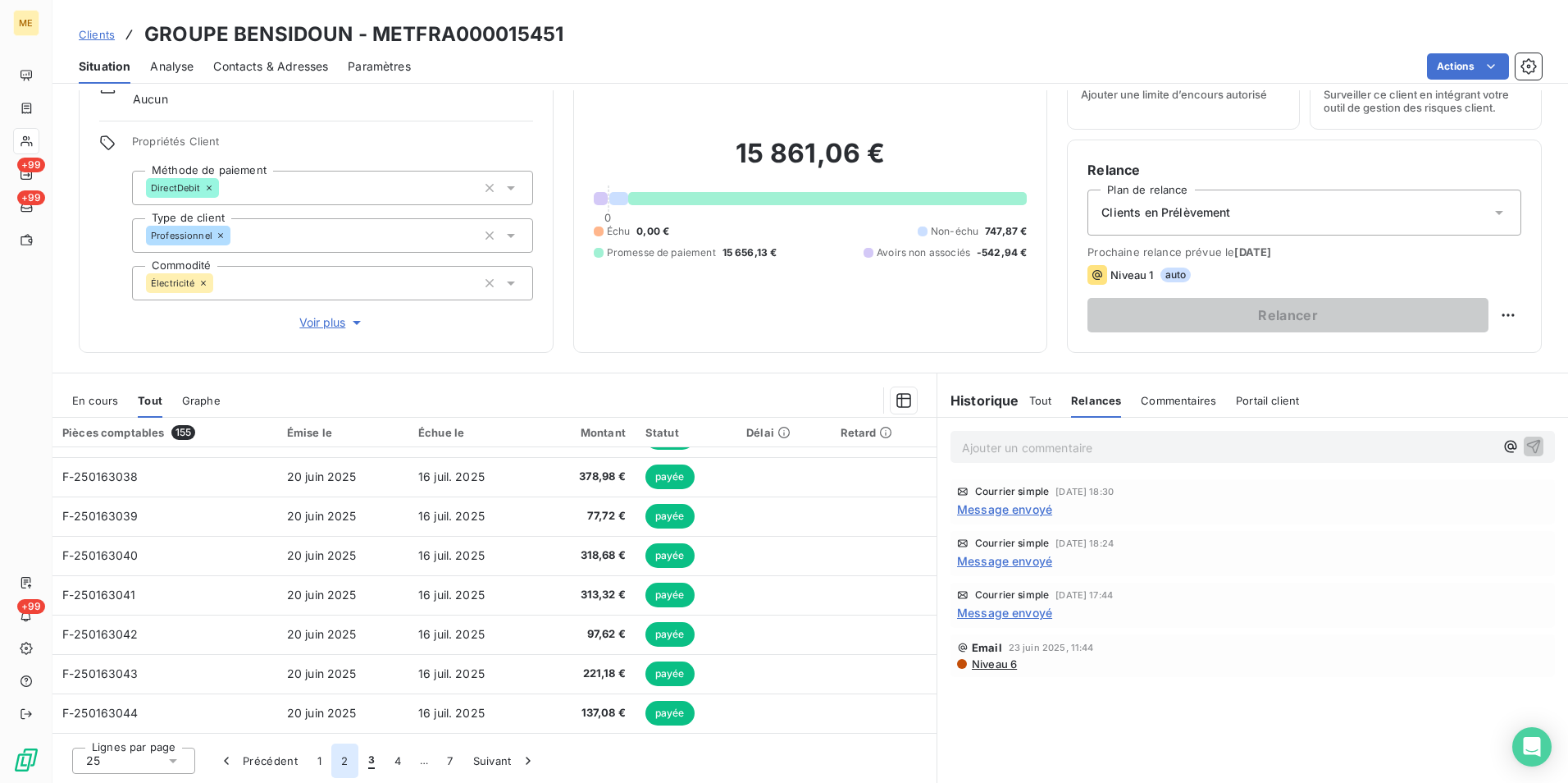
click at [342, 761] on button "2" at bounding box center [345, 761] width 26 height 35
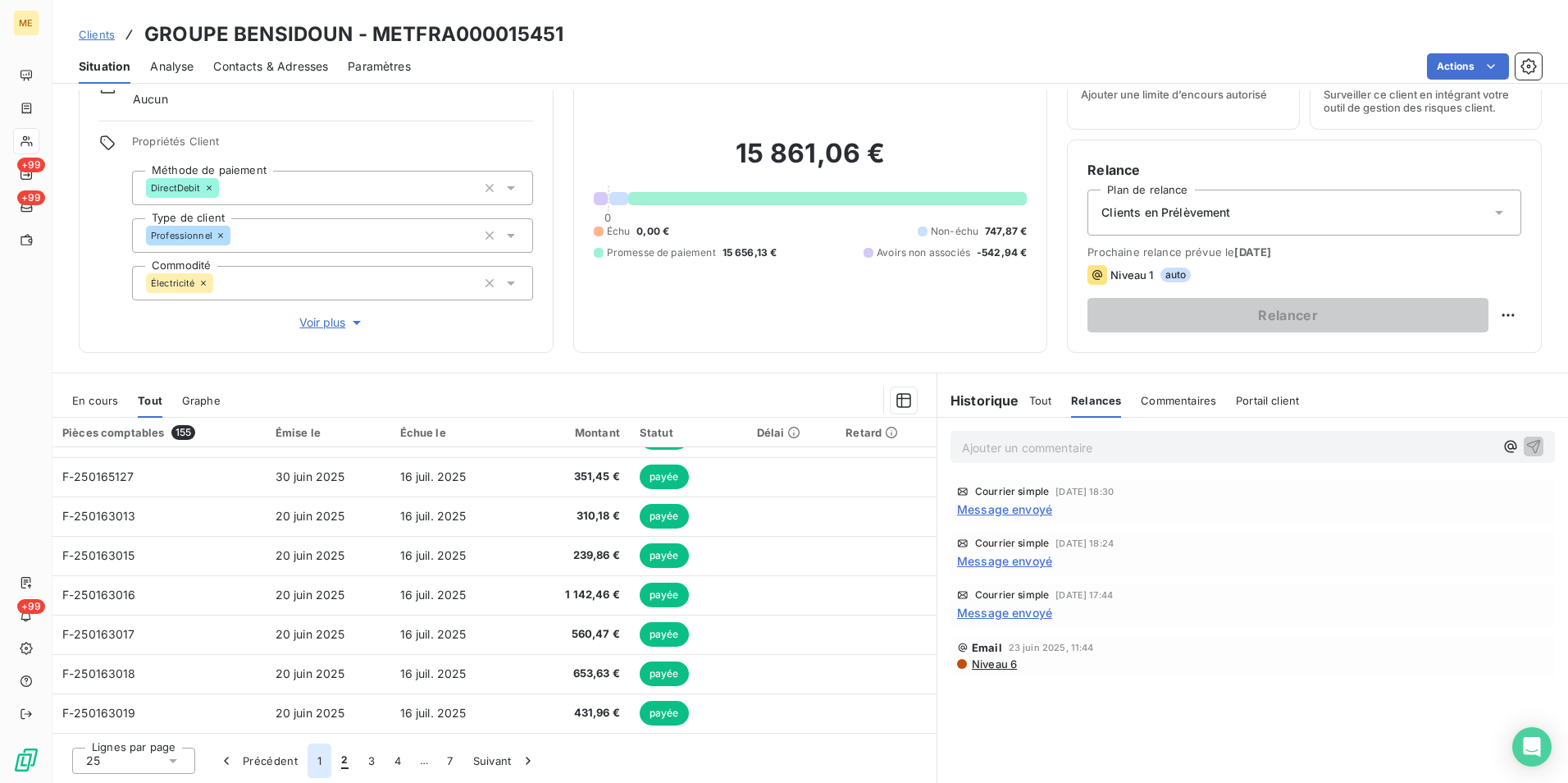
click at [324, 759] on button "1" at bounding box center [319, 761] width 24 height 35
